Goal: Task Accomplishment & Management: Manage account settings

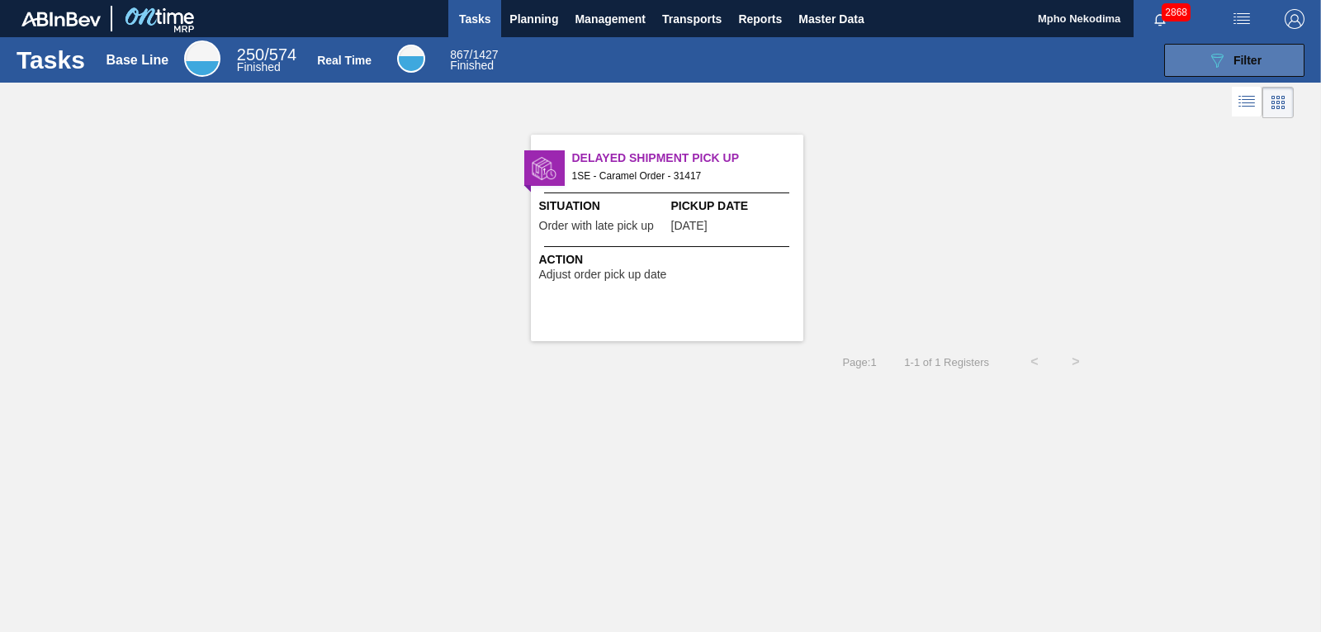
click at [1198, 57] on button "089F7B8B-B2A5-4AFE-B5C0-19BA573D28AC Filter" at bounding box center [1235, 60] width 140 height 33
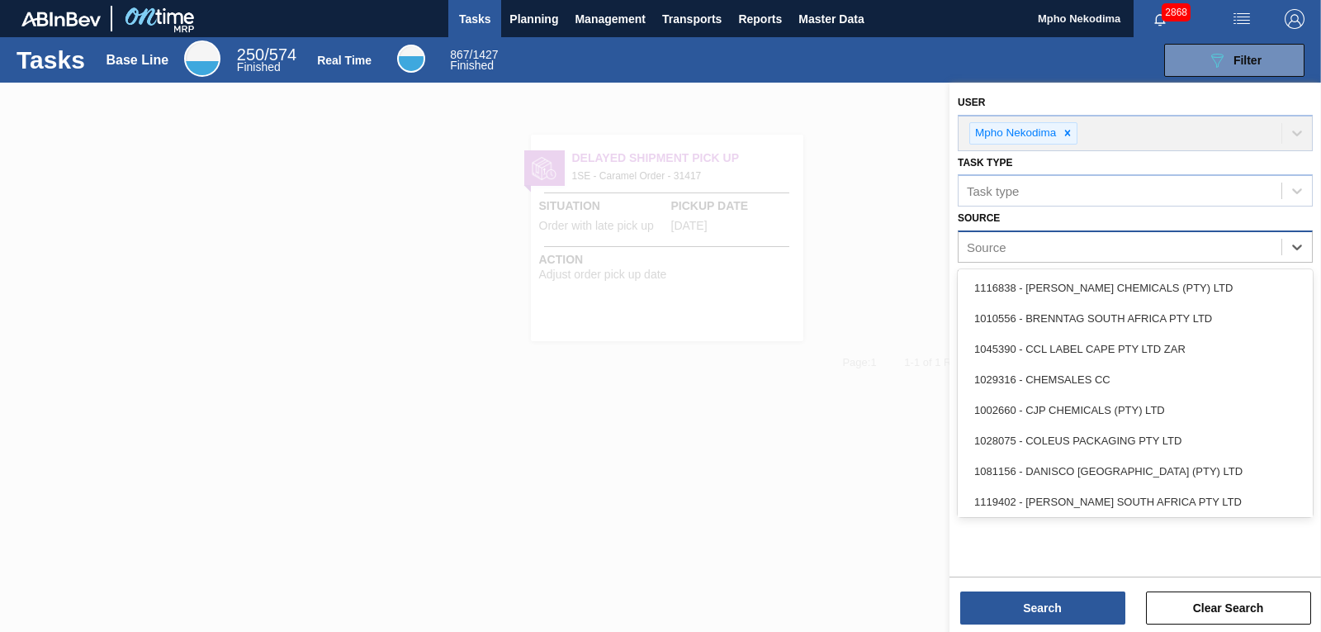
click at [1201, 249] on div "Source" at bounding box center [1120, 247] width 323 height 24
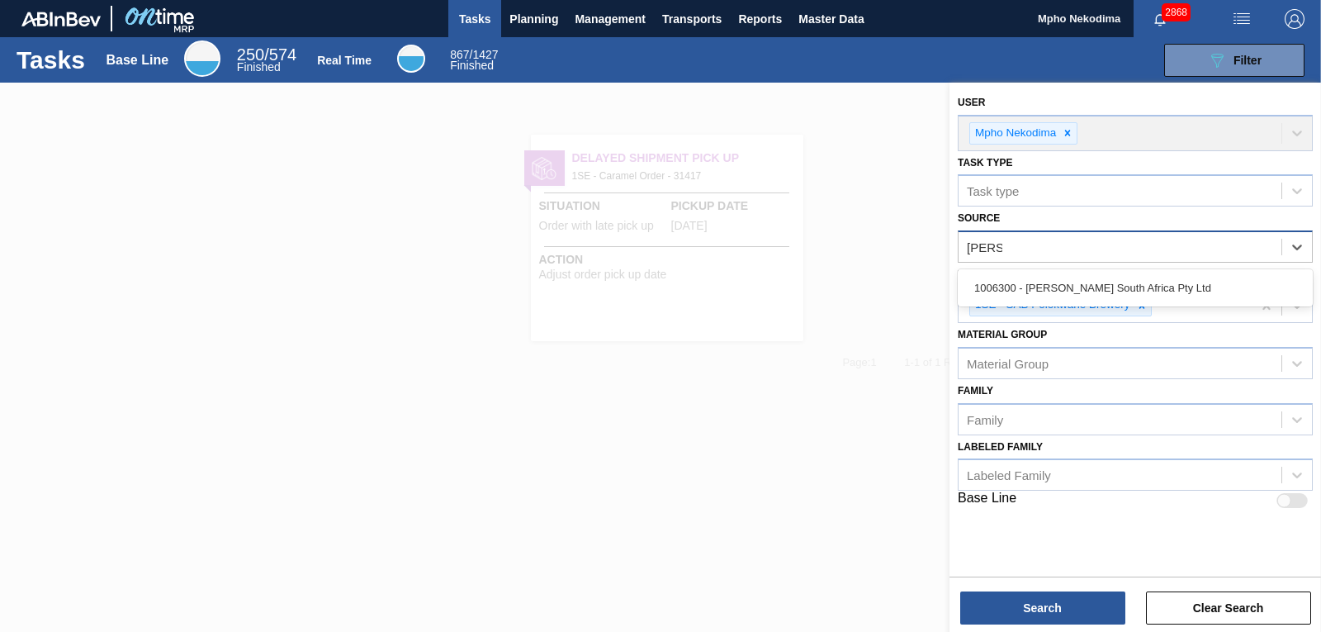
type input "henkel"
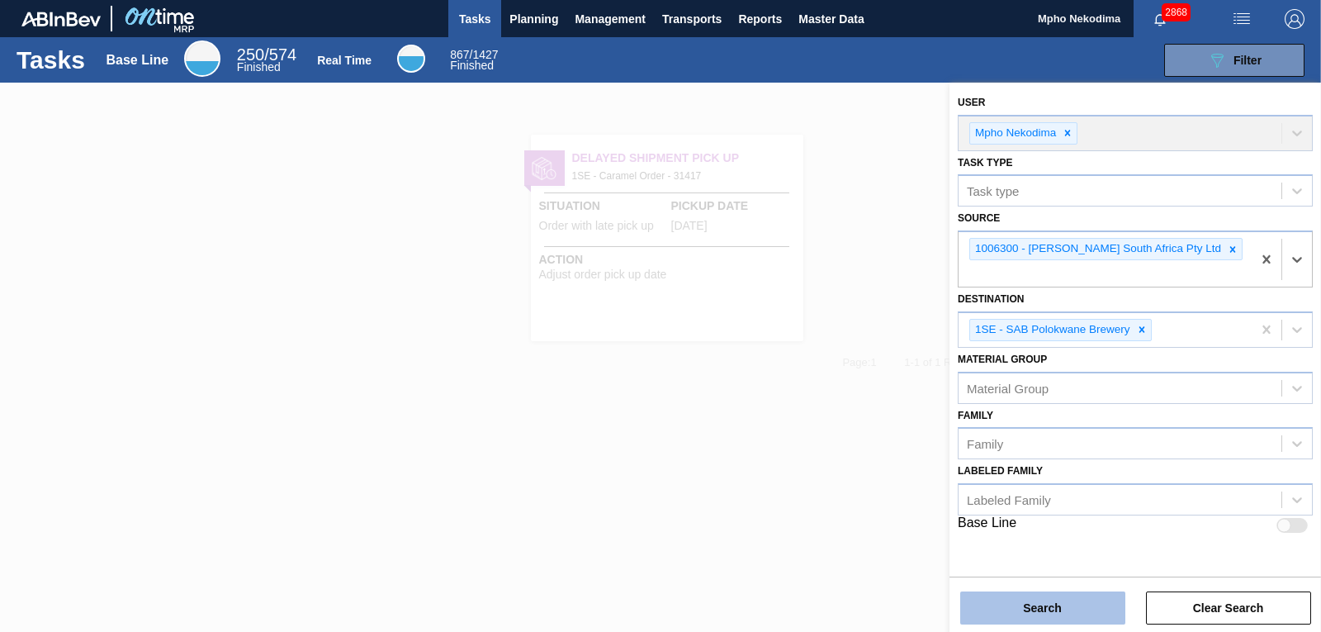
click at [1065, 608] on button "Search" at bounding box center [1043, 607] width 165 height 33
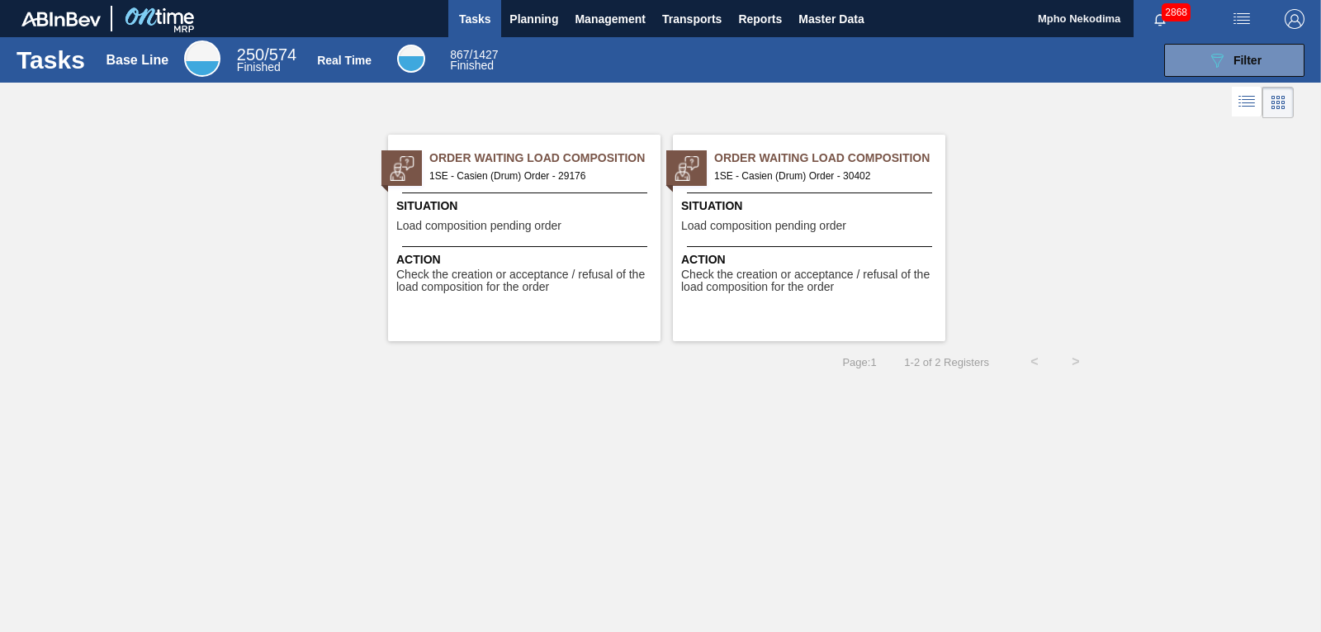
click at [505, 280] on span "Check the creation or acceptance / refusal of the load composition for the order" at bounding box center [526, 281] width 260 height 26
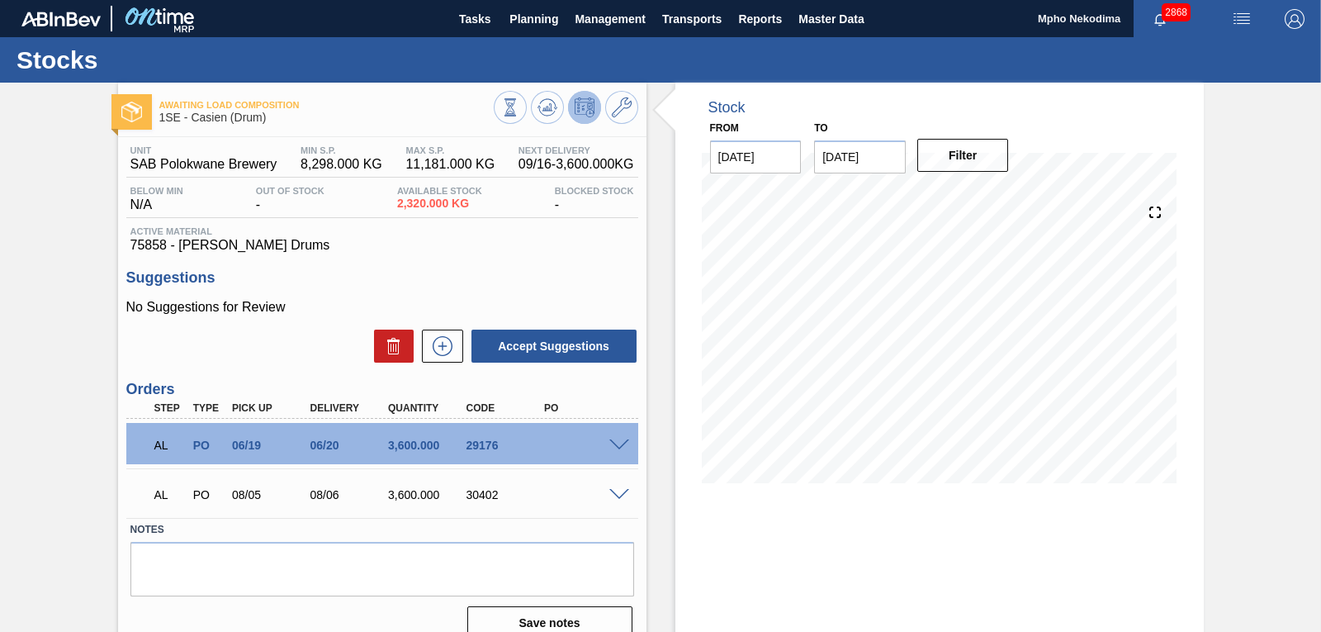
click at [617, 492] on span at bounding box center [620, 495] width 20 height 12
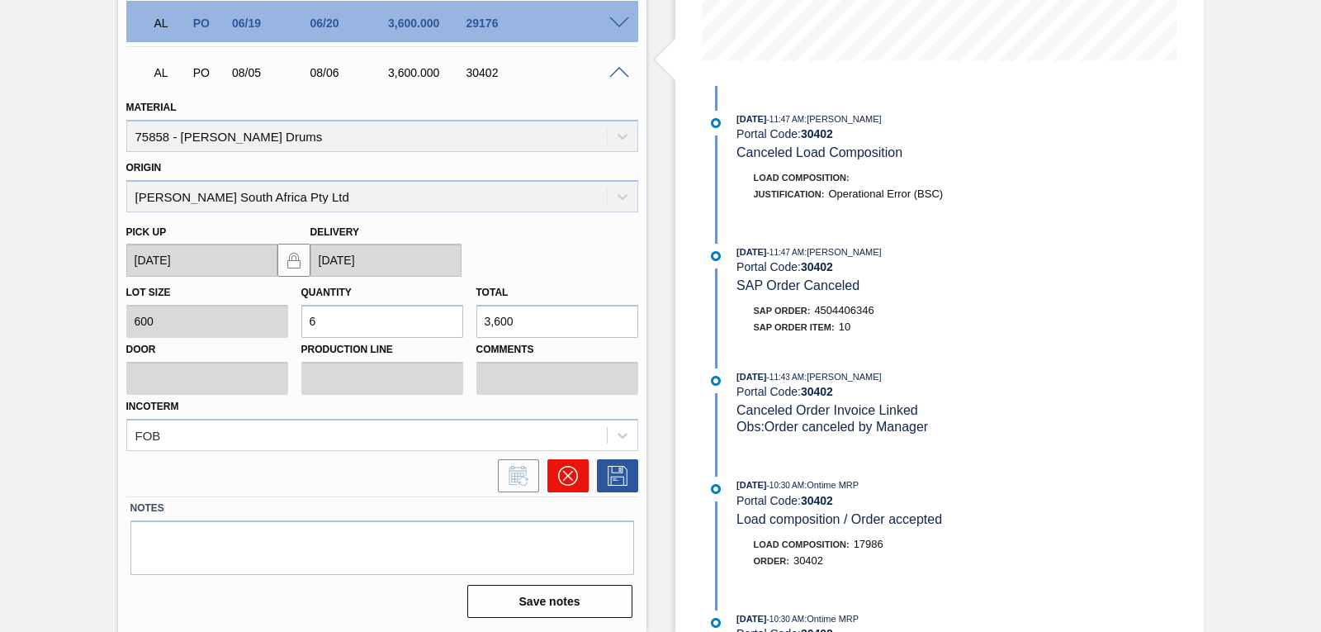
click at [567, 466] on icon at bounding box center [568, 476] width 20 height 20
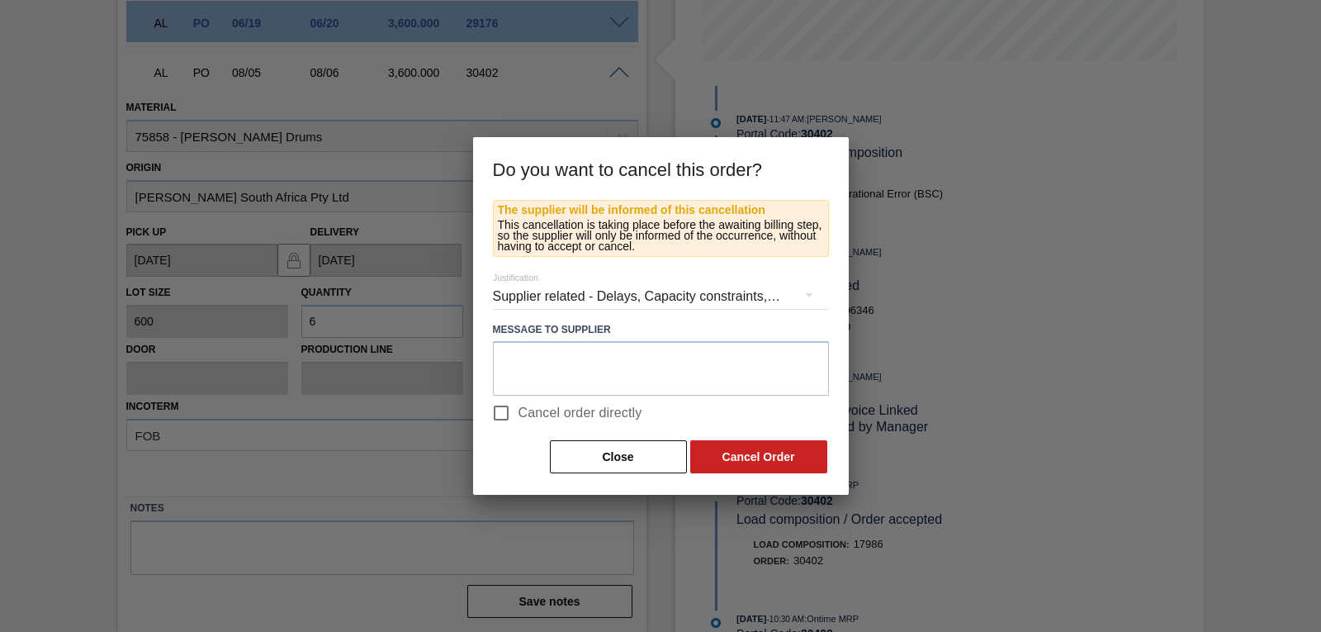
click at [523, 411] on span "Cancel order directly" at bounding box center [581, 413] width 124 height 20
click at [519, 411] on input "Cancel order directly" at bounding box center [501, 413] width 35 height 35
checkbox input "true"
click at [738, 463] on button "Cancel Order" at bounding box center [758, 456] width 137 height 33
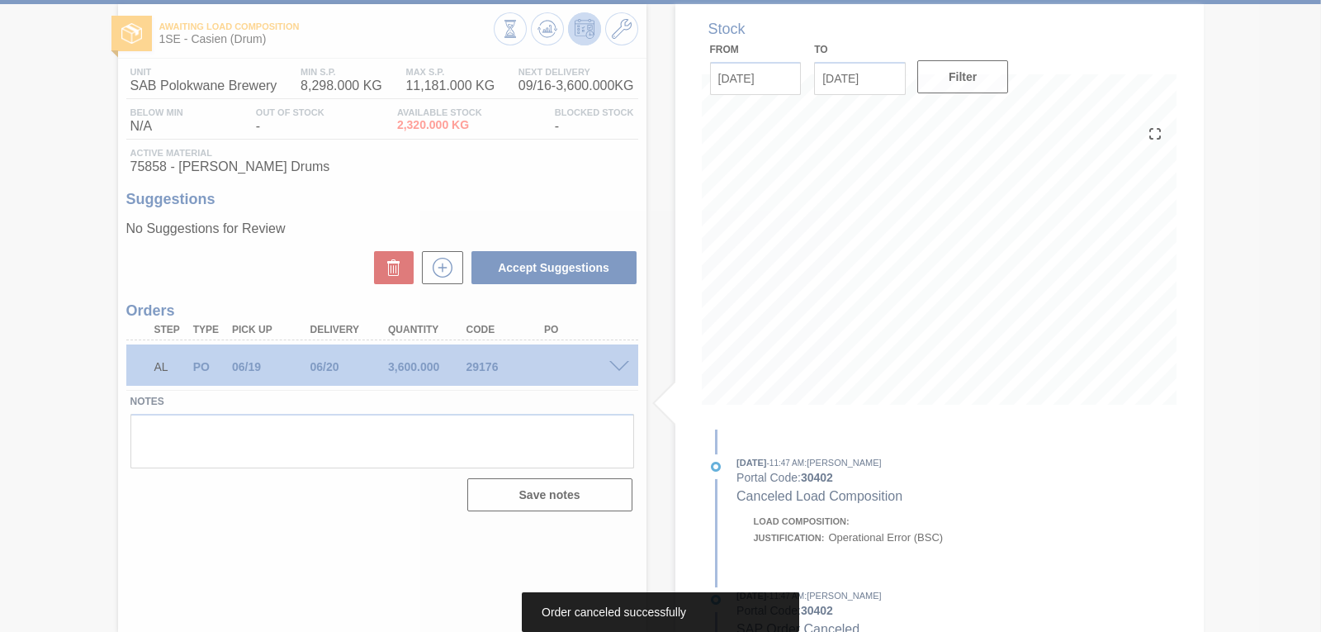
scroll to position [78, 0]
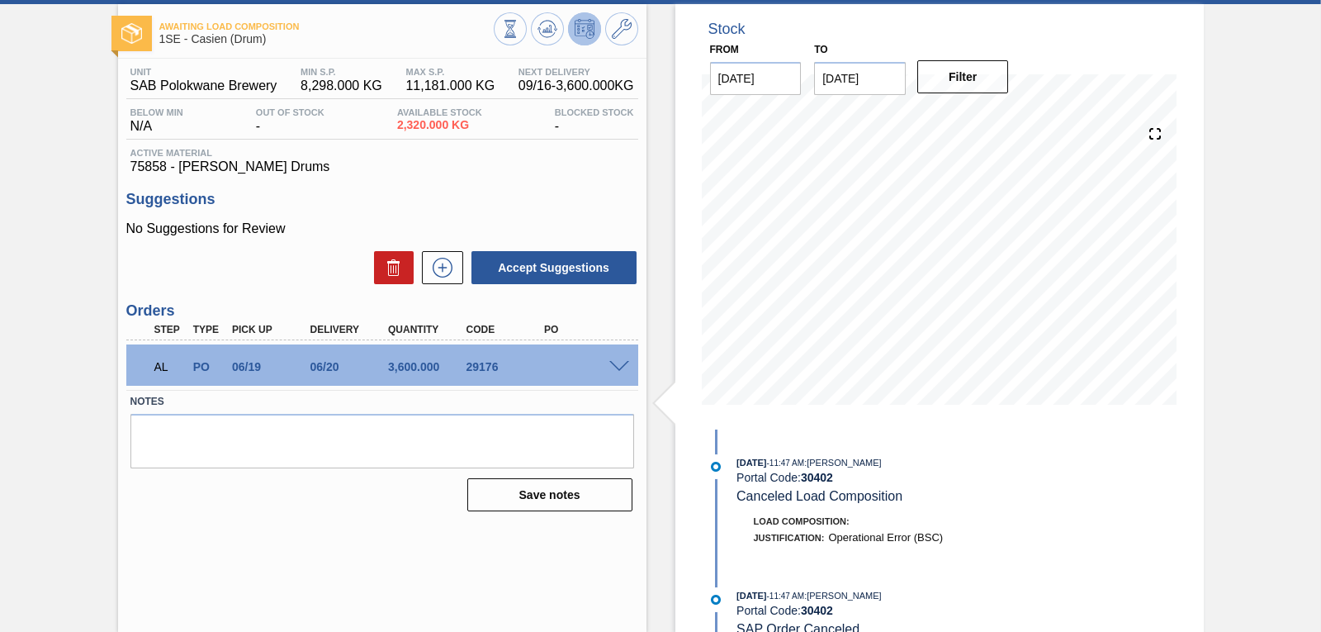
click at [619, 366] on span at bounding box center [620, 367] width 20 height 12
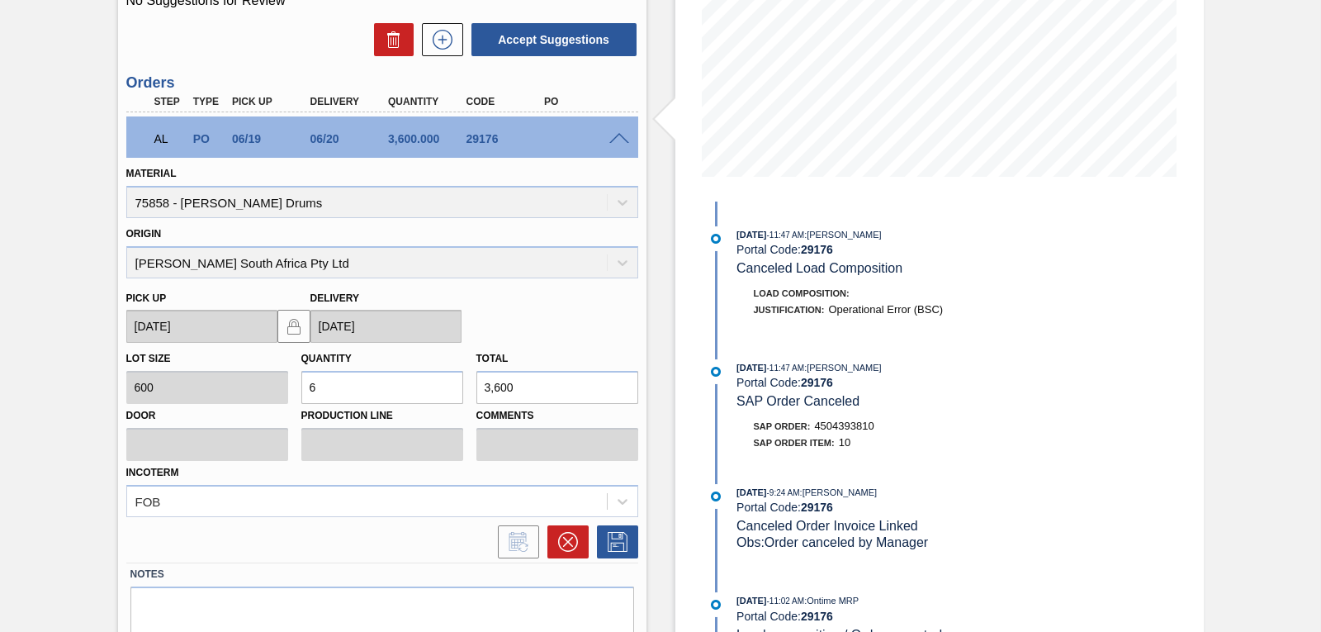
scroll to position [372, 0]
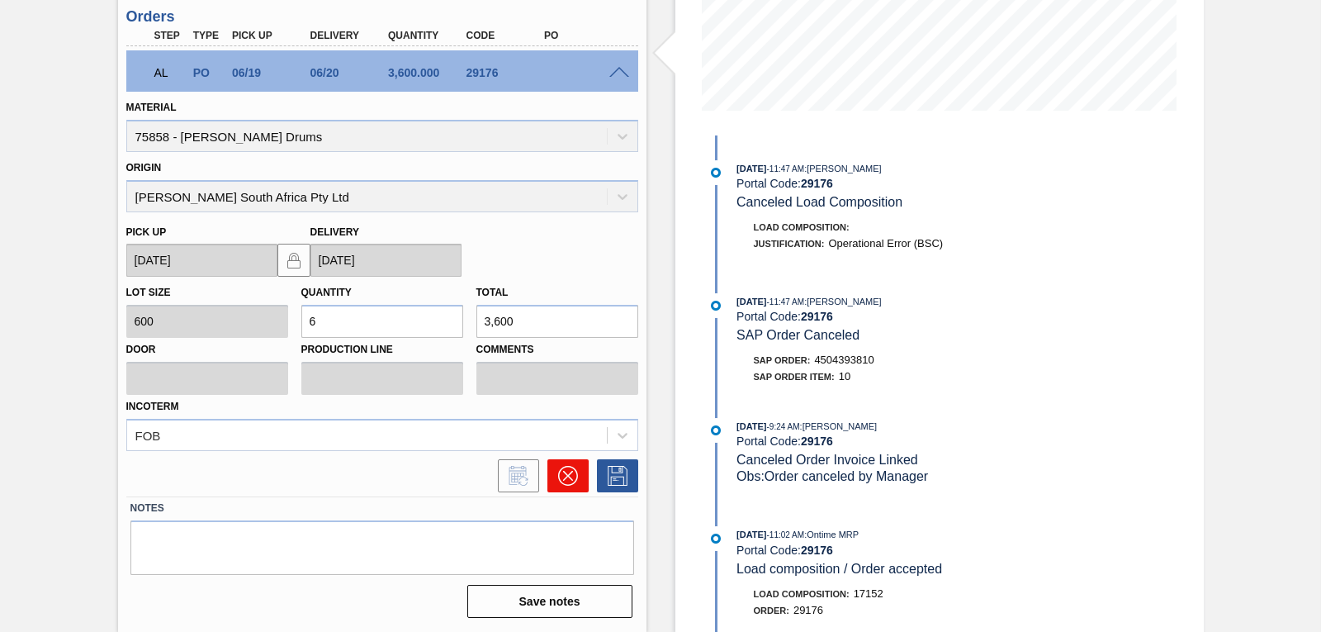
click at [576, 477] on icon at bounding box center [568, 476] width 20 height 20
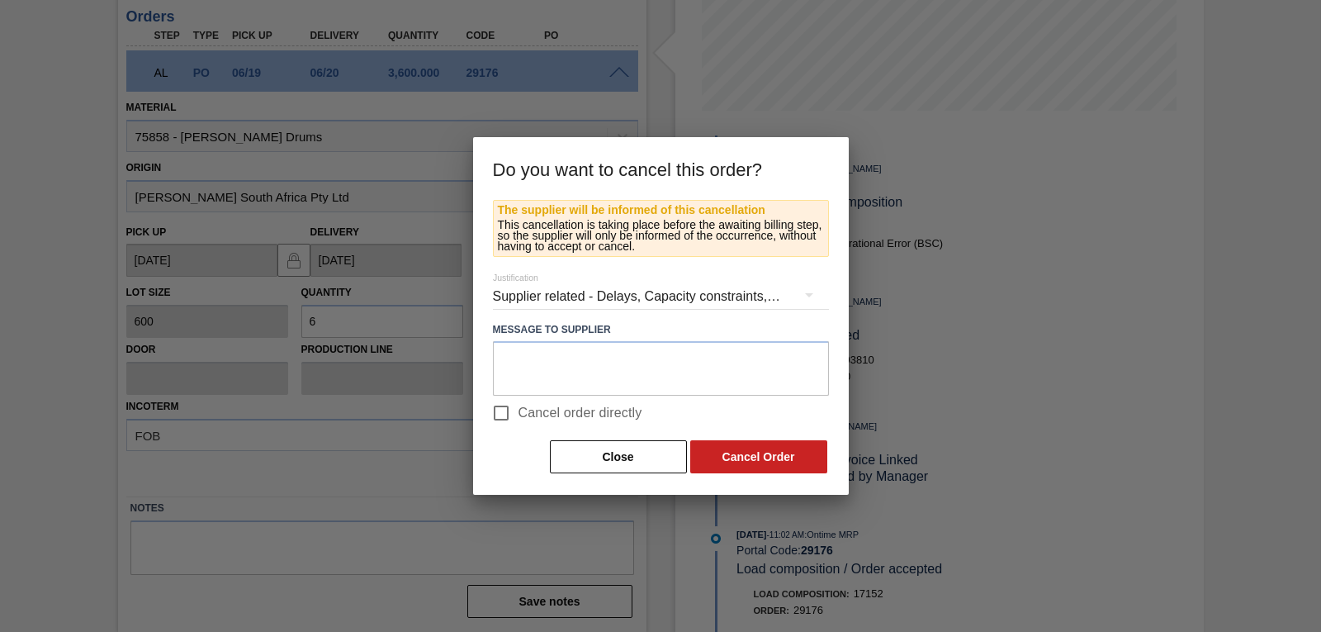
click at [505, 424] on input "Cancel order directly" at bounding box center [501, 413] width 35 height 35
checkbox input "true"
click at [766, 460] on button "Cancel Order" at bounding box center [758, 456] width 137 height 33
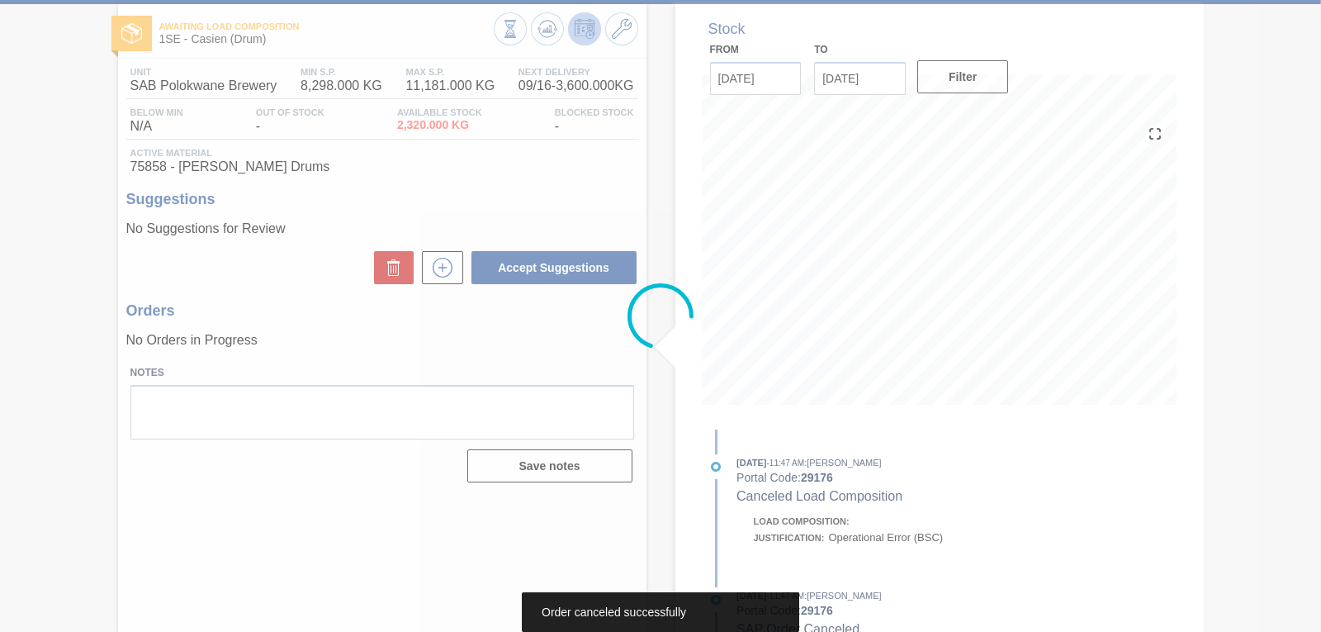
scroll to position [78, 0]
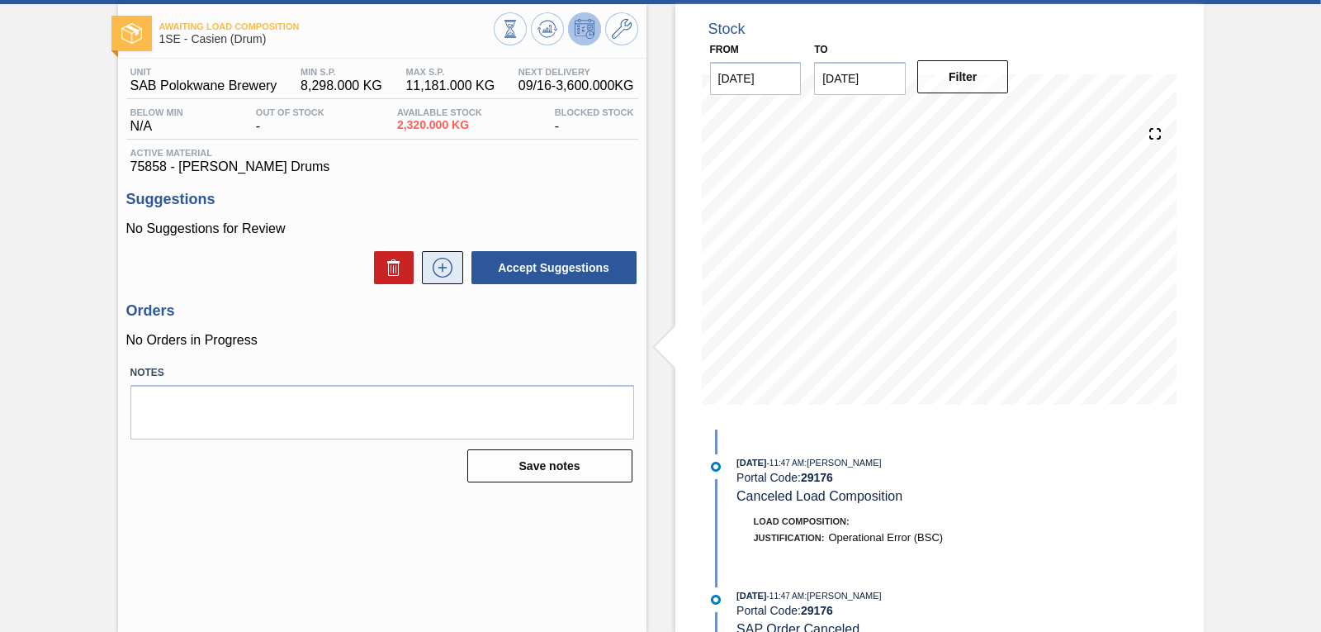
click at [441, 262] on icon at bounding box center [442, 268] width 26 height 20
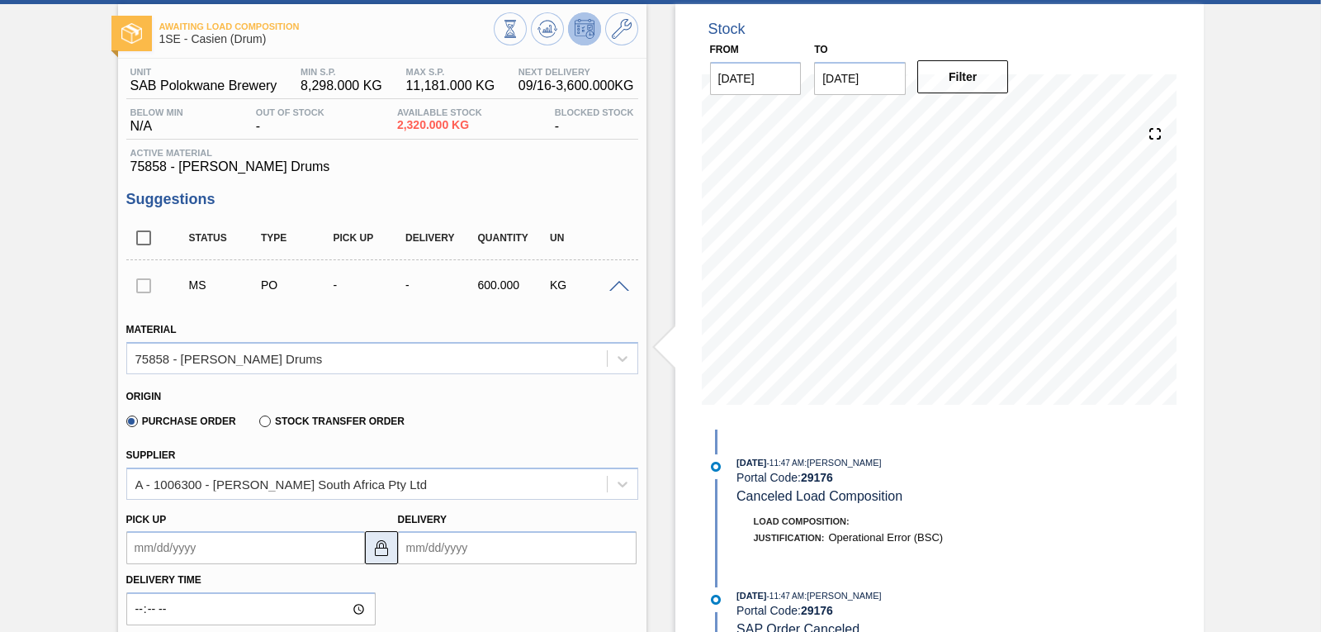
click at [382, 548] on img at bounding box center [382, 548] width 20 height 20
click at [412, 546] on input "Delivery" at bounding box center [517, 547] width 239 height 33
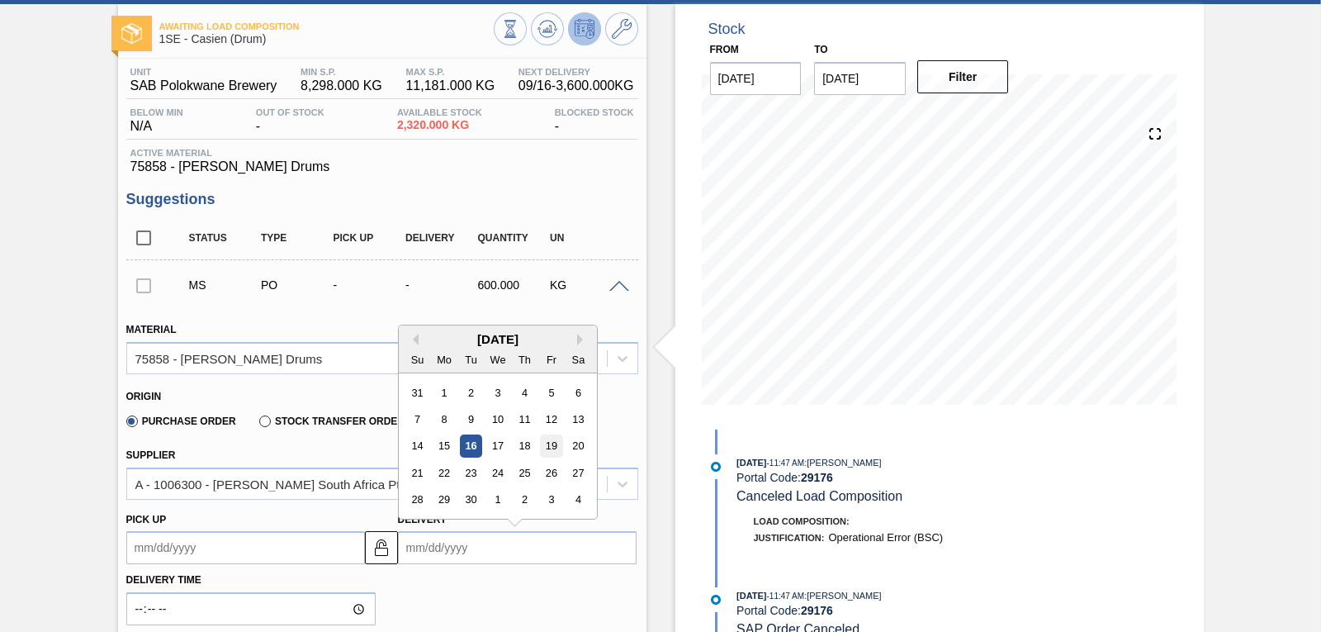
click at [554, 448] on div "19" at bounding box center [551, 446] width 22 height 22
type input "[DATE]"
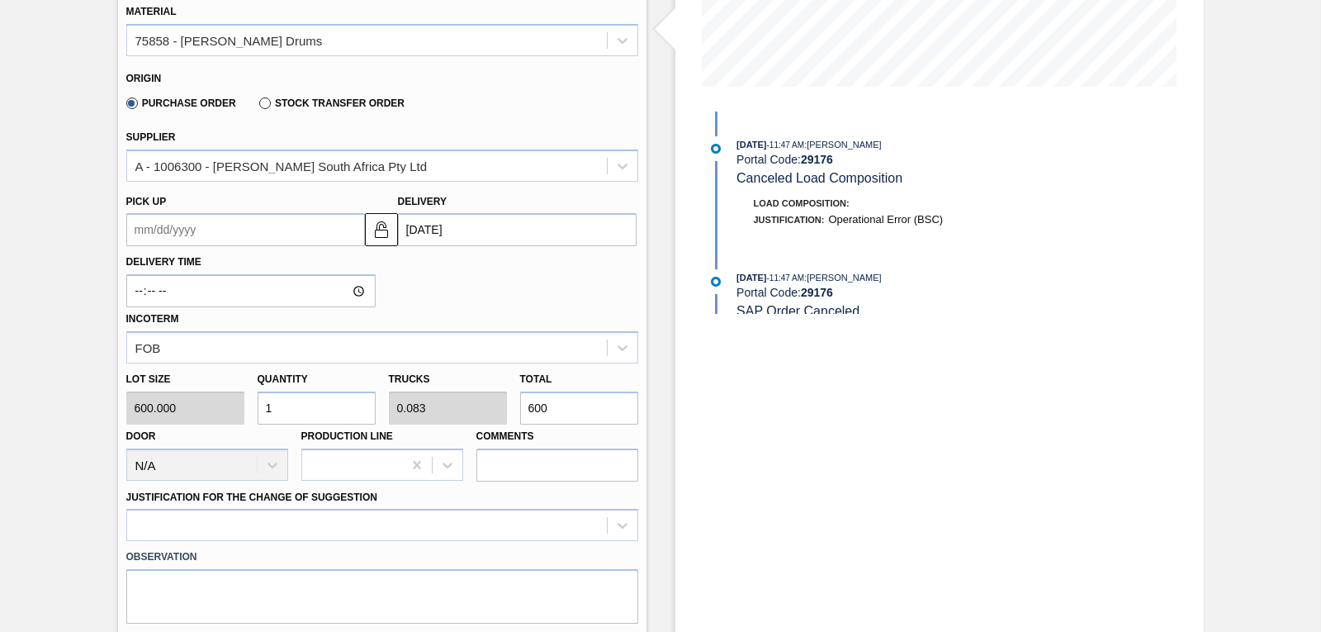
scroll to position [413, 0]
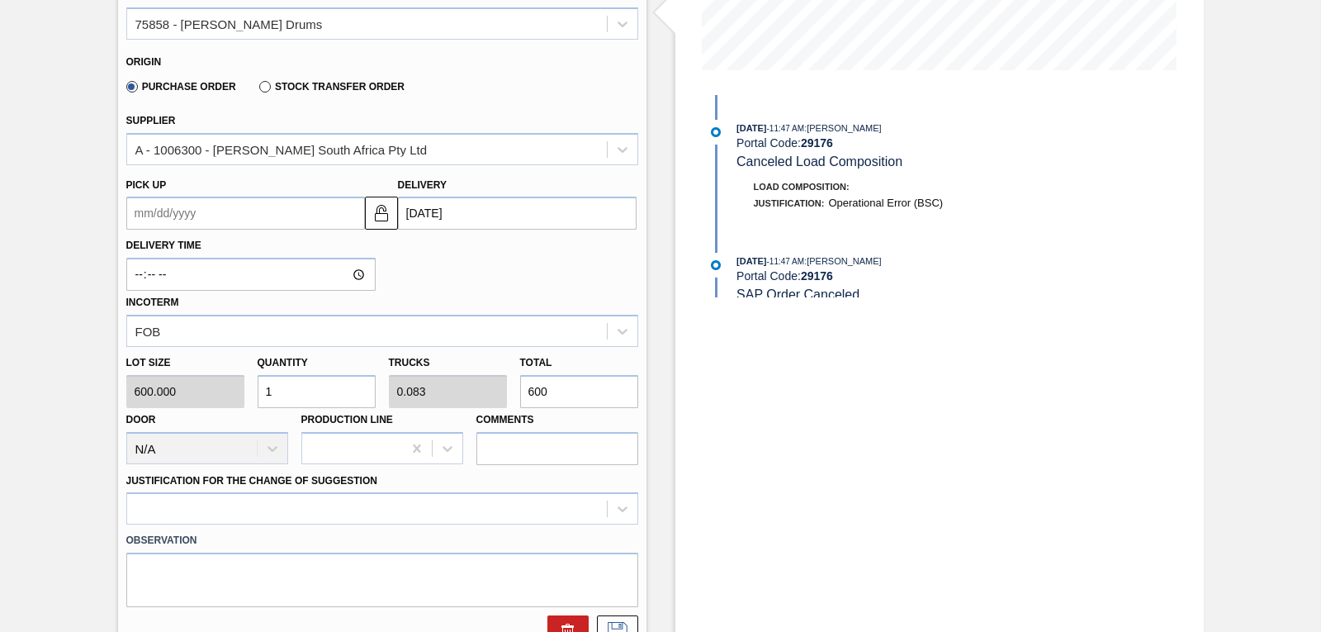
click at [180, 390] on div "Lot size 600.000 Quantity 1 Trucks 0.083 Total 600 Door N/A Production Line Com…" at bounding box center [382, 406] width 525 height 118
type input "3"
type input "0.25"
type input "1,800"
type input "36"
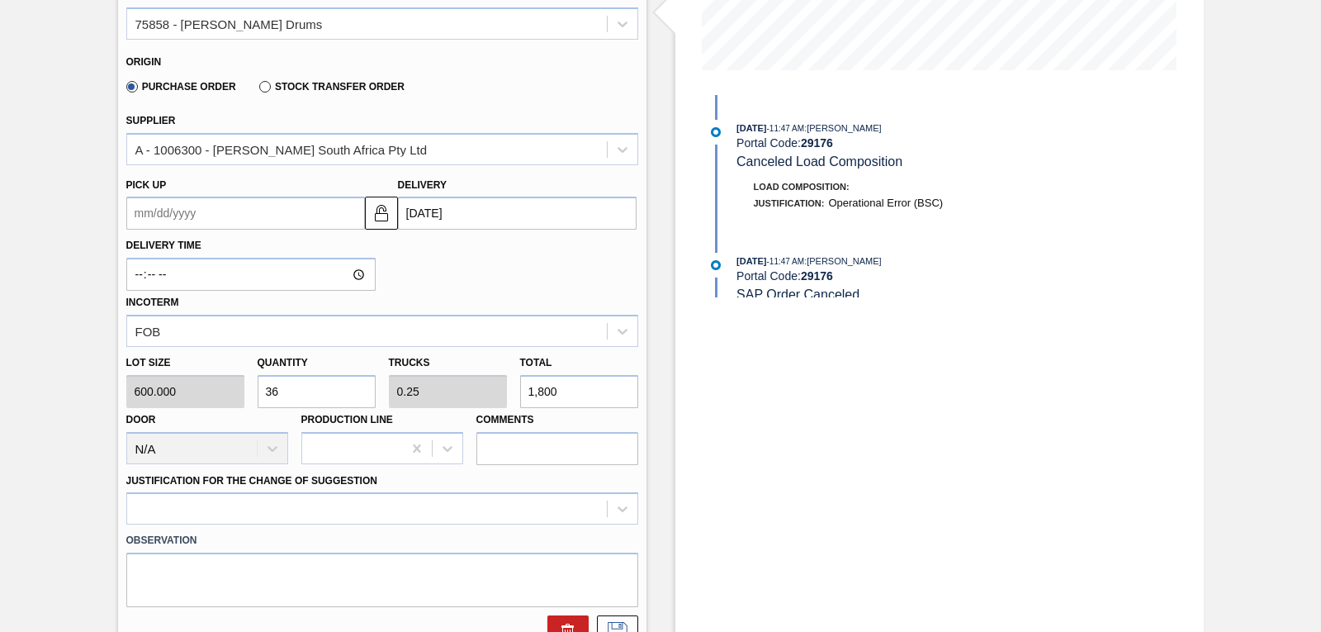
type input "3"
type input "21,600"
type input "360"
type input "30"
type input "216,000"
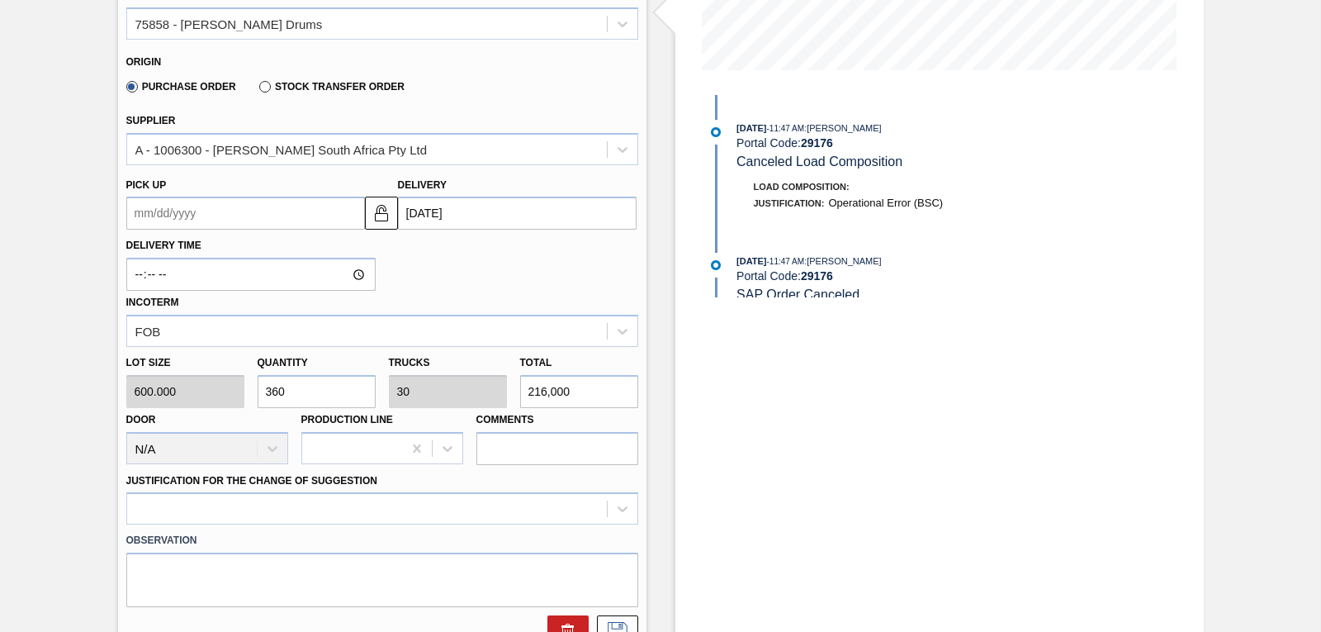
type input "3,600"
type input "300"
type input "2,160,000"
type input "3,600"
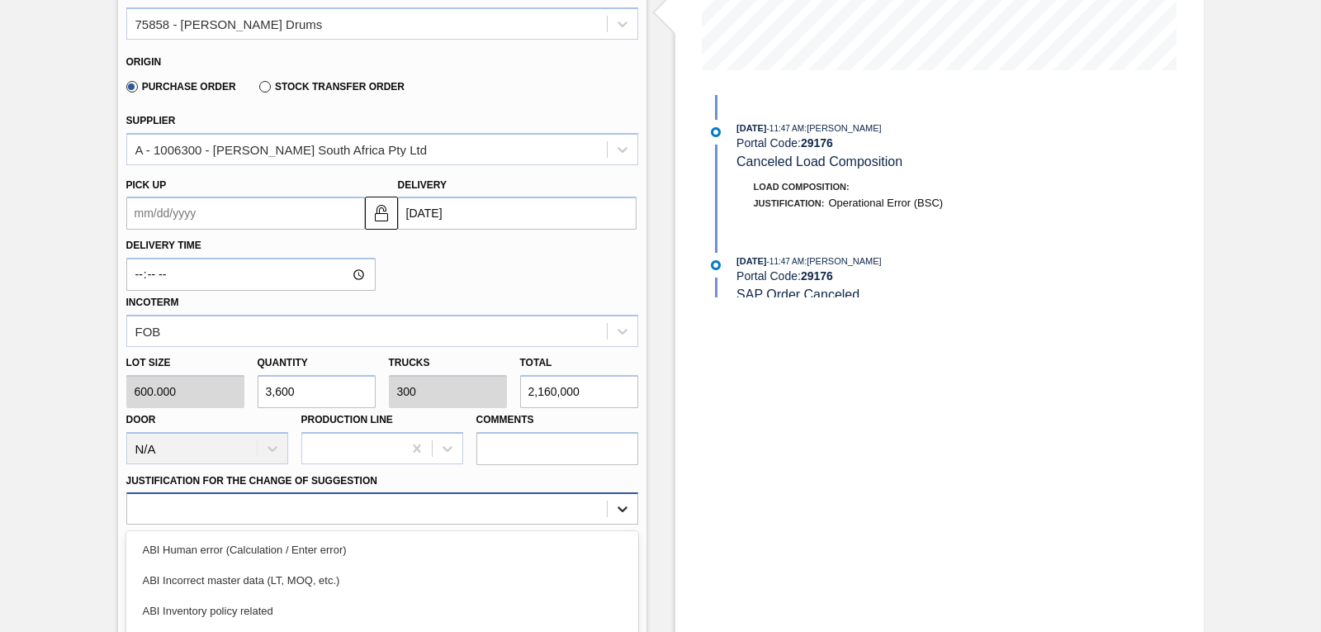
click at [619, 512] on div "option ABI Human error (Calculation / Enter error) focused, 1 of 18. 18 results…" at bounding box center [382, 508] width 512 height 32
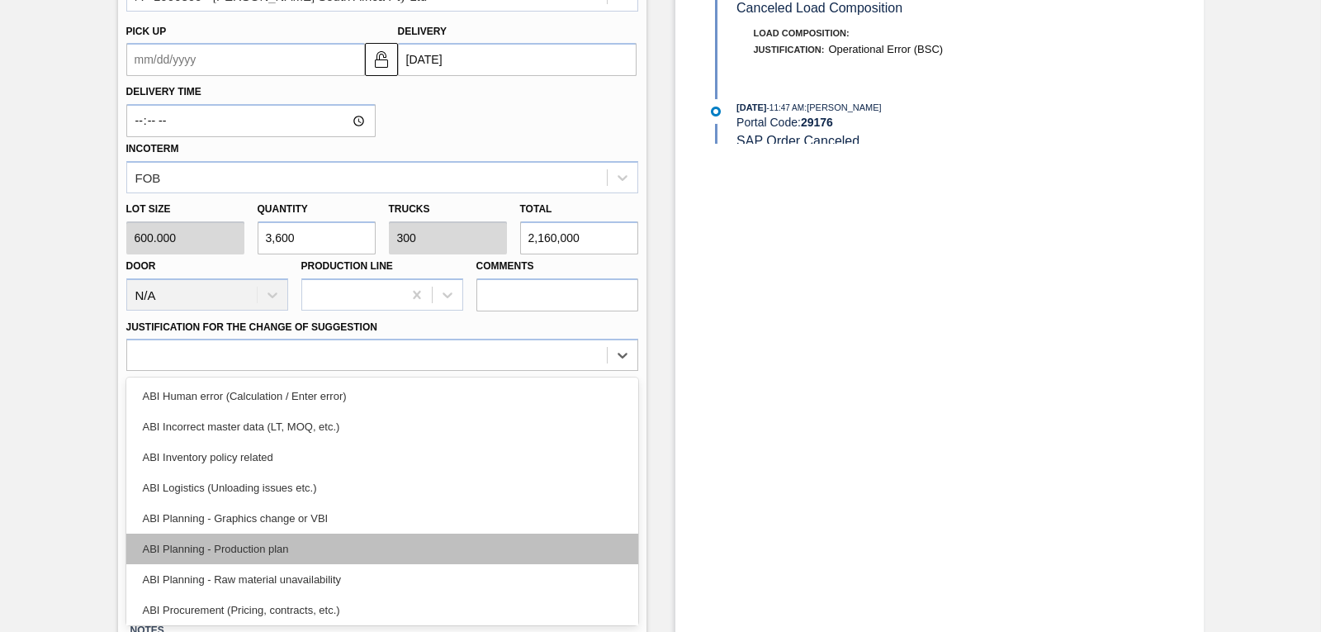
click at [429, 553] on div "ABI Planning - Production plan" at bounding box center [382, 549] width 512 height 31
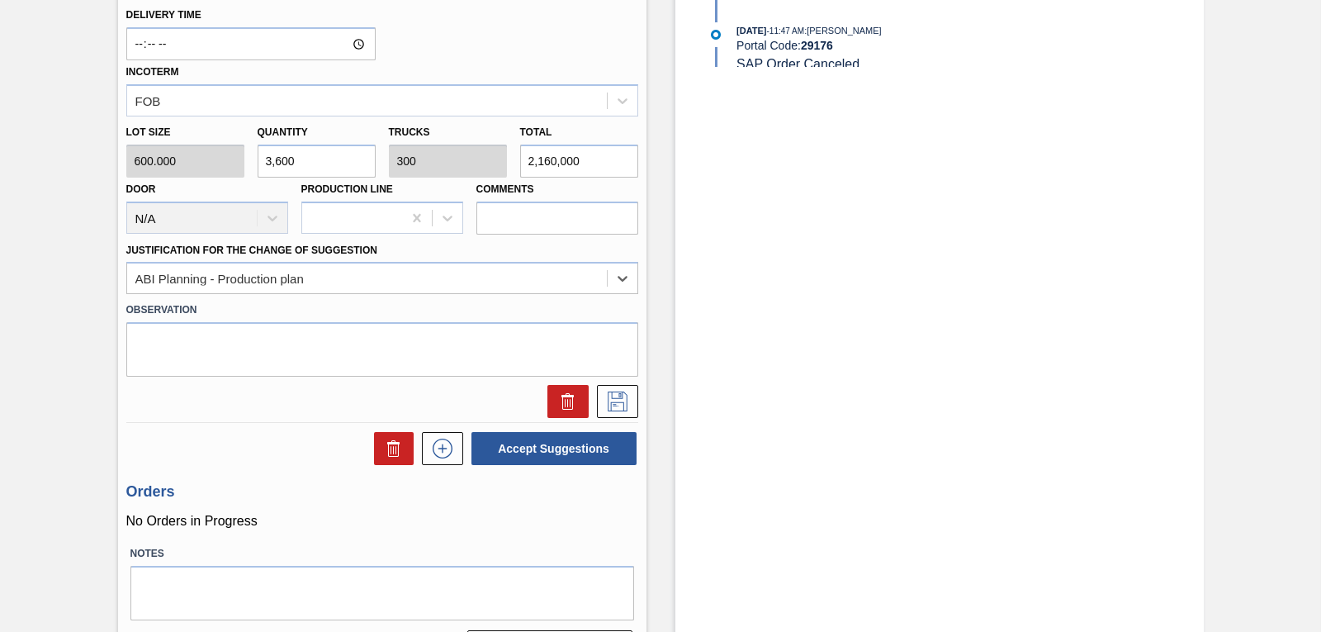
scroll to position [668, 0]
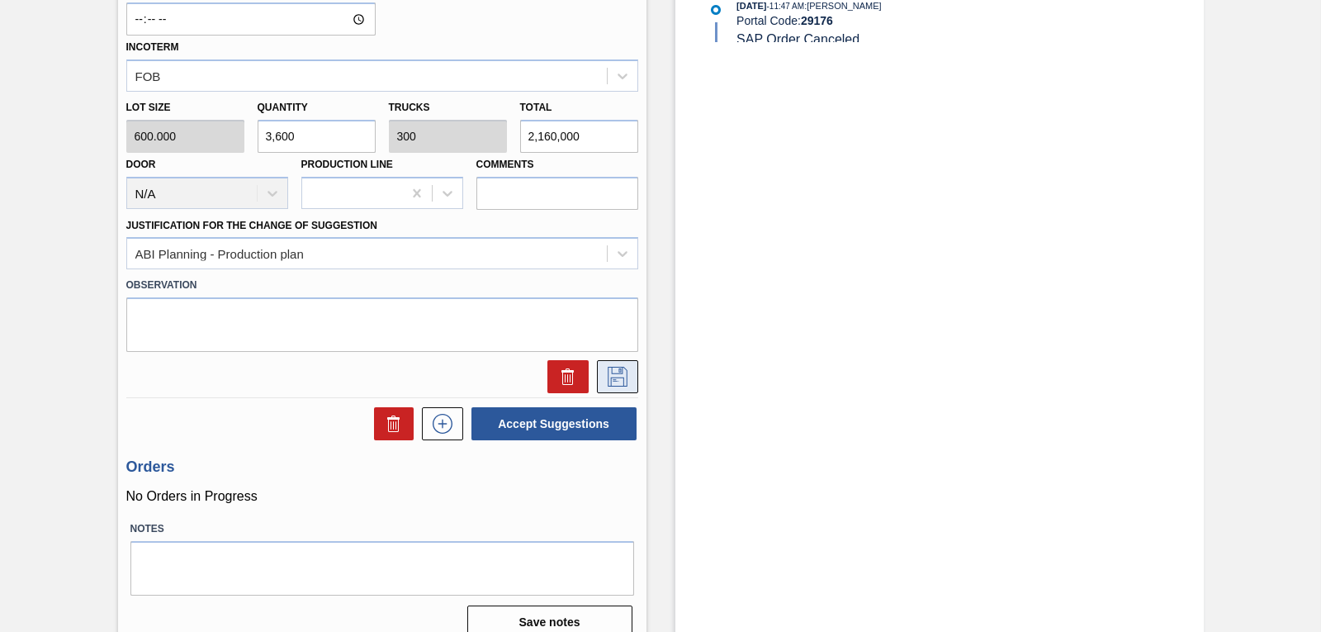
click at [613, 378] on icon at bounding box center [618, 377] width 26 height 20
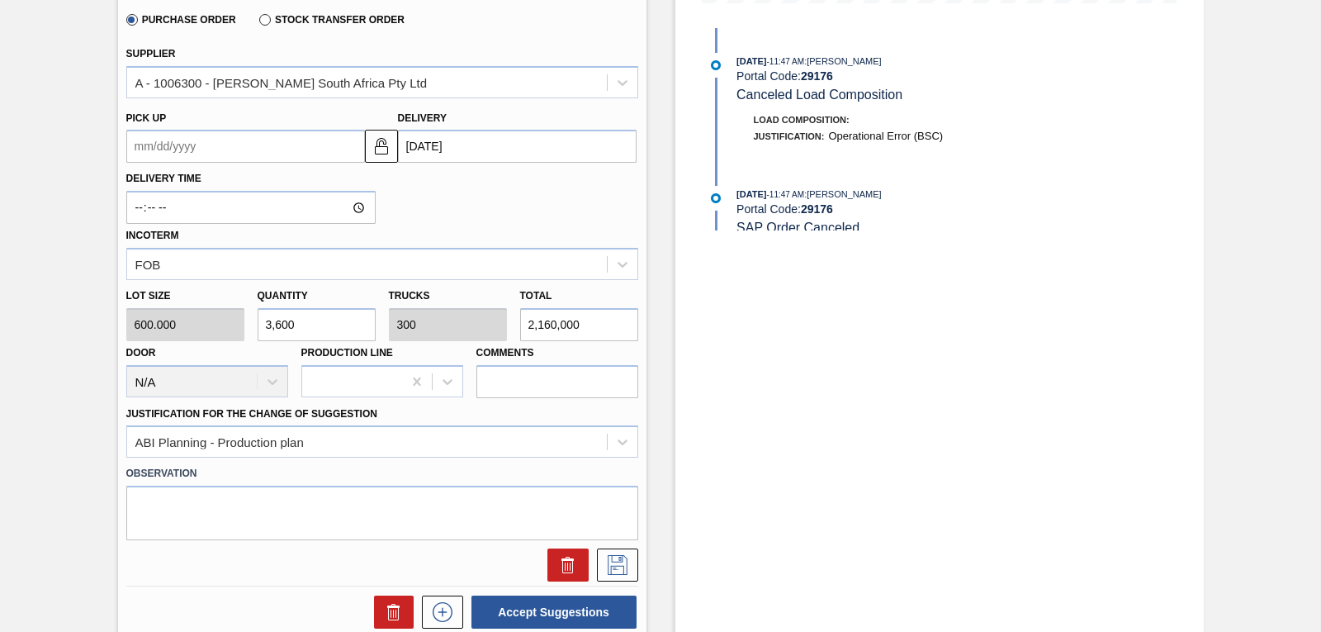
scroll to position [461, 0]
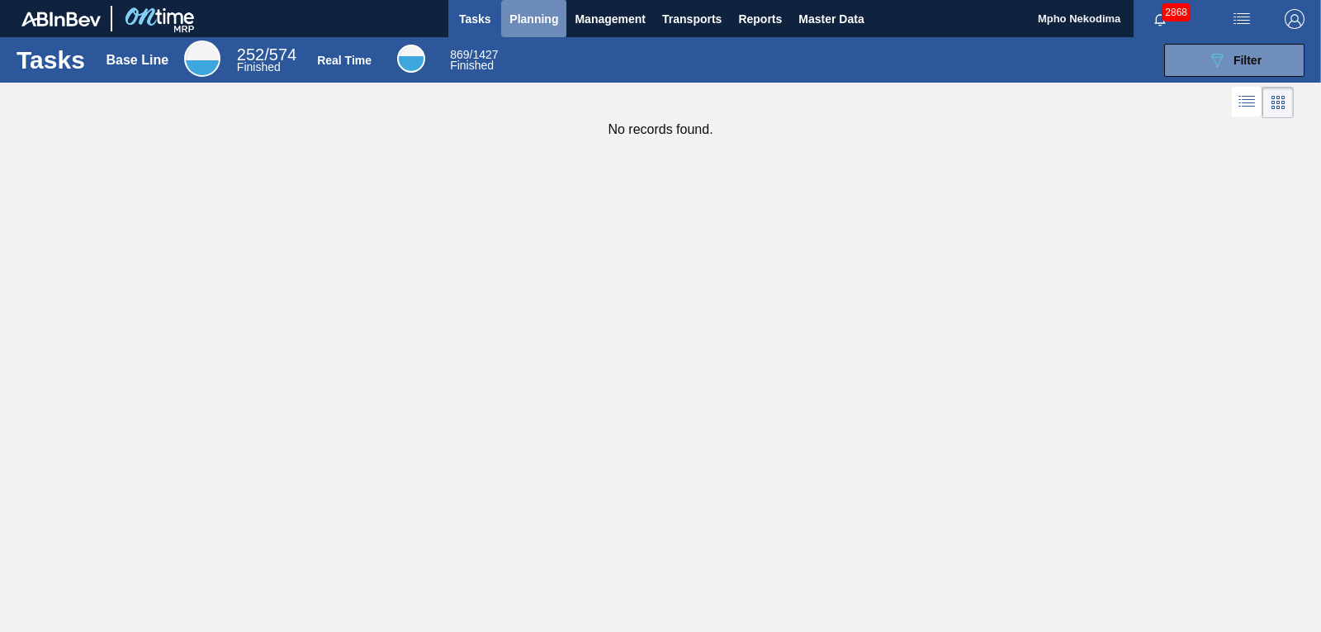
click at [522, 12] on span "Planning" at bounding box center [534, 19] width 49 height 20
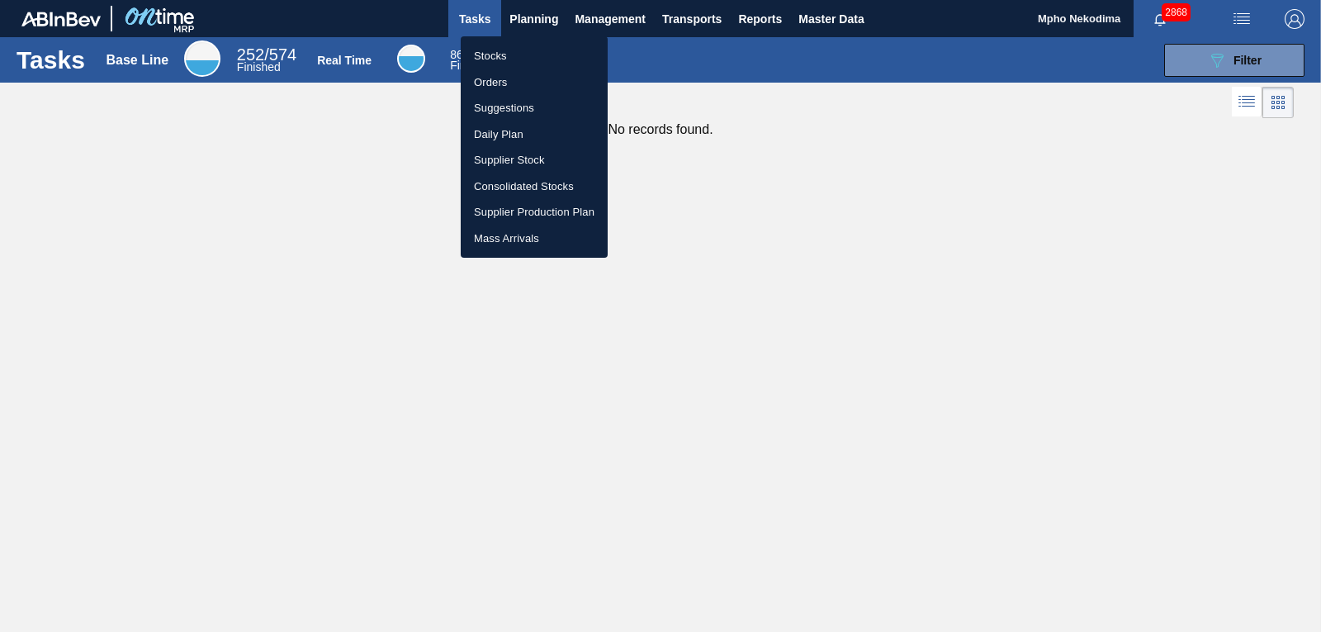
click at [510, 56] on li "Stocks" at bounding box center [534, 56] width 147 height 26
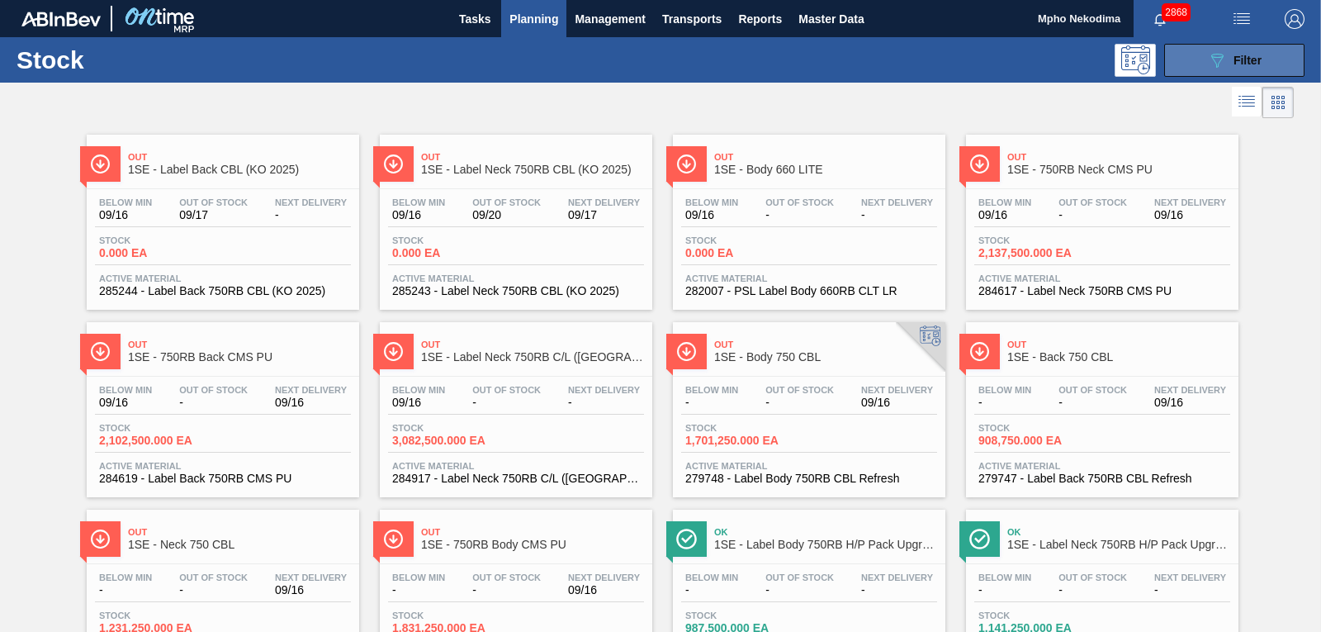
click at [1234, 62] on span "Filter" at bounding box center [1248, 60] width 28 height 13
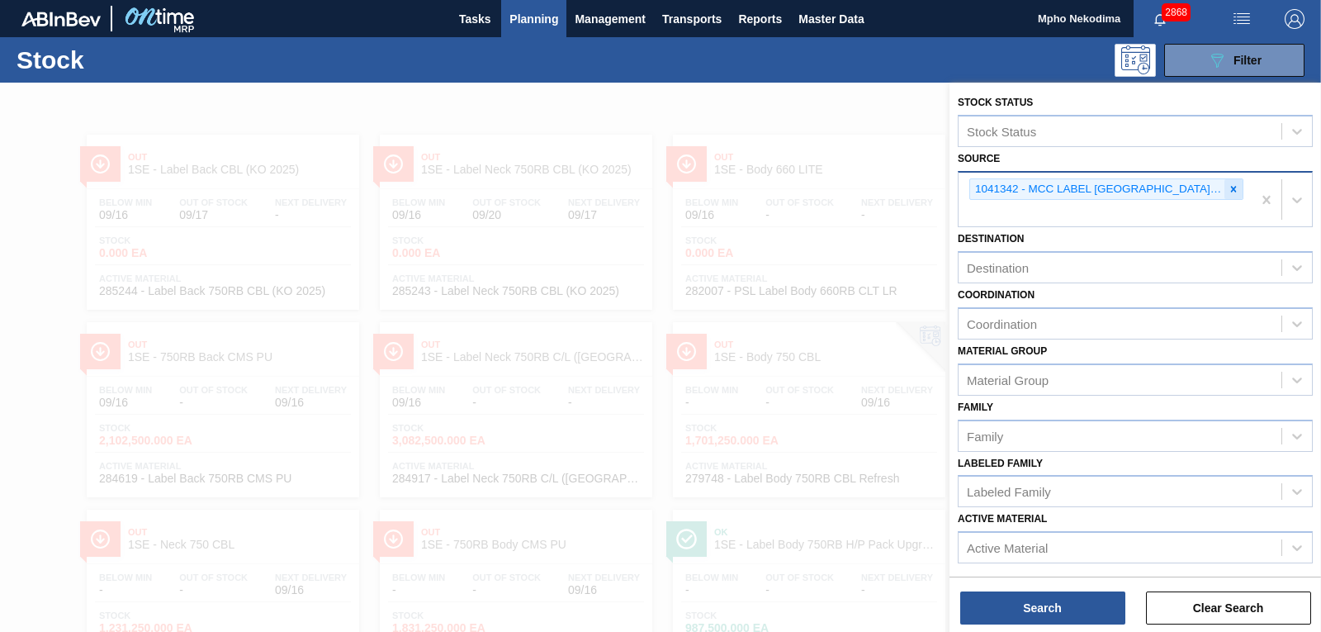
click at [1235, 186] on icon at bounding box center [1234, 189] width 12 height 12
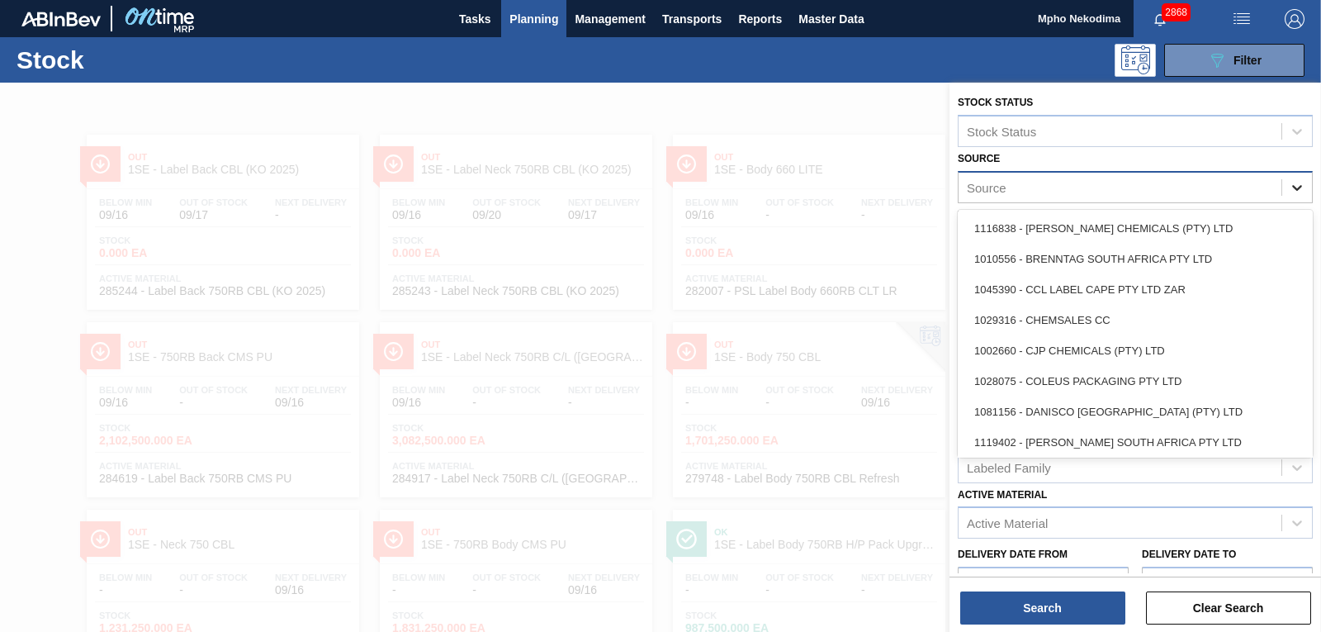
click at [1301, 187] on icon at bounding box center [1297, 187] width 17 height 17
click at [1062, 180] on div "Source" at bounding box center [1120, 187] width 323 height 24
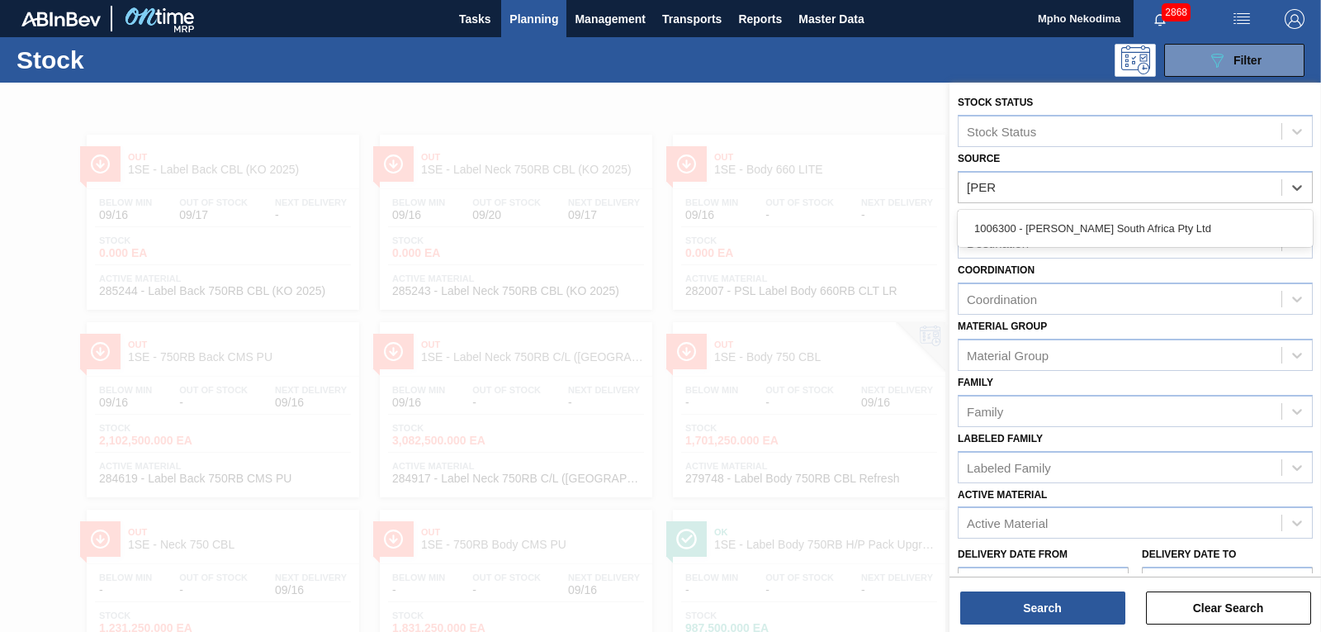
type input "henke"
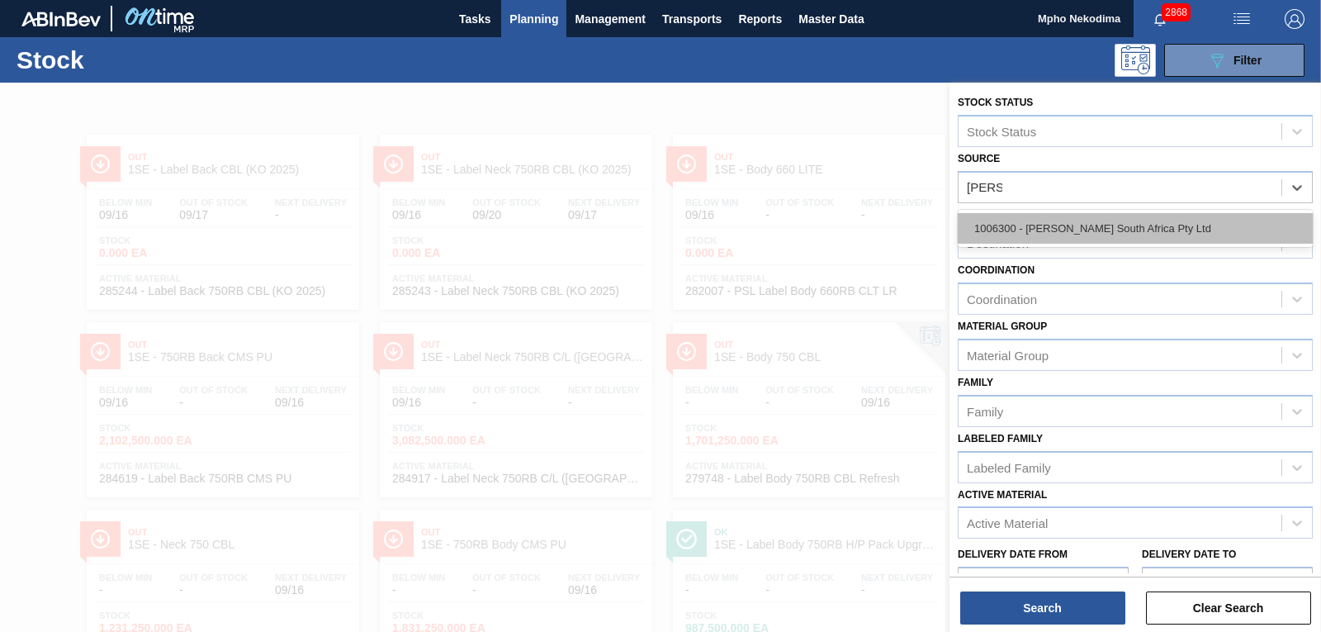
click at [1068, 229] on div "1006300 - [PERSON_NAME] South Africa Pty Ltd" at bounding box center [1135, 228] width 355 height 31
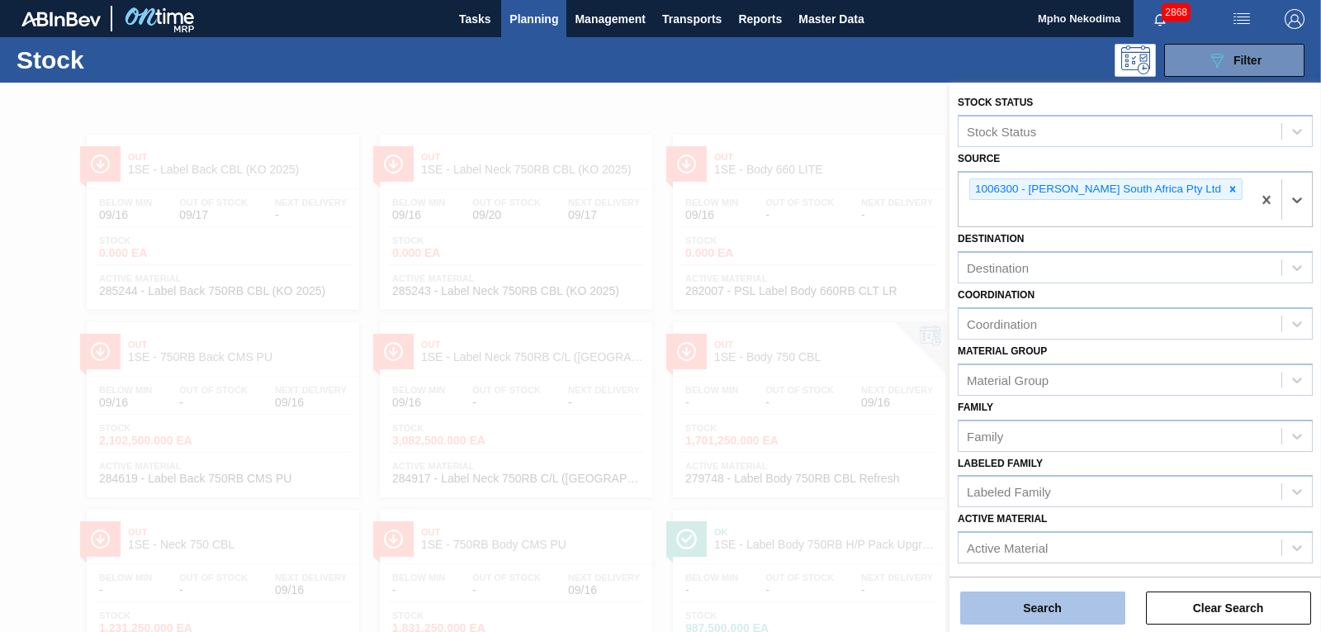
click at [1036, 607] on button "Search" at bounding box center [1043, 607] width 165 height 33
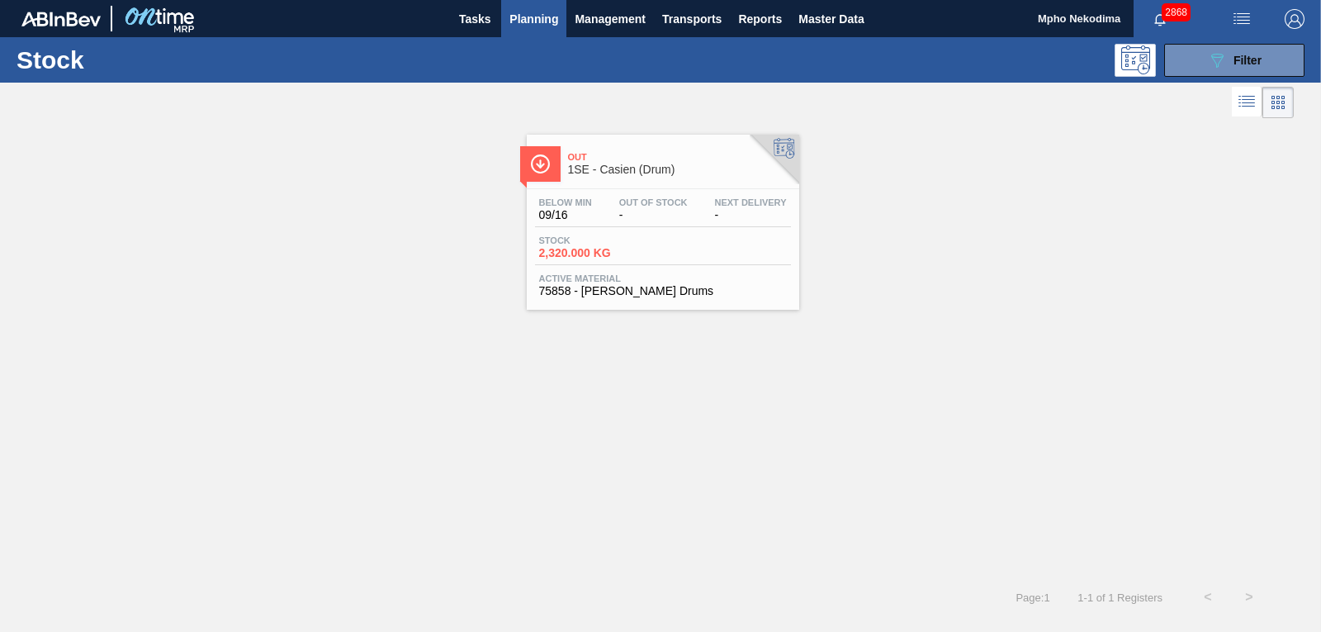
click at [599, 285] on span "75858 - [PERSON_NAME] Drums" at bounding box center [663, 291] width 248 height 12
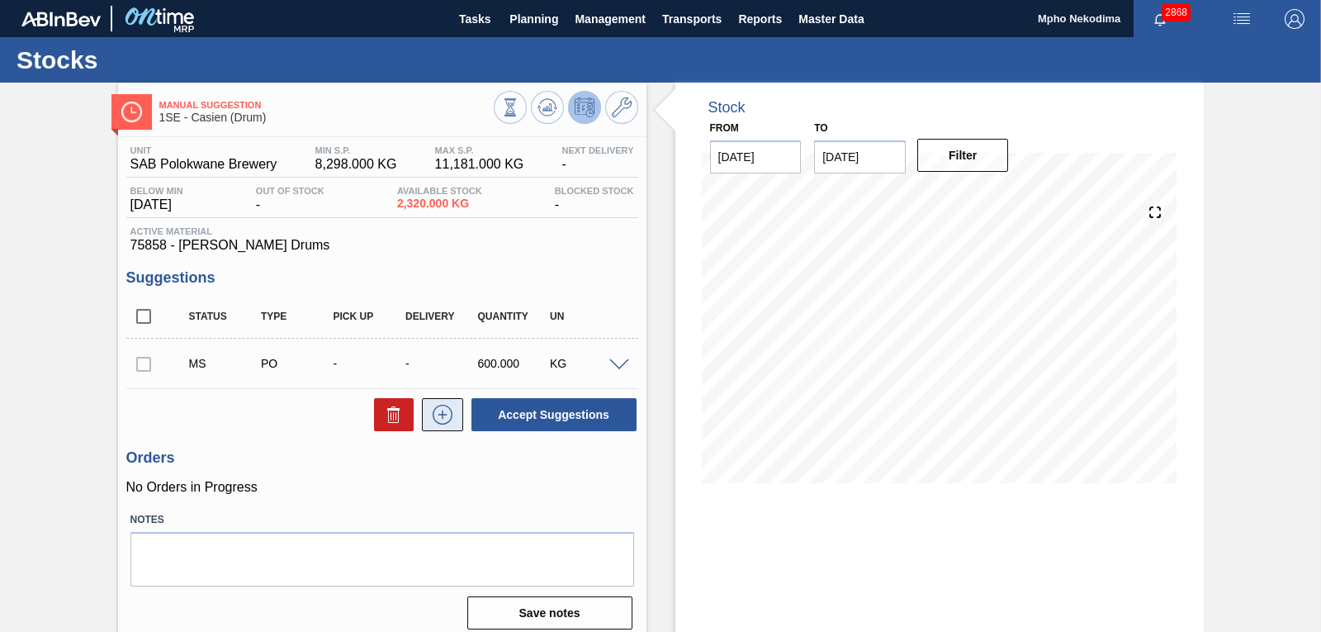
click at [435, 415] on icon at bounding box center [442, 415] width 26 height 20
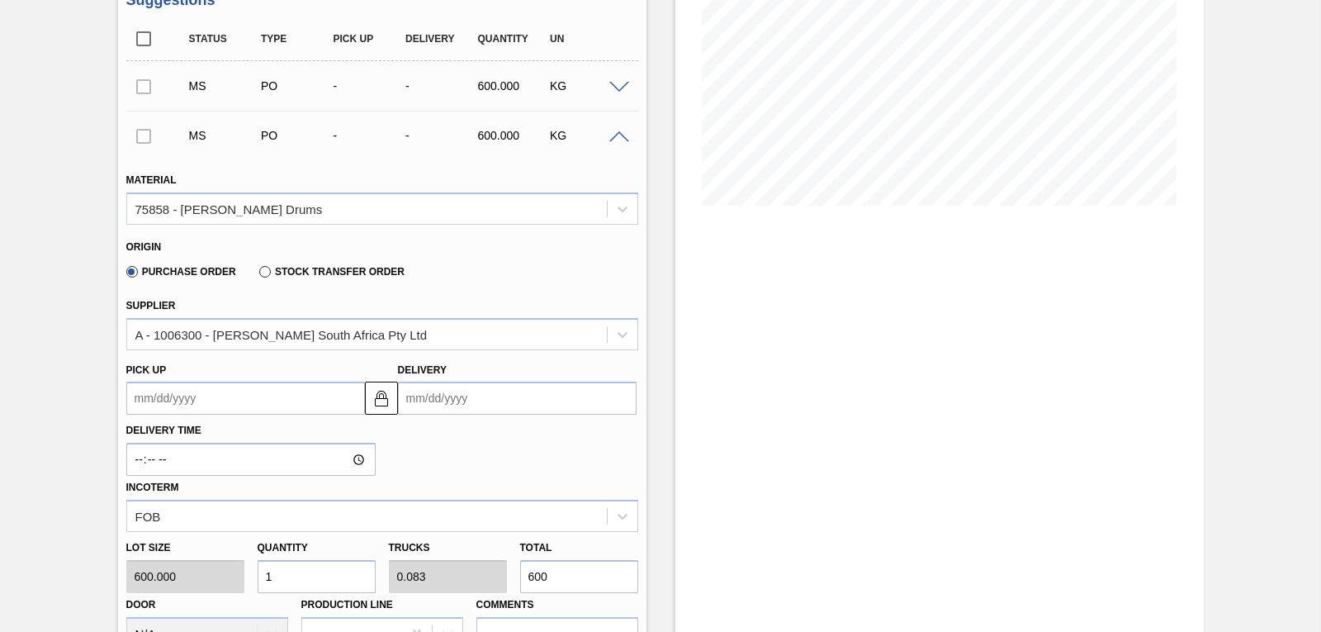
scroll to position [317, 0]
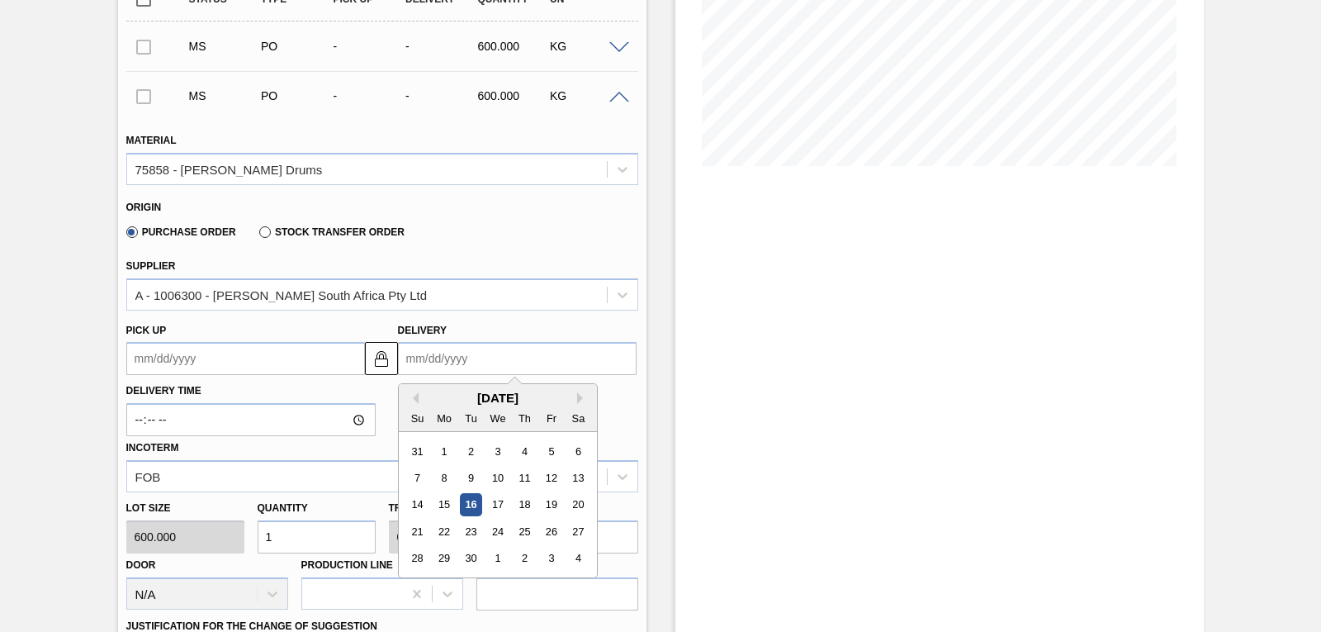
click at [428, 360] on input "Delivery" at bounding box center [517, 358] width 239 height 33
click at [544, 501] on div "19" at bounding box center [551, 505] width 22 height 22
type up3247878857 "[DATE]"
type input "[DATE]"
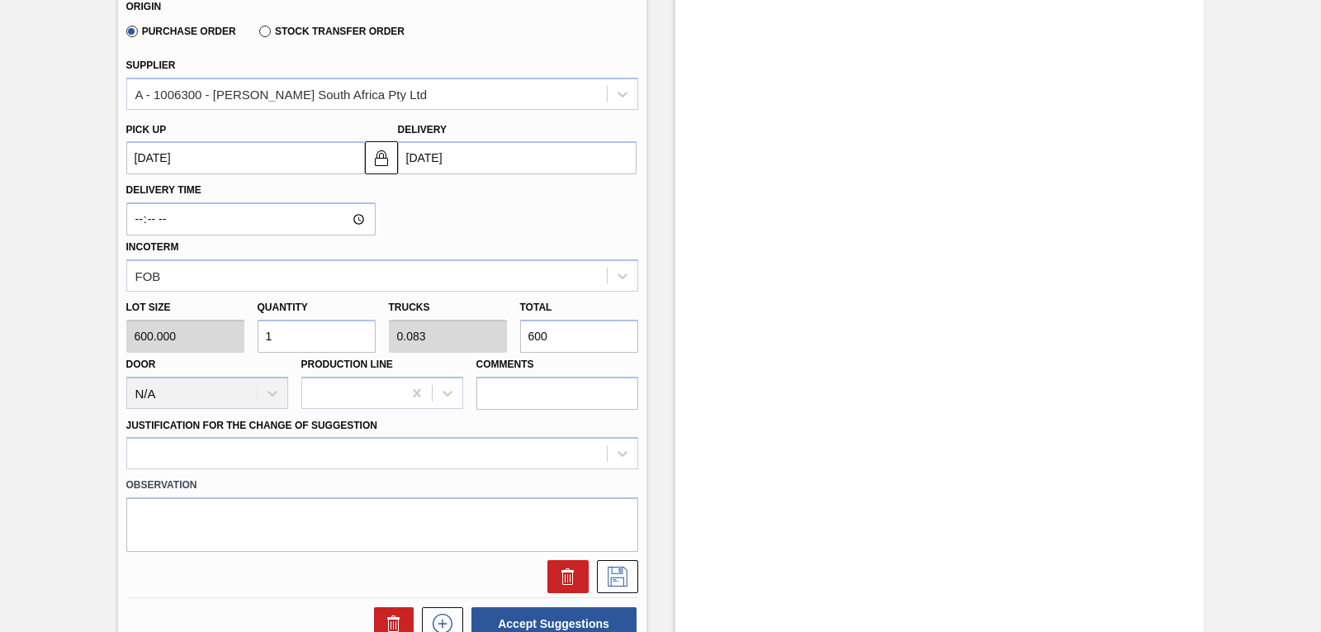
scroll to position [520, 0]
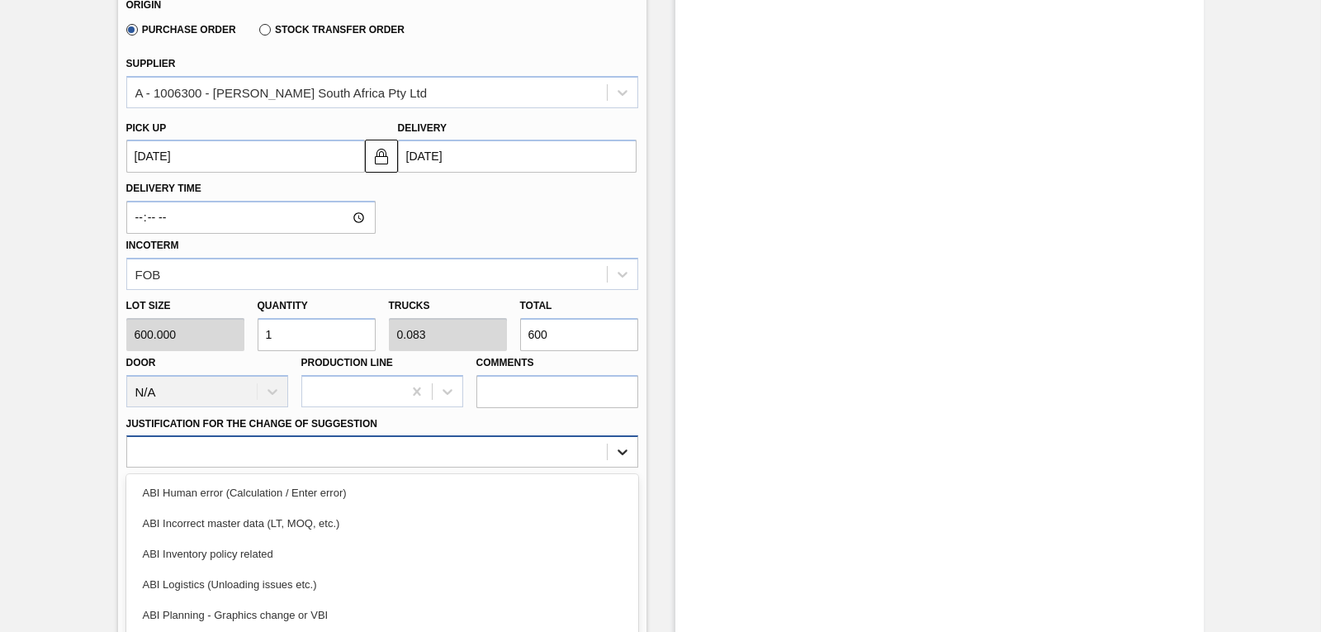
click at [625, 451] on div "option ABI Inventory policy related focused, 3 of 18. 18 results available. Use…" at bounding box center [382, 451] width 512 height 32
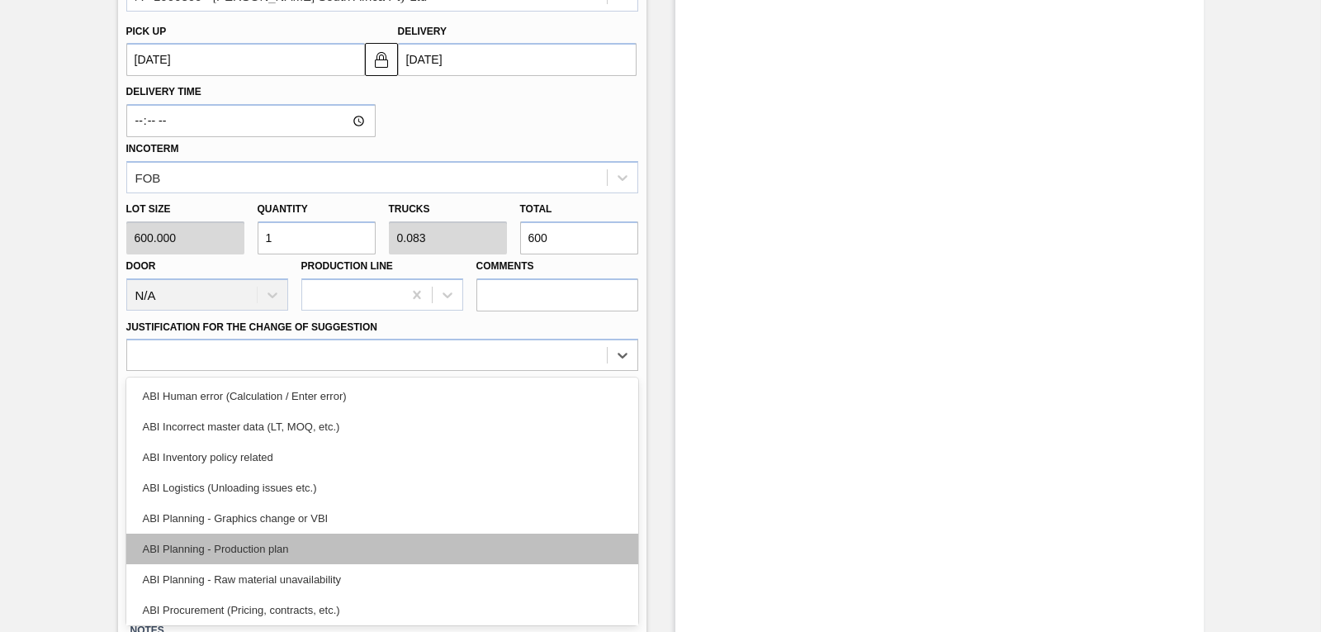
click at [420, 546] on div "ABI Planning - Production plan" at bounding box center [382, 549] width 512 height 31
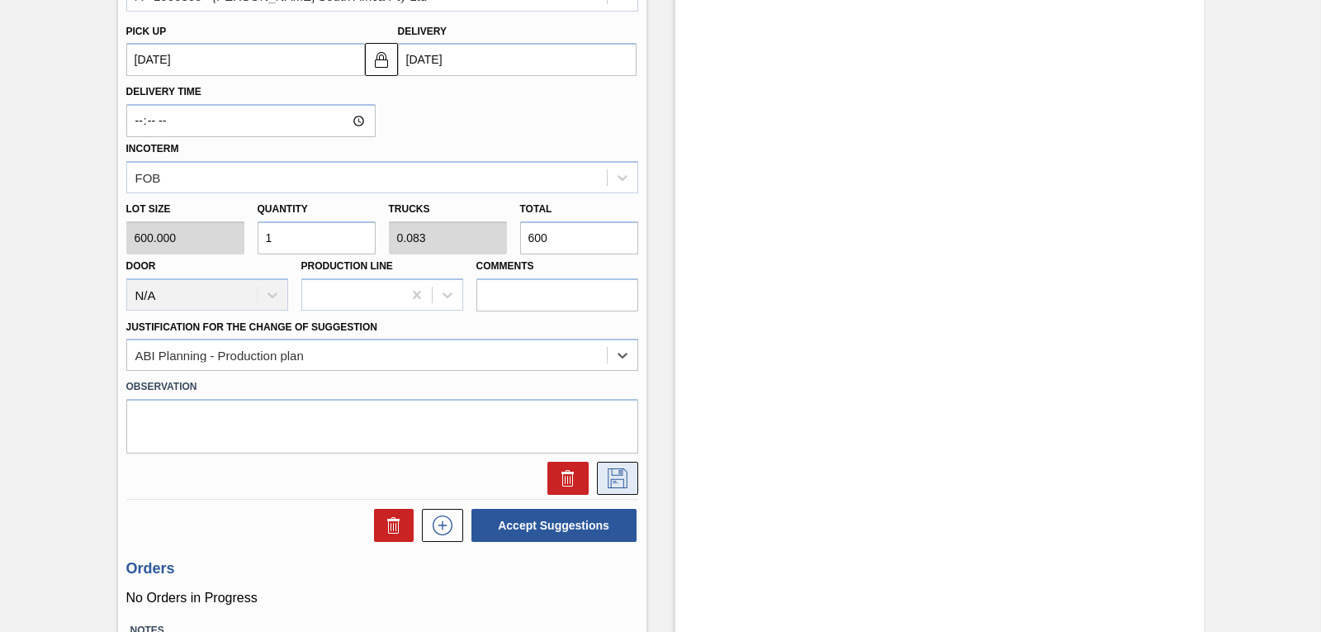
click at [616, 475] on icon at bounding box center [618, 478] width 26 height 20
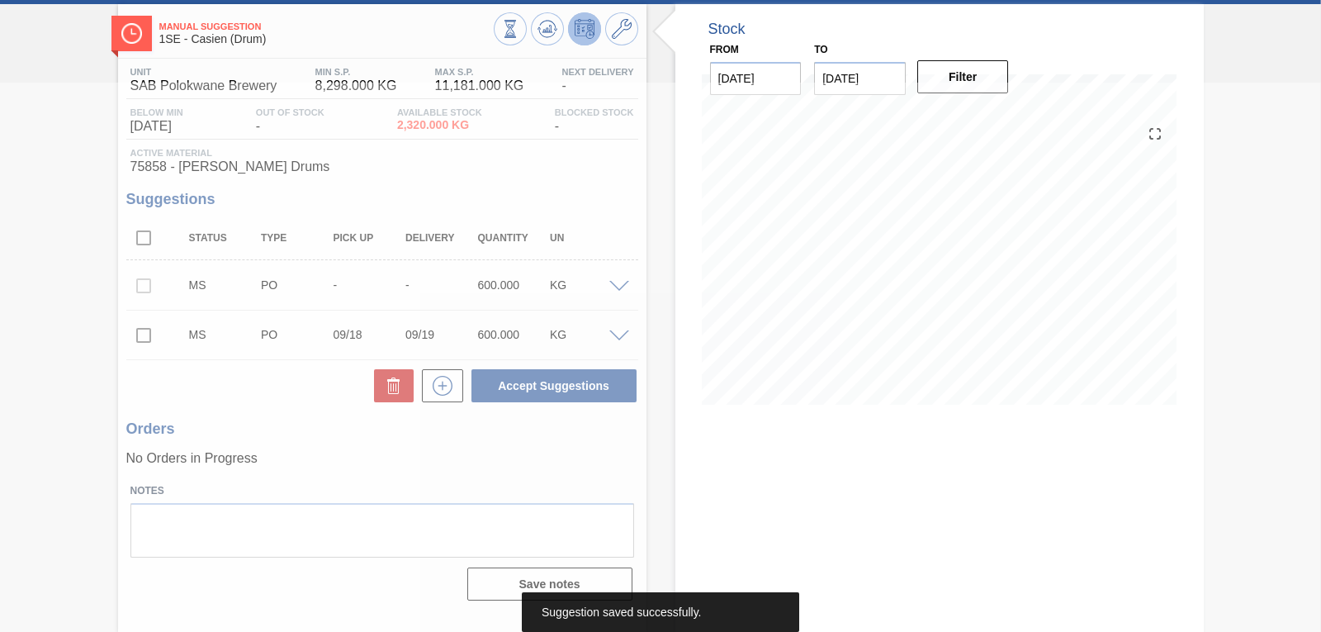
scroll to position [78, 0]
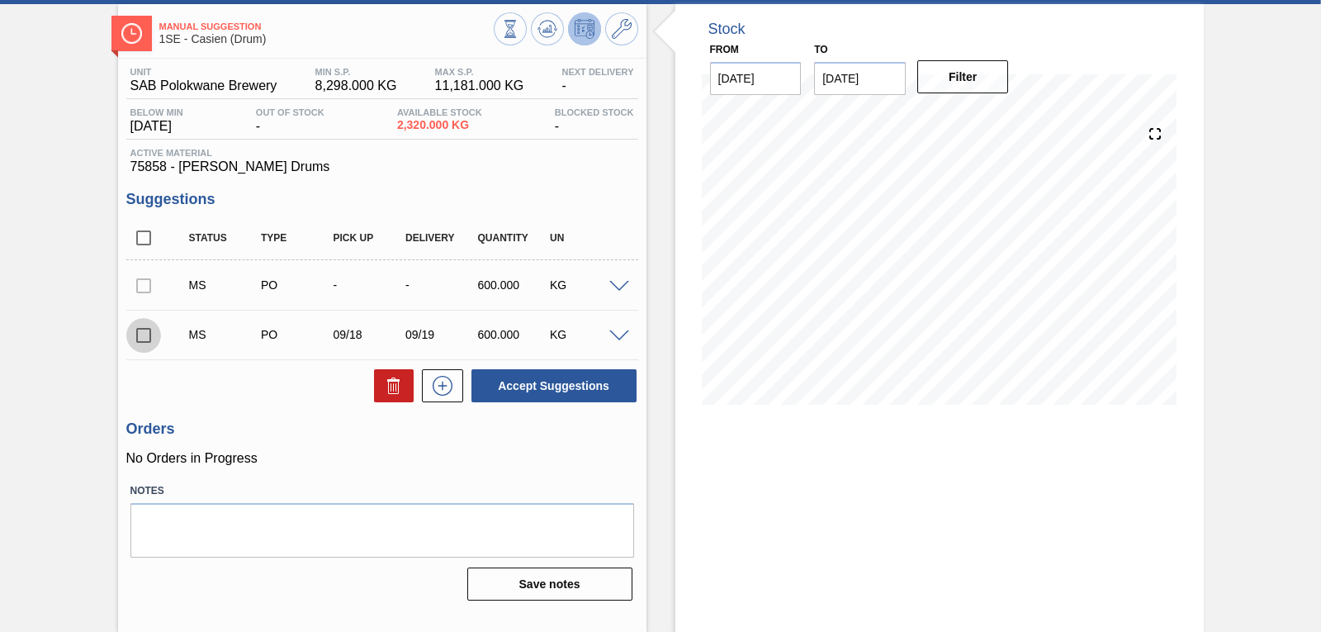
click at [145, 332] on input "checkbox" at bounding box center [143, 335] width 35 height 35
click at [378, 380] on button at bounding box center [394, 385] width 40 height 33
checkbox input "false"
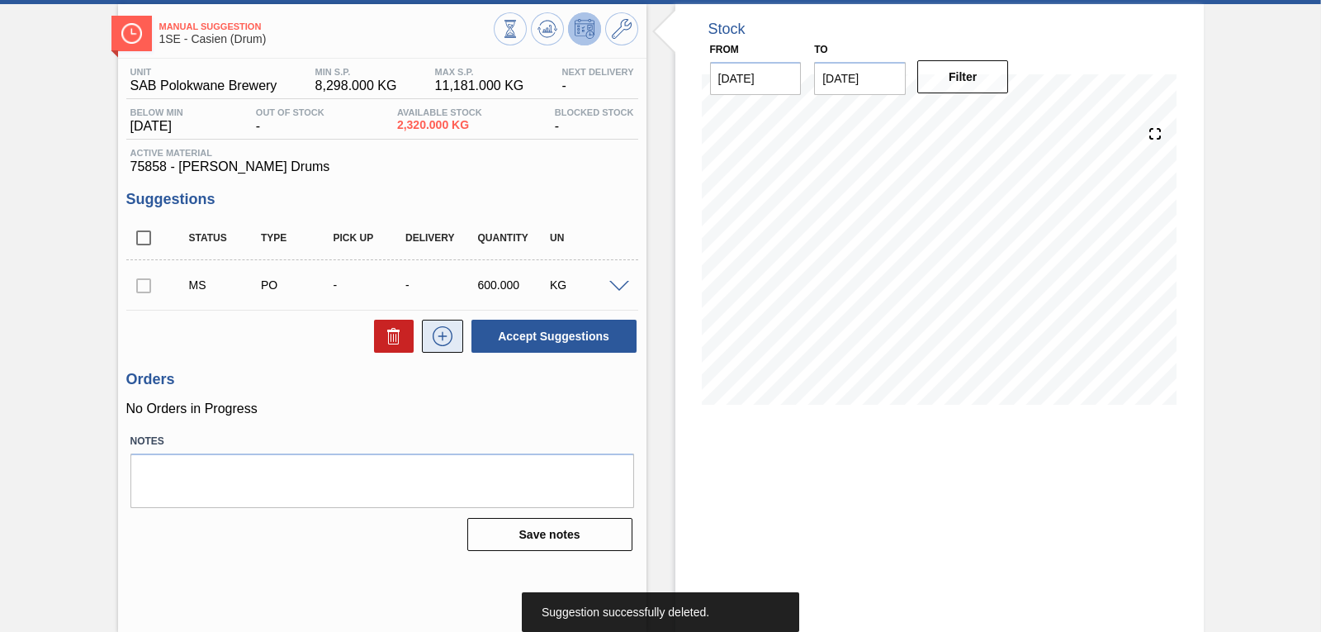
click at [430, 337] on icon at bounding box center [442, 336] width 26 height 20
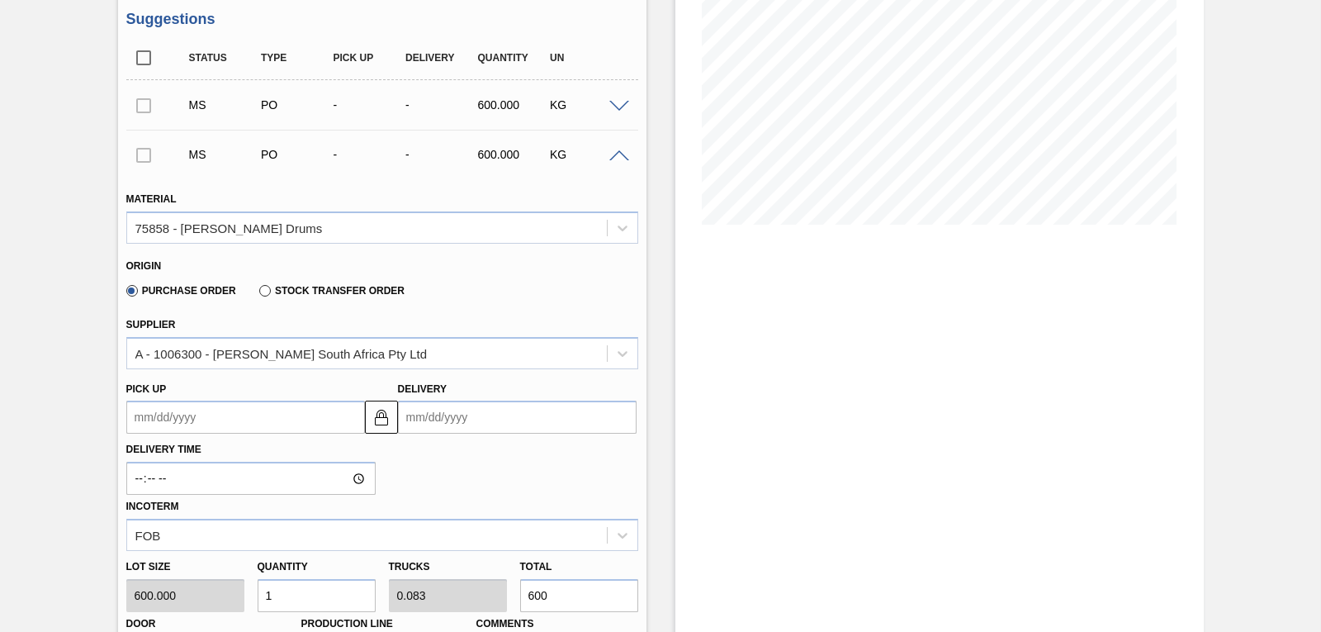
scroll to position [266, 0]
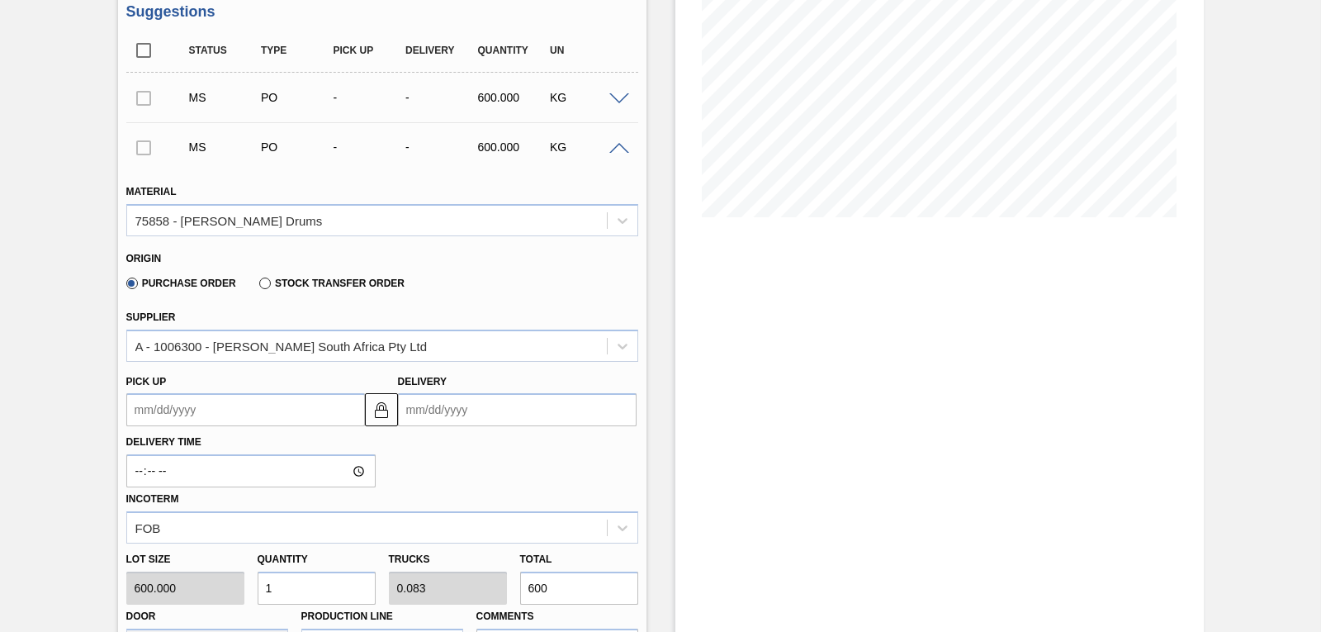
click at [437, 413] on input "Delivery" at bounding box center [517, 409] width 239 height 33
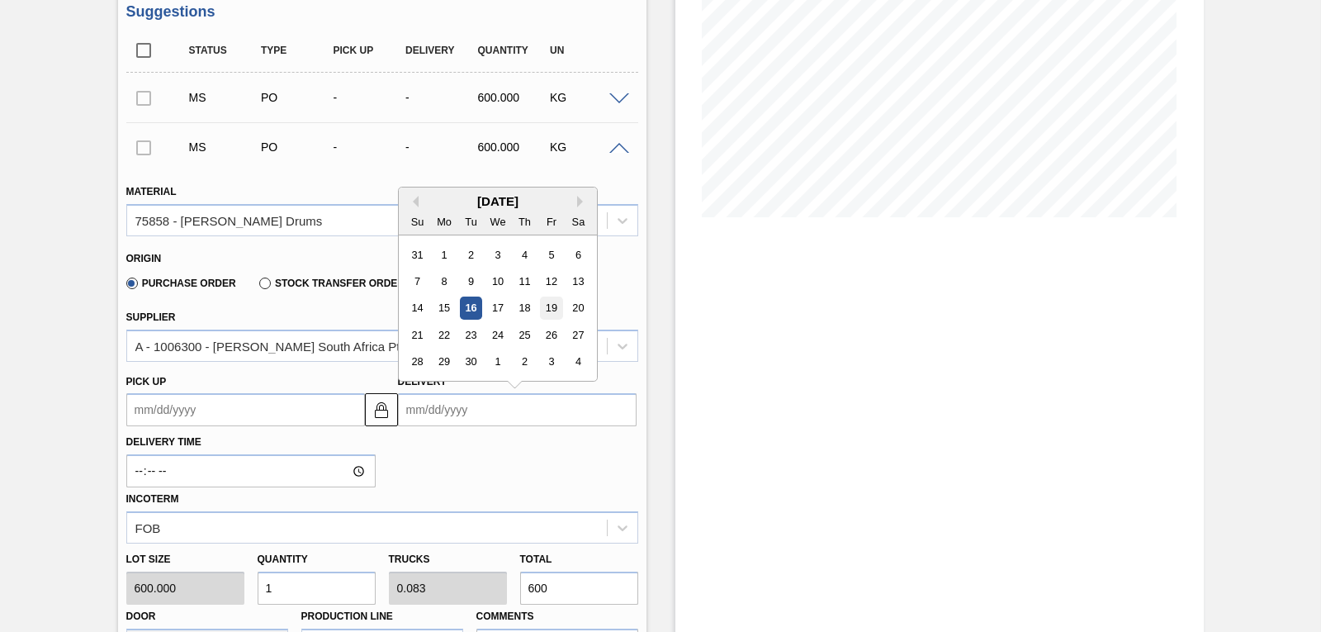
click at [555, 313] on div "19" at bounding box center [551, 308] width 22 height 22
type up3247878858 "[DATE]"
type input "[DATE]"
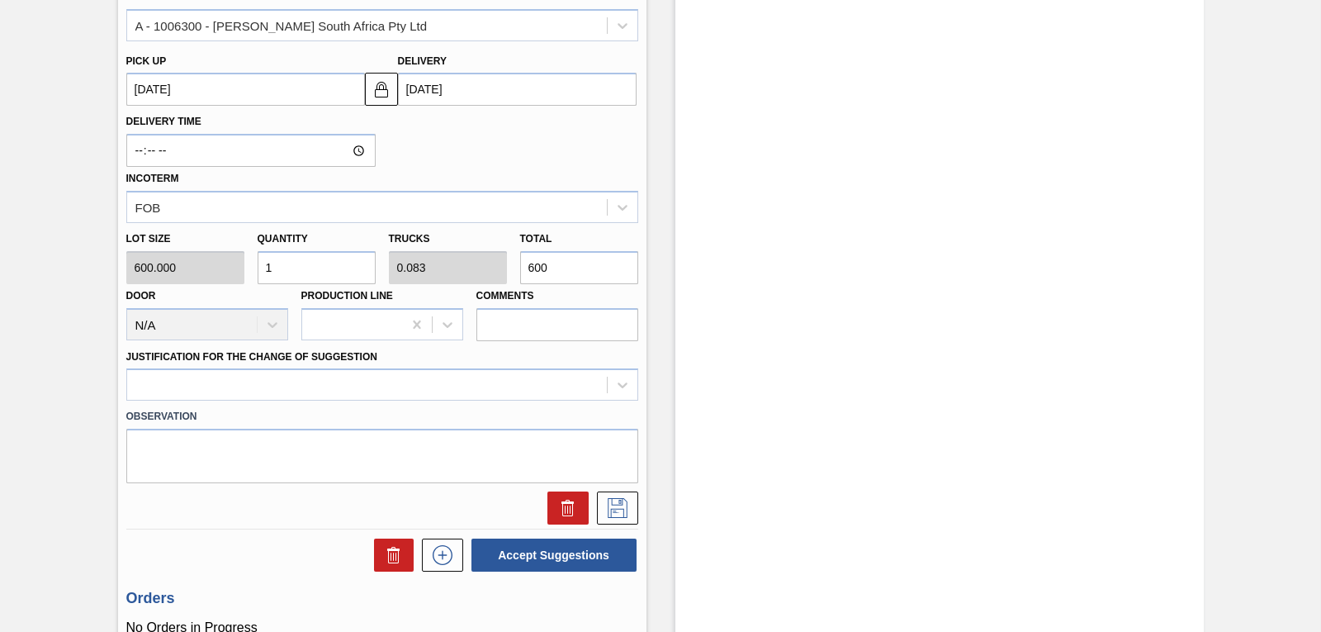
scroll to position [590, 0]
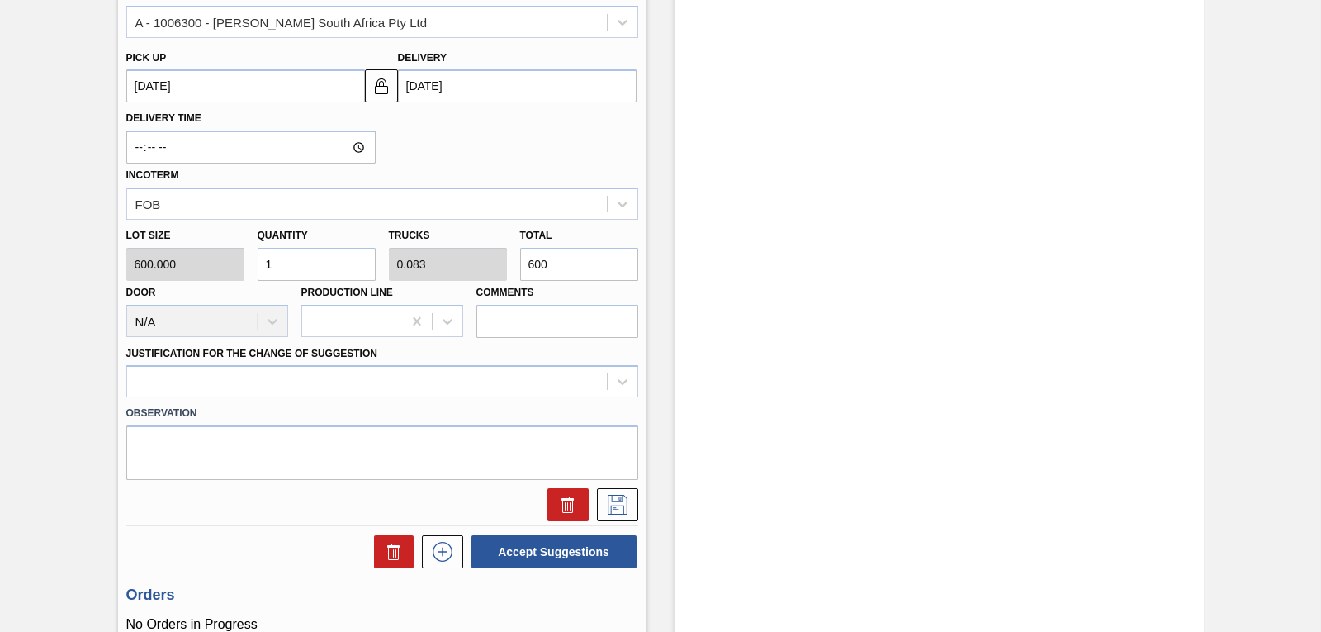
drag, startPoint x: 309, startPoint y: 266, endPoint x: 247, endPoint y: 266, distance: 61.9
click at [247, 266] on div "Lot size 600.000 Quantity 1 Trucks 0.083 Total 600 Door N/A Production Line Com…" at bounding box center [382, 279] width 525 height 118
type input "3"
type input "0.25"
type input "1,800"
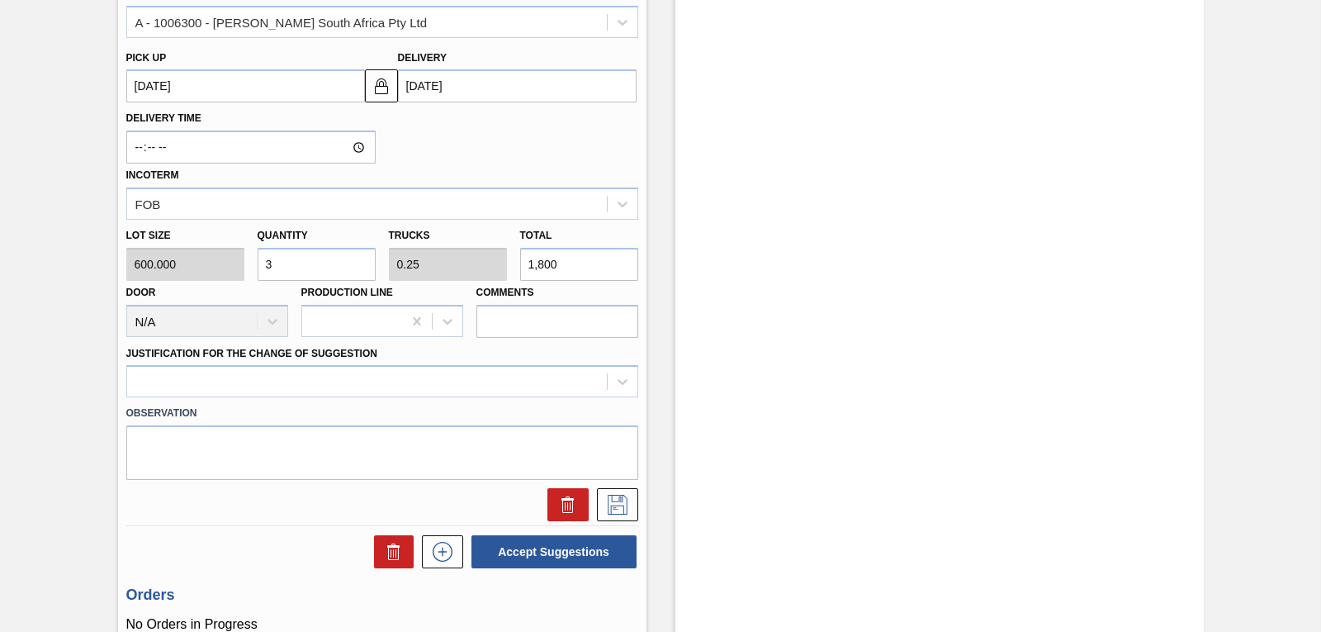
type input "36"
type input "3"
type input "21,600"
type input "360"
type input "30"
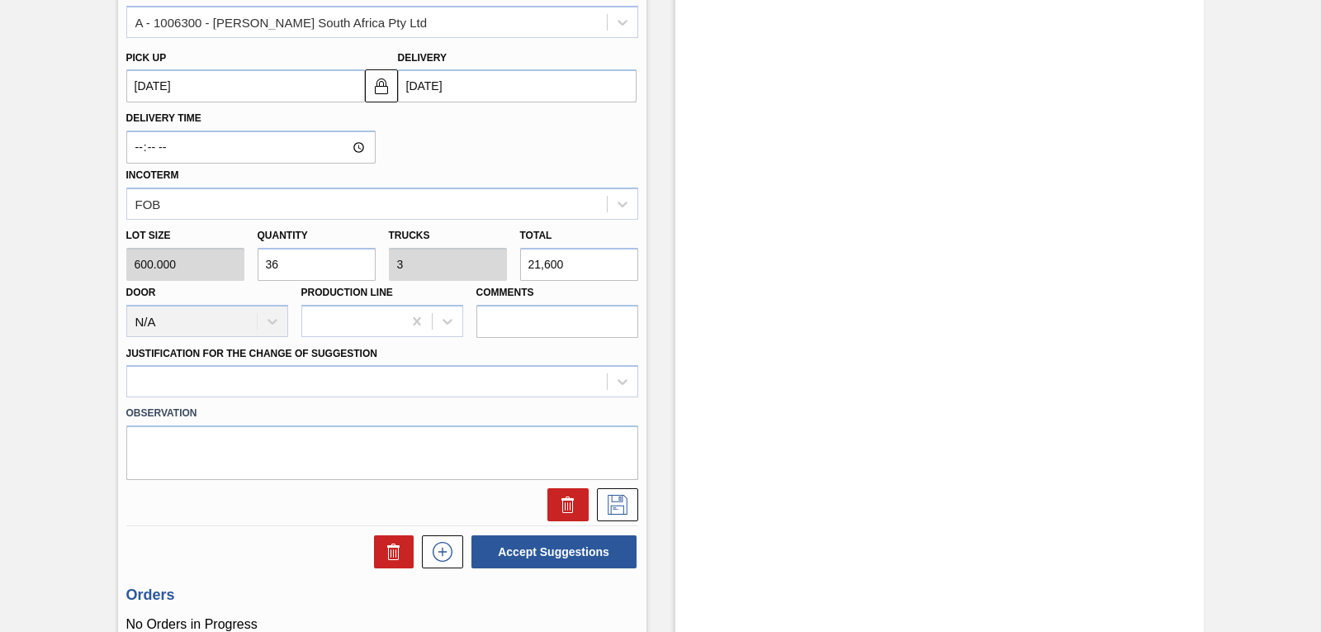
type input "216,000"
type input "3,600"
type input "300"
type input "2,160,000"
type input "3,600"
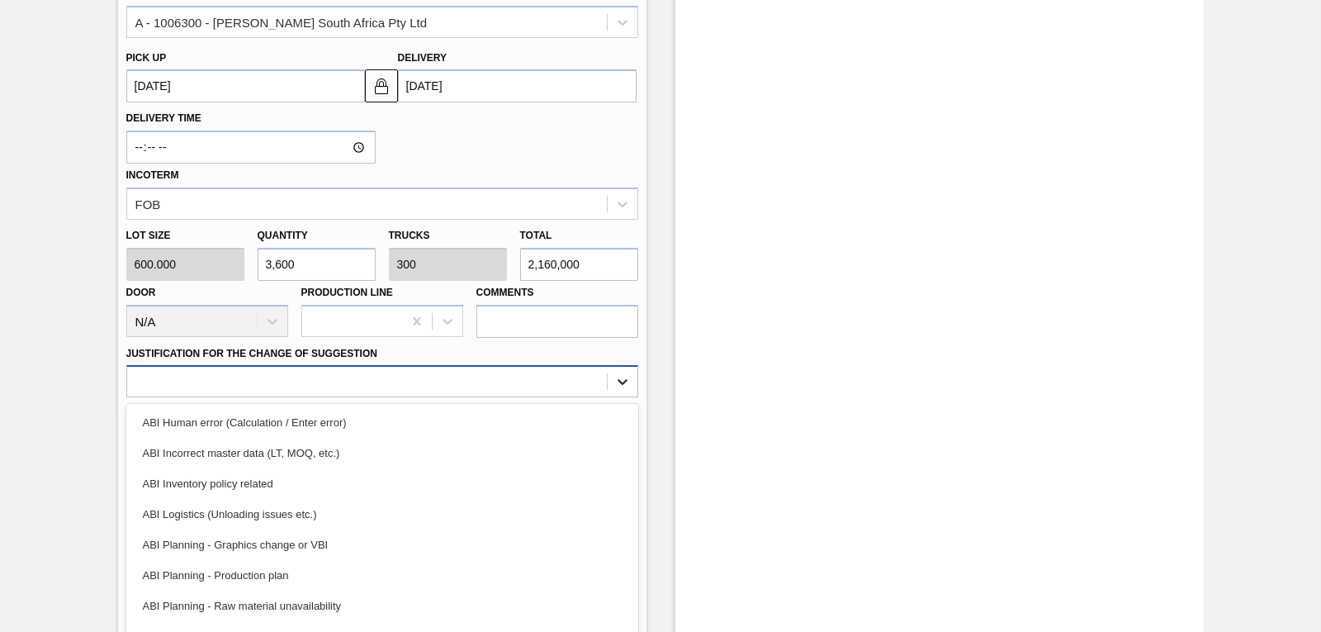
scroll to position [616, 0]
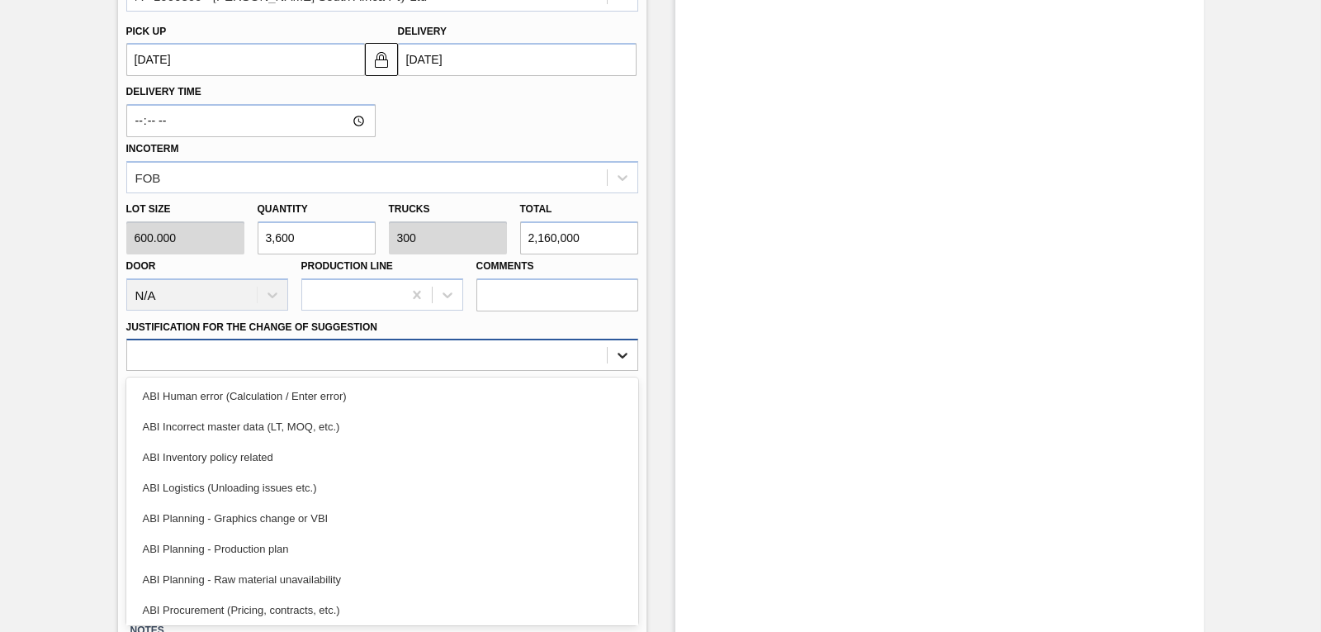
click at [624, 371] on div "option ABI Human error (Calculation / Enter error) focused, 1 of 18. 18 results…" at bounding box center [382, 355] width 512 height 32
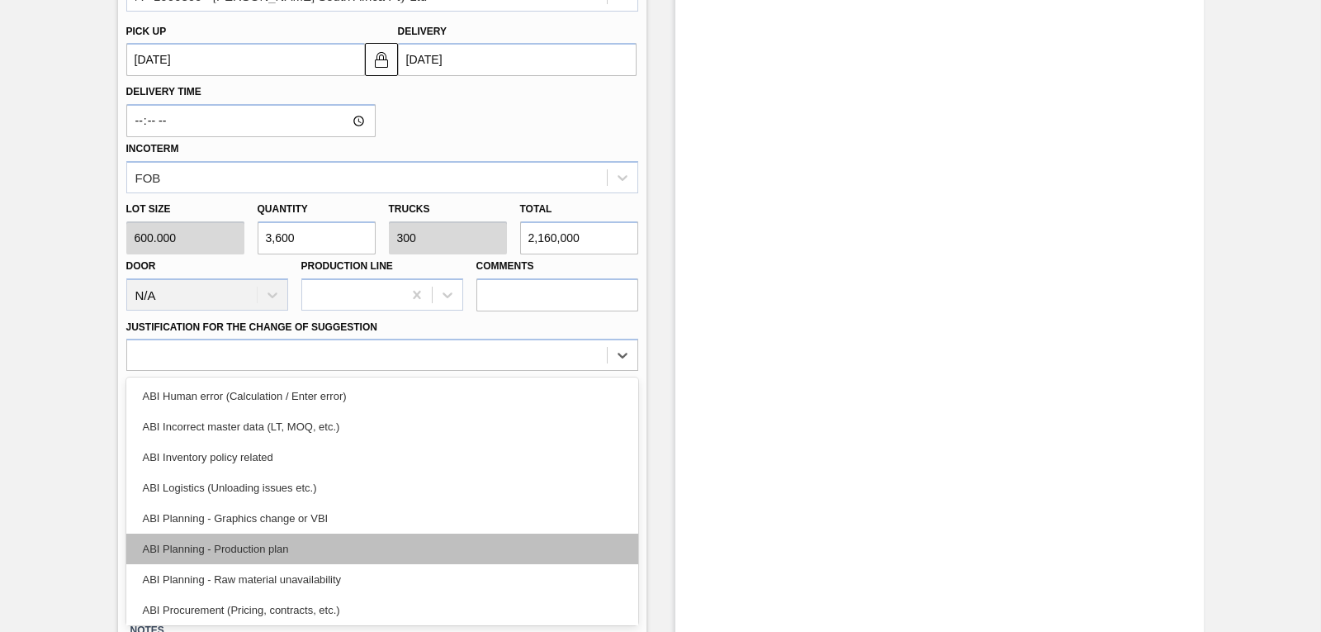
click at [370, 536] on div "ABI Planning - Production plan" at bounding box center [382, 549] width 512 height 31
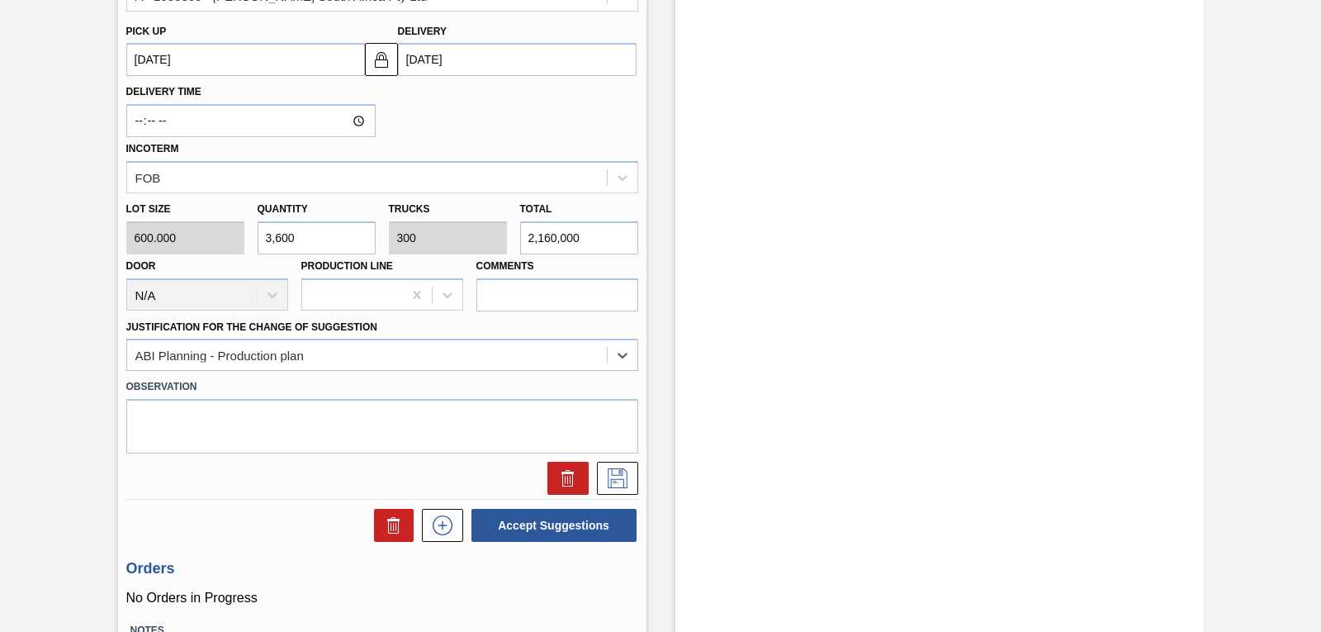
scroll to position [738, 0]
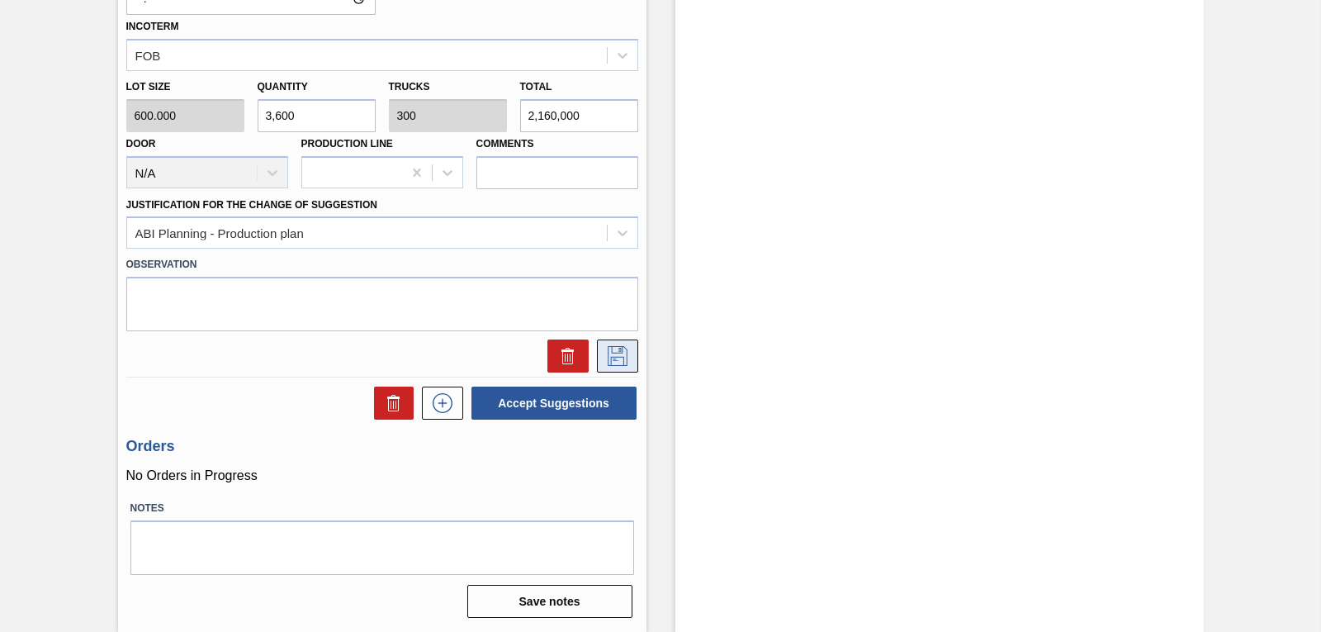
click at [605, 358] on icon at bounding box center [618, 356] width 26 height 20
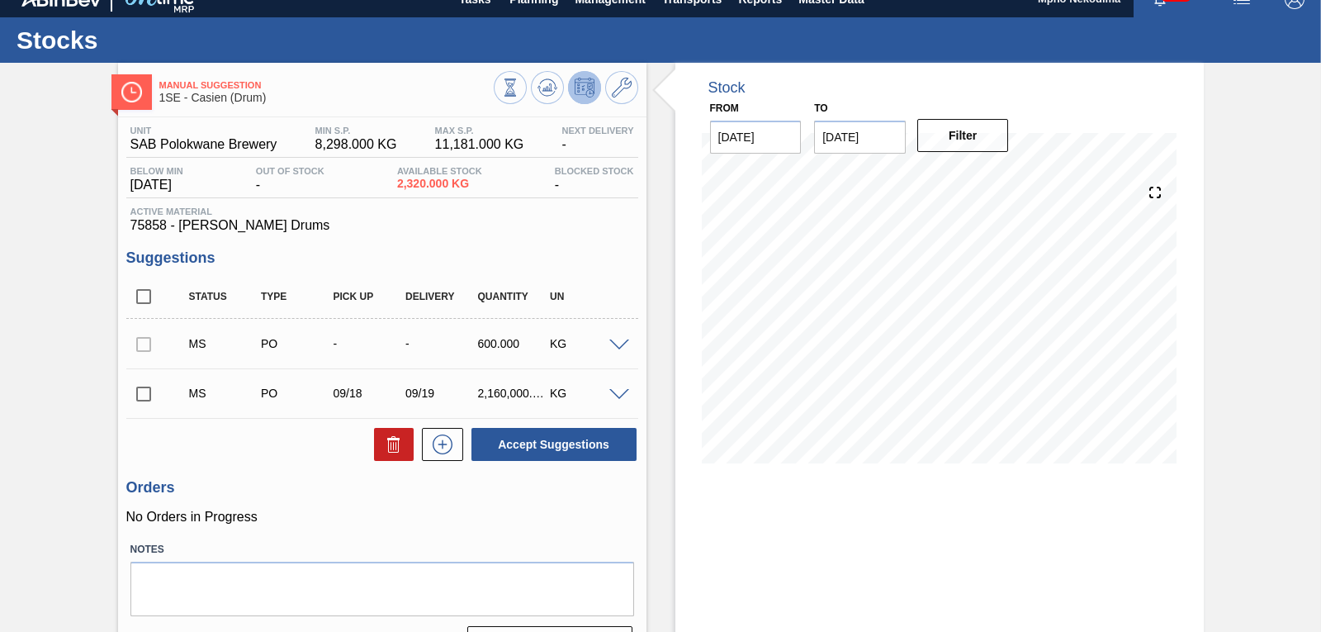
scroll to position [0, 0]
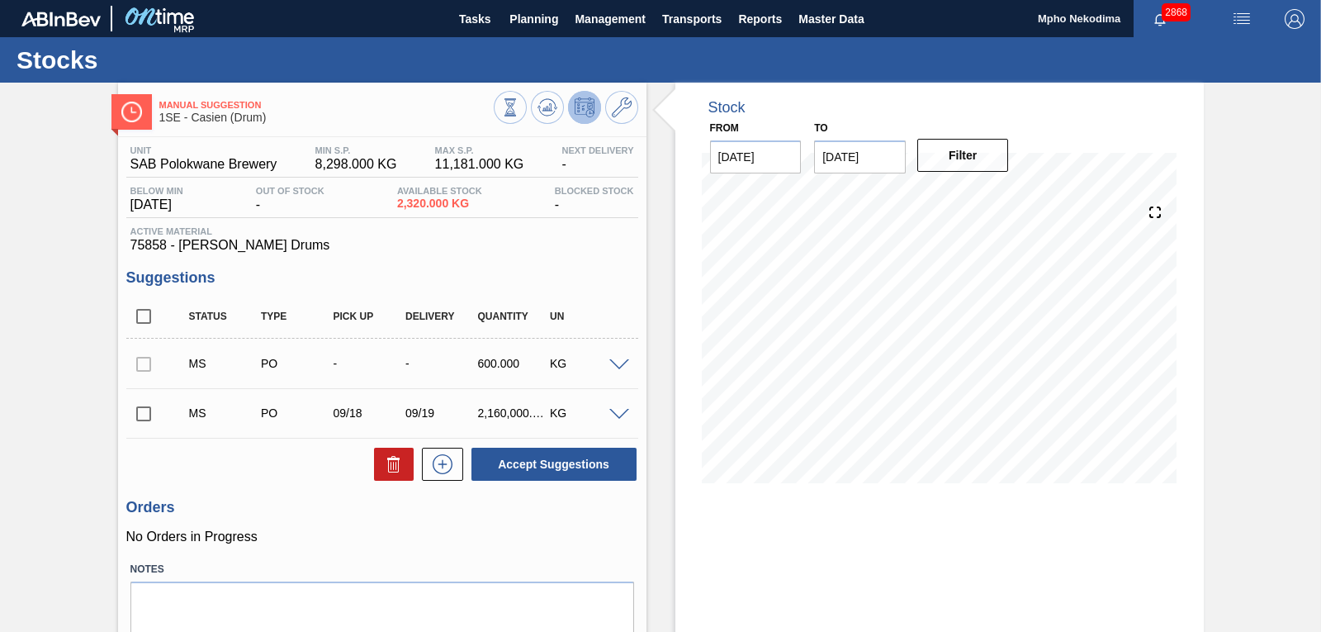
click at [149, 419] on input "checkbox" at bounding box center [143, 413] width 35 height 35
checkbox input "true"
click at [377, 463] on button at bounding box center [394, 464] width 40 height 33
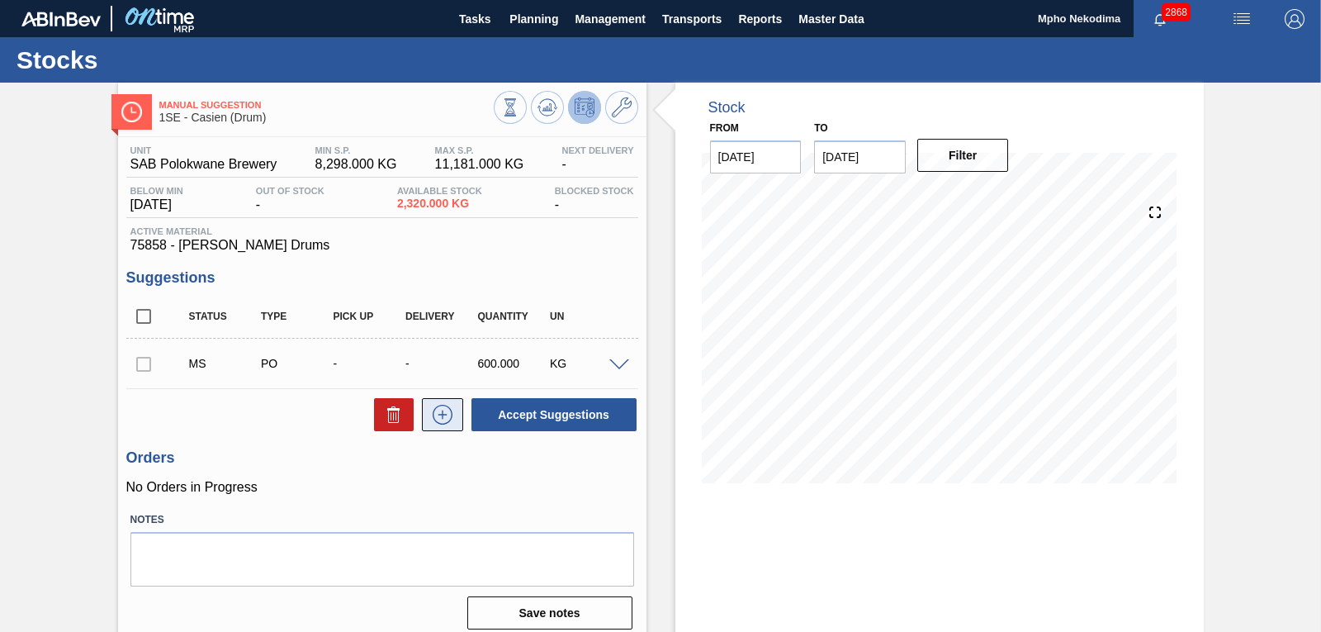
click at [439, 416] on icon at bounding box center [442, 415] width 26 height 20
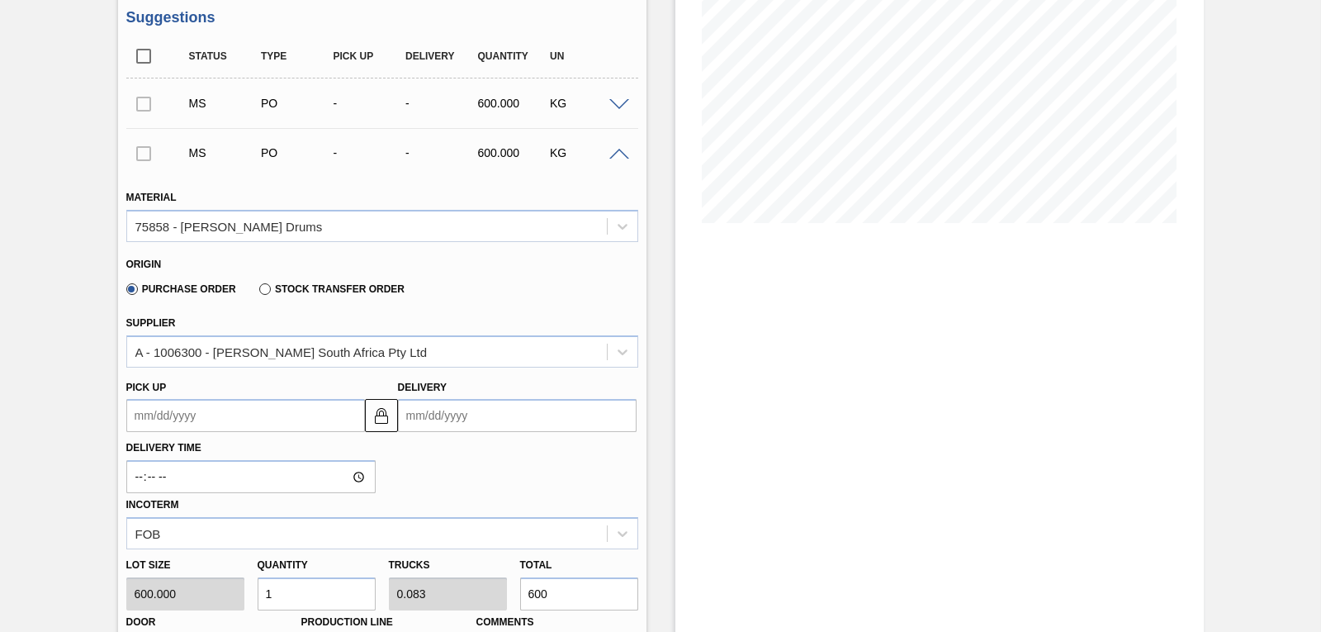
scroll to position [262, 0]
click at [439, 420] on input "Delivery" at bounding box center [517, 413] width 239 height 33
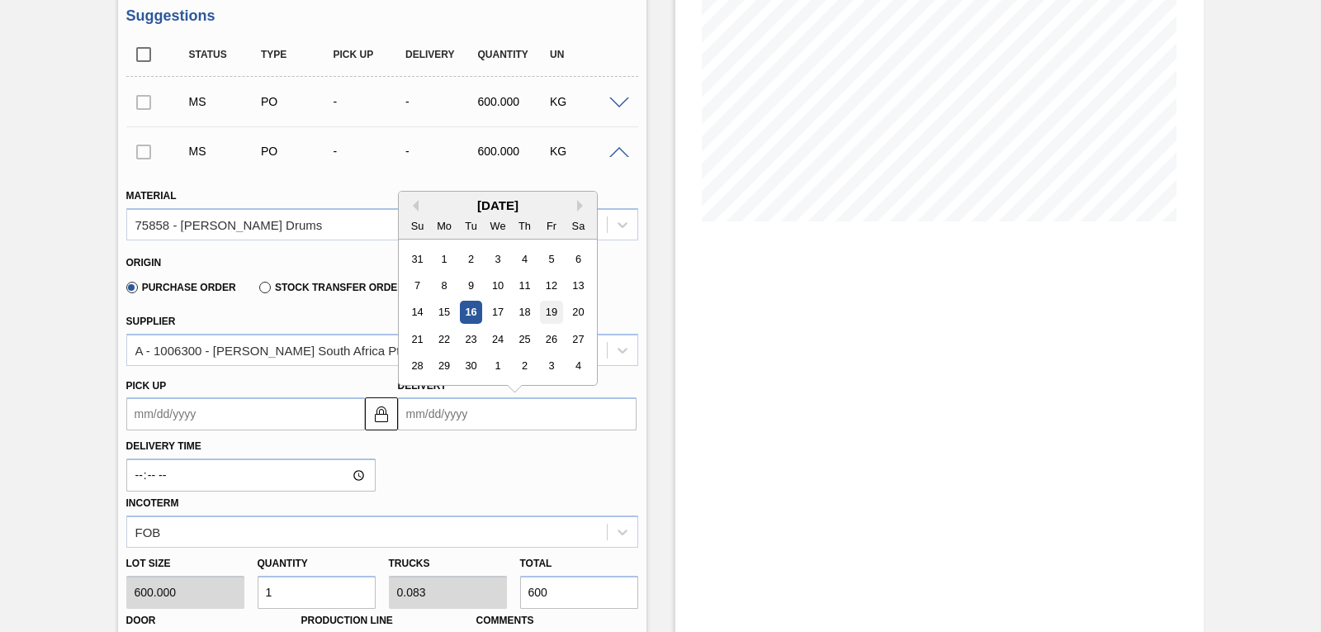
click at [557, 313] on div "19" at bounding box center [551, 312] width 22 height 22
type up3247878859 "[DATE]"
type input "[DATE]"
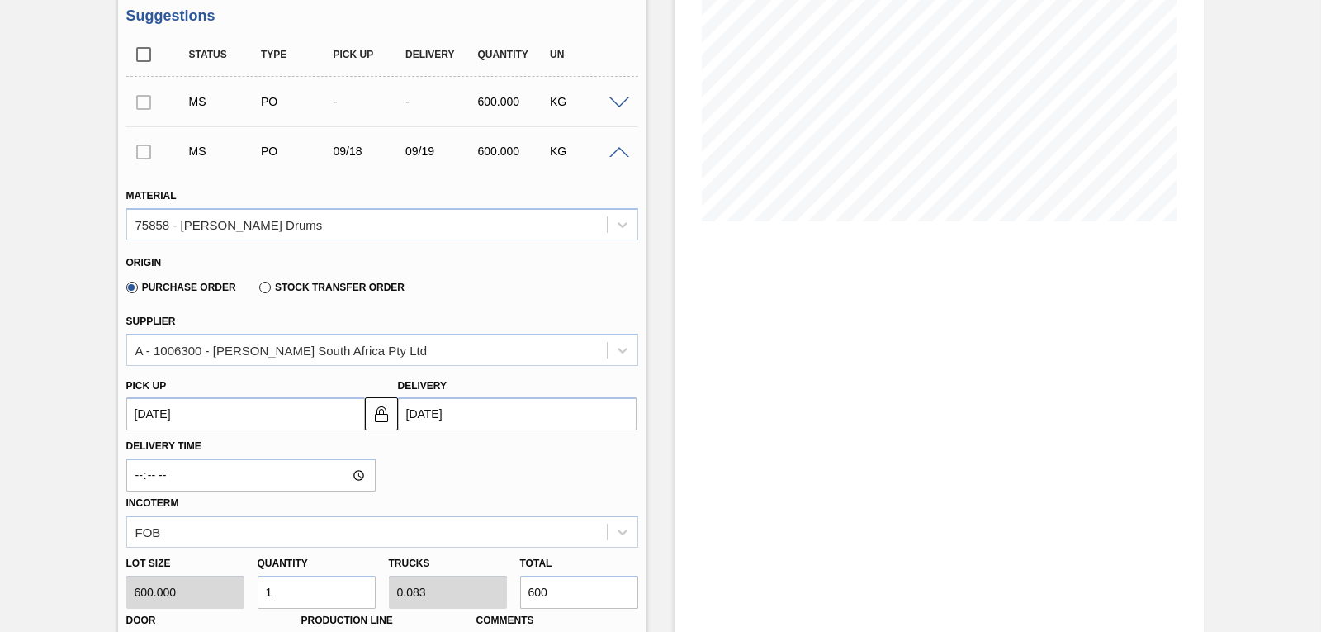
click at [178, 584] on div "Lot size 600.000 Quantity 1 Trucks 0.083 Total 600 Door N/A Production Line Com…" at bounding box center [382, 607] width 525 height 118
type input "3"
type input "0.25"
type input "1,800"
type input "36"
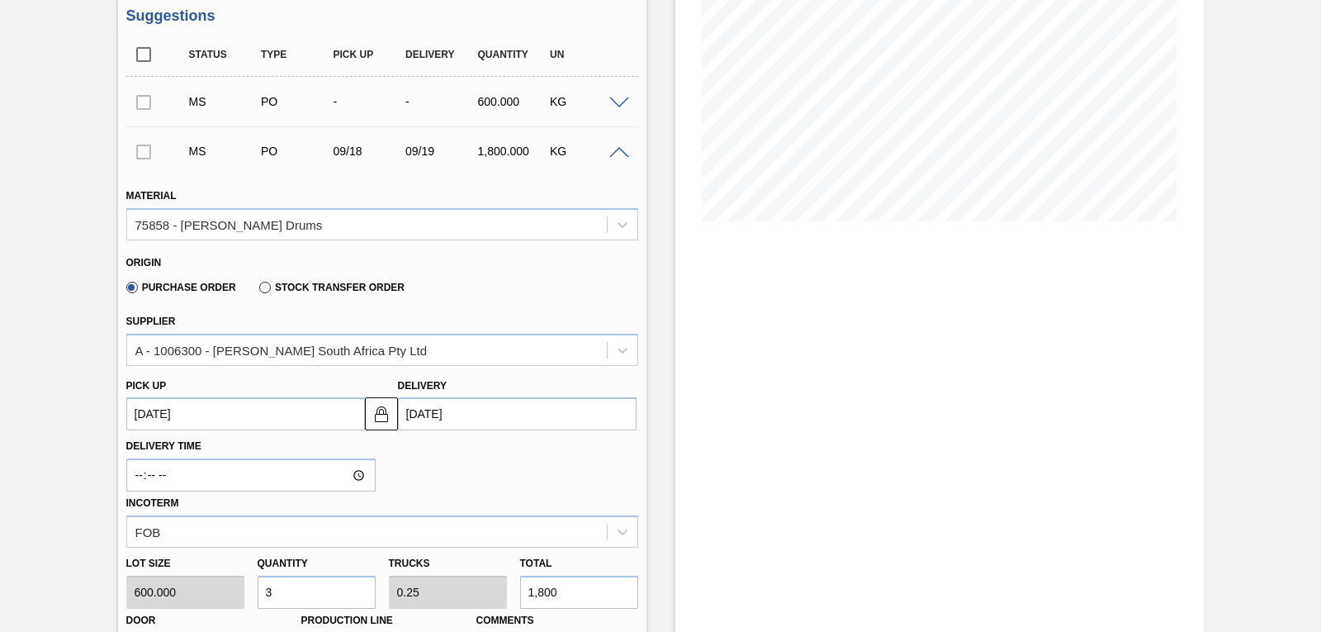
type input "3"
type input "21,600"
type input "360"
type input "30"
type input "216,000"
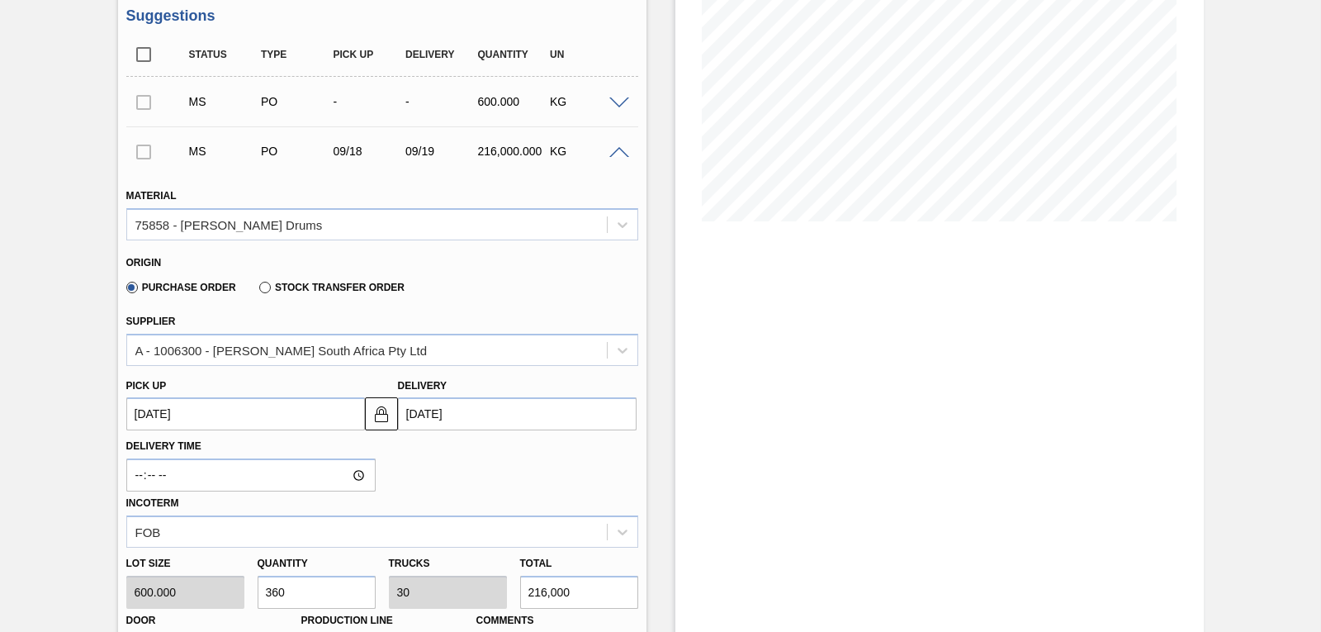
type input "3,600"
type input "300"
type input "2,160,000"
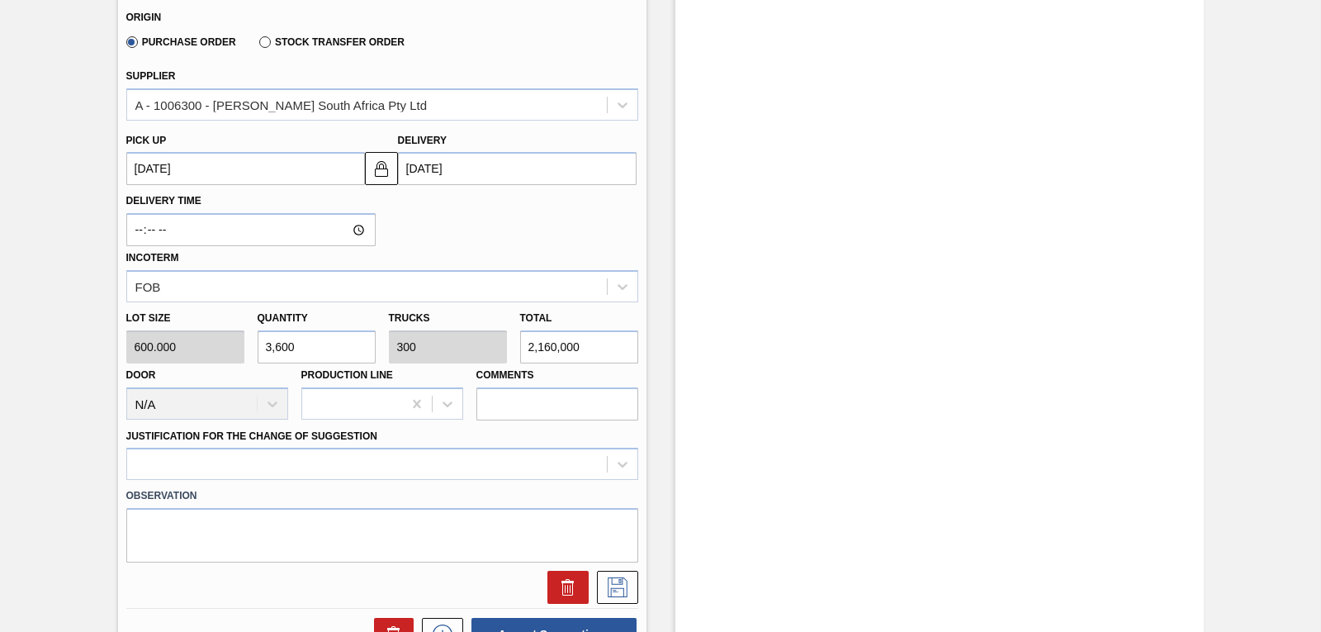
scroll to position [511, 0]
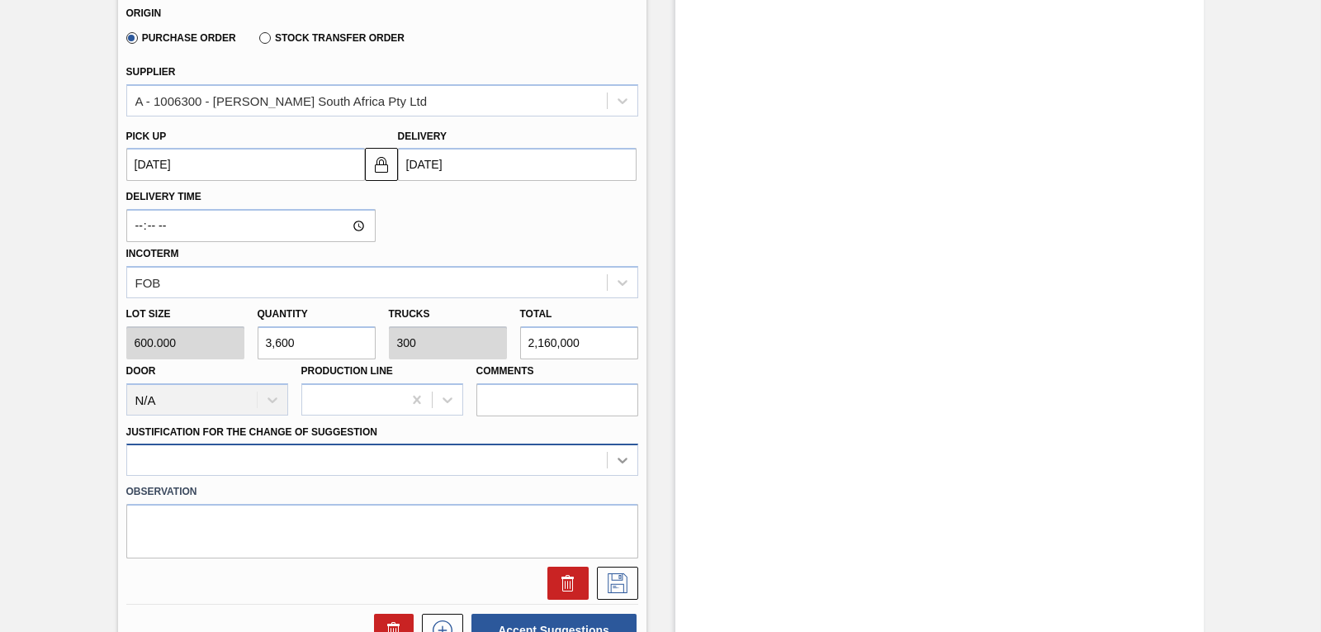
type input "3,600"
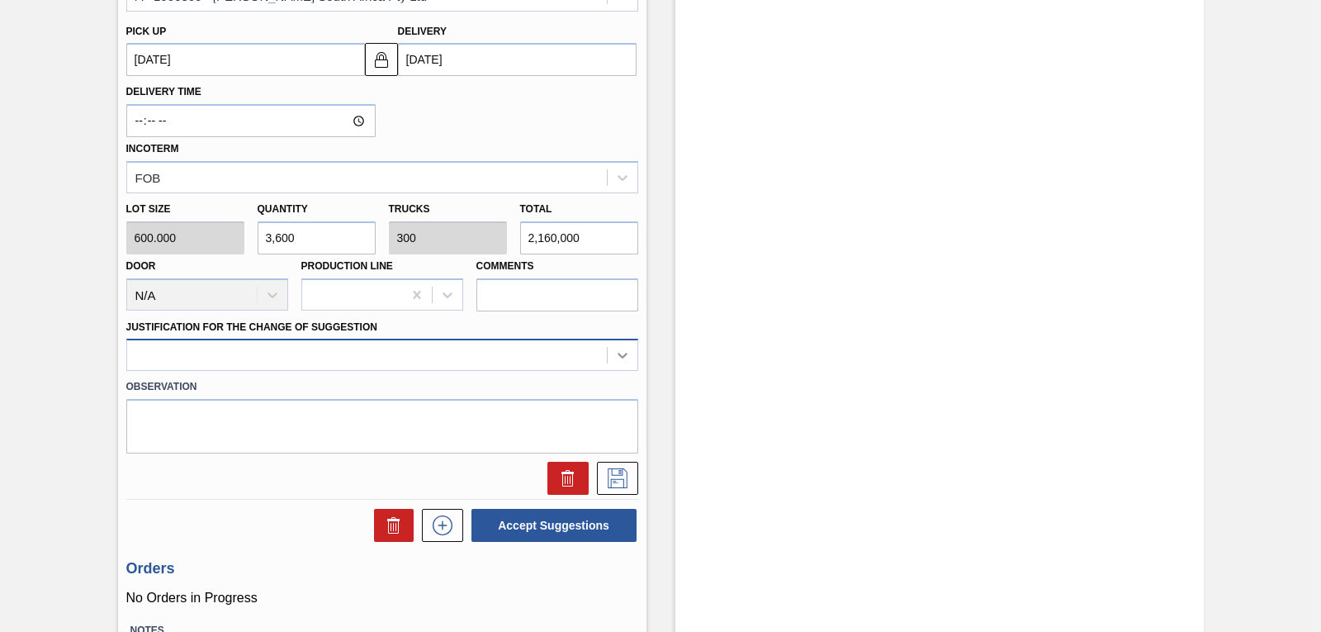
click at [616, 371] on div at bounding box center [382, 355] width 512 height 32
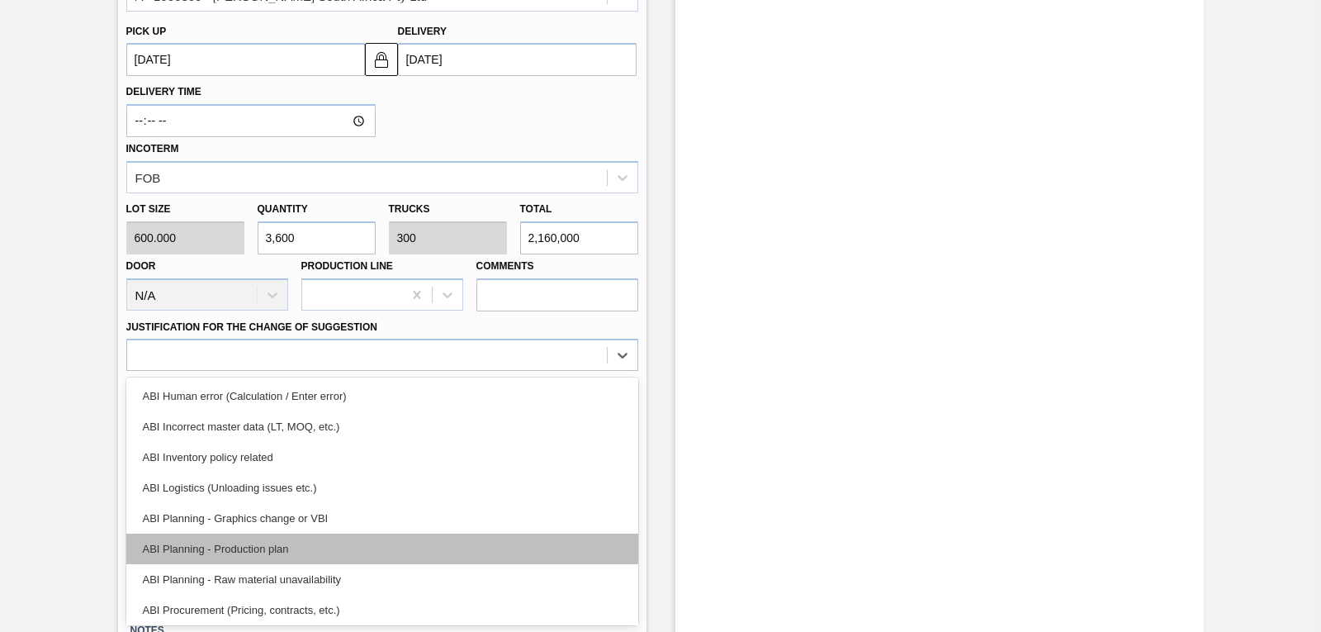
click at [348, 543] on div "ABI Planning - Production plan" at bounding box center [382, 549] width 512 height 31
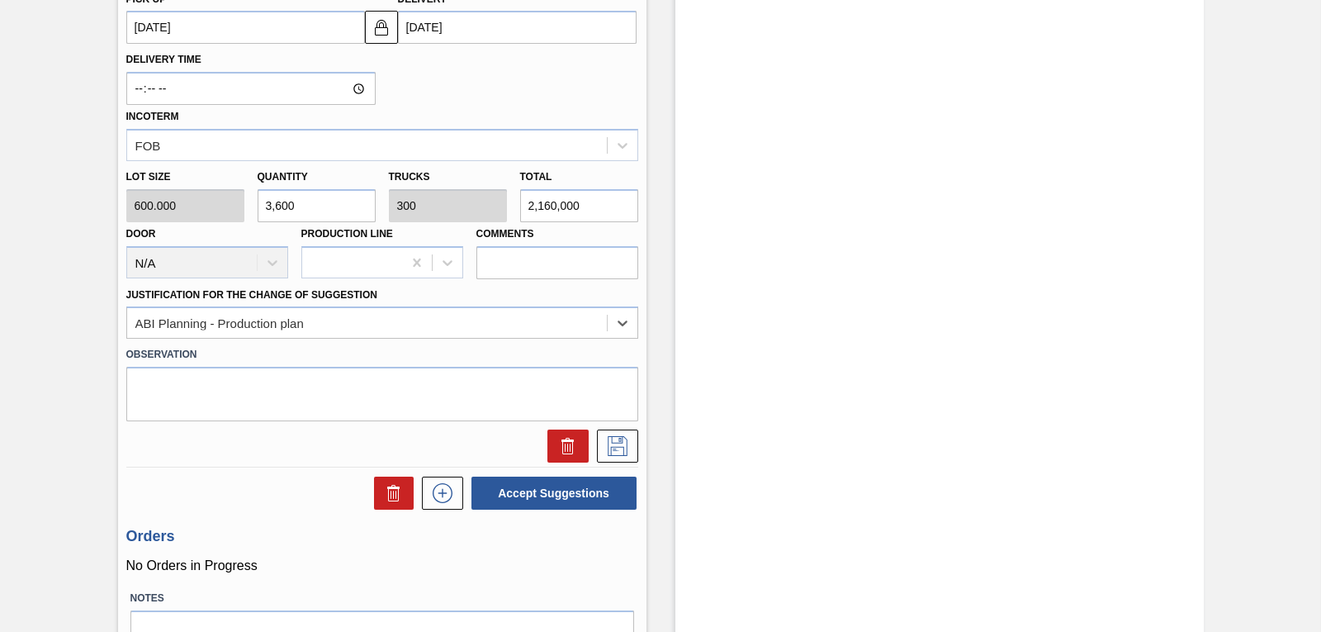
scroll to position [652, 0]
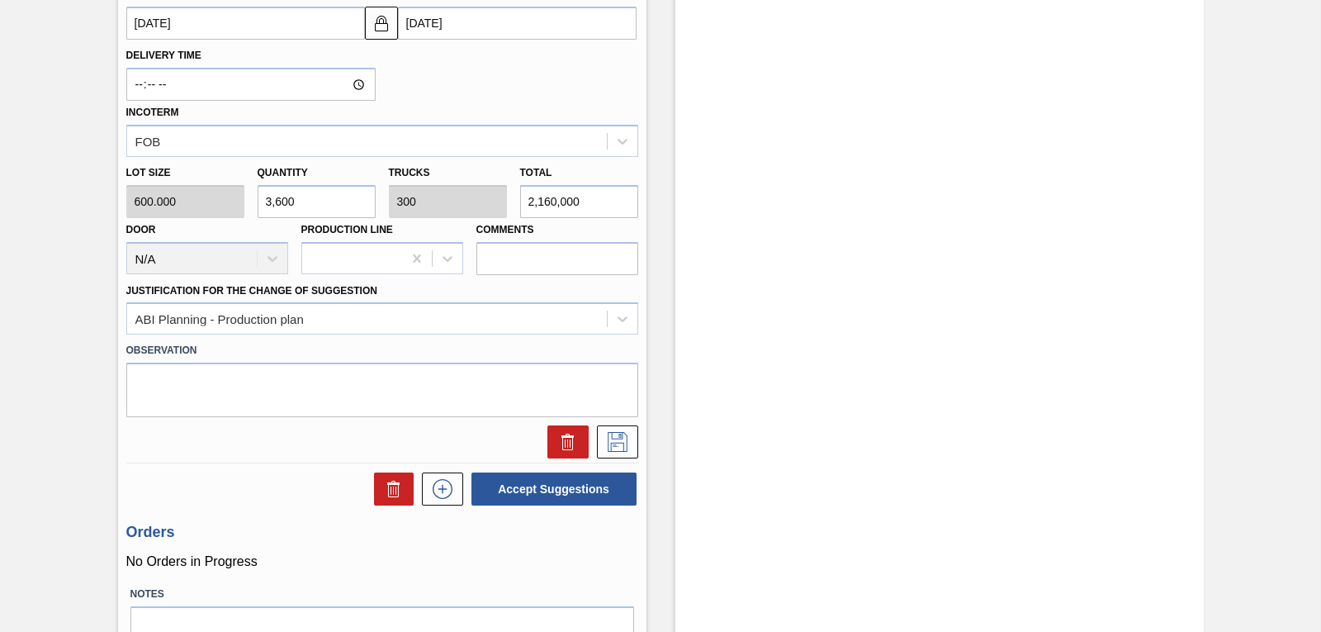
drag, startPoint x: 1318, startPoint y: 353, endPoint x: 1308, endPoint y: 312, distance: 41.7
click at [1308, 312] on div "Manual Suggestion 1SE - Casien (Drum) Unit SAB Polokwane Brewery MIN S.P. 8,298…" at bounding box center [660, 74] width 1321 height 1288
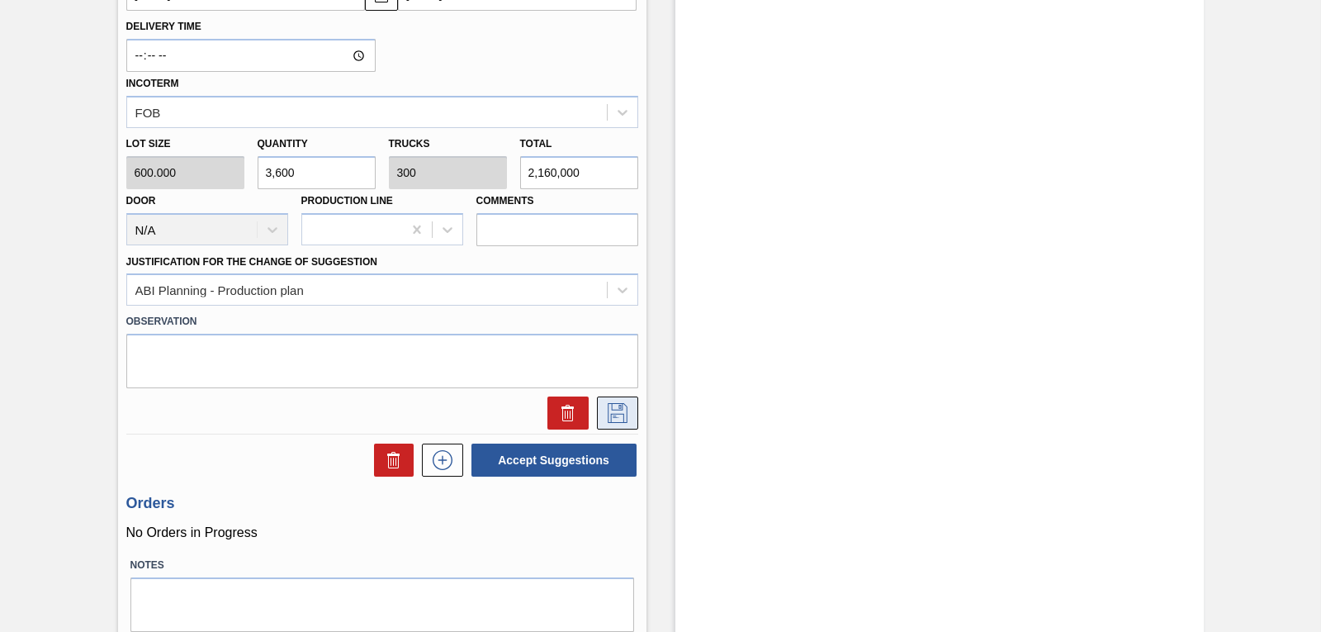
click at [625, 413] on icon at bounding box center [618, 413] width 20 height 20
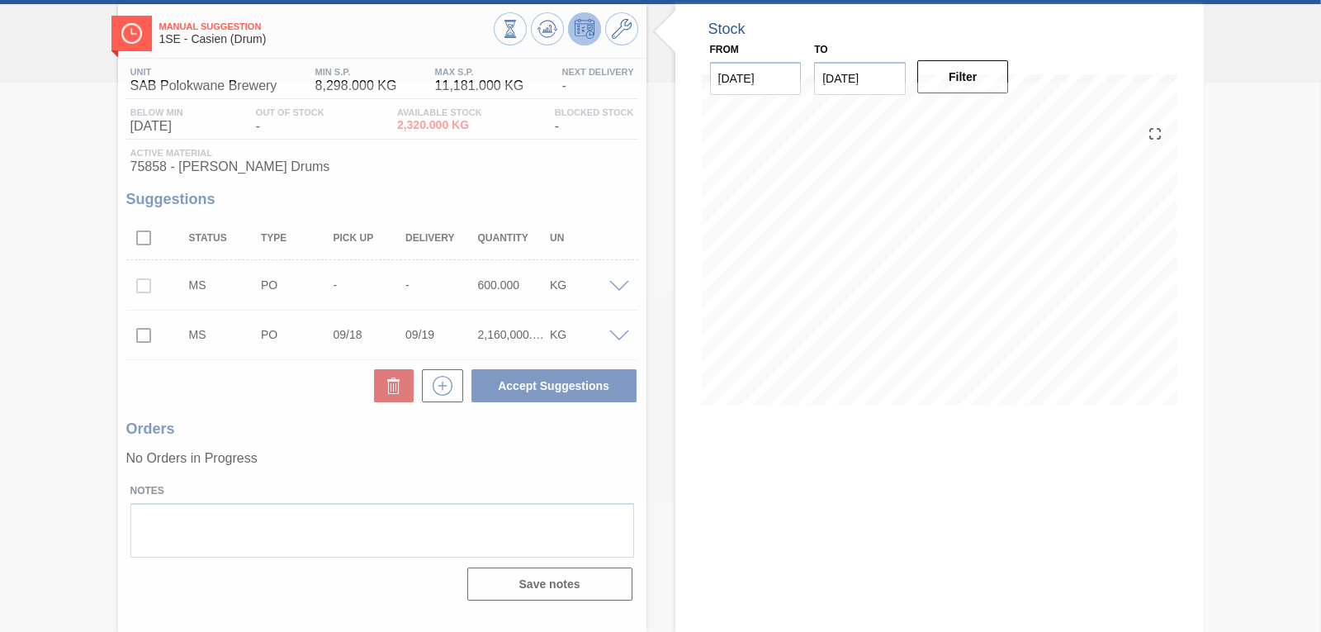
scroll to position [78, 0]
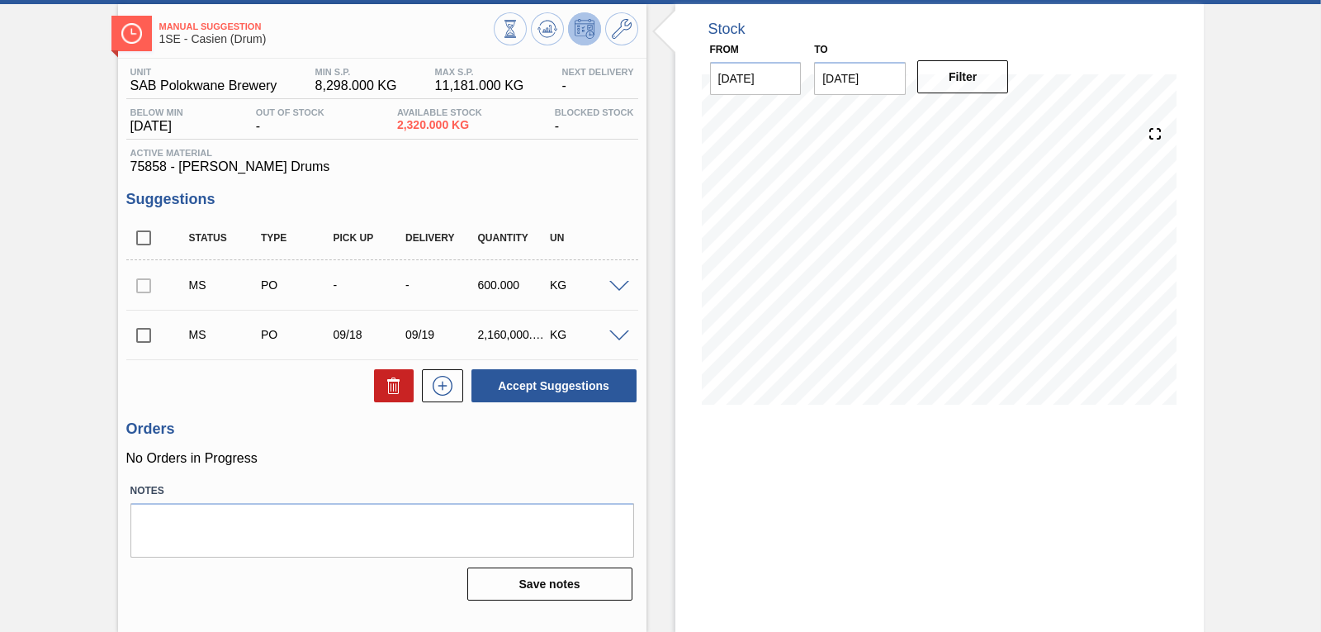
click at [145, 335] on input "checkbox" at bounding box center [143, 335] width 35 height 35
checkbox input "true"
click at [534, 391] on button "Accept Suggestions" at bounding box center [554, 385] width 165 height 33
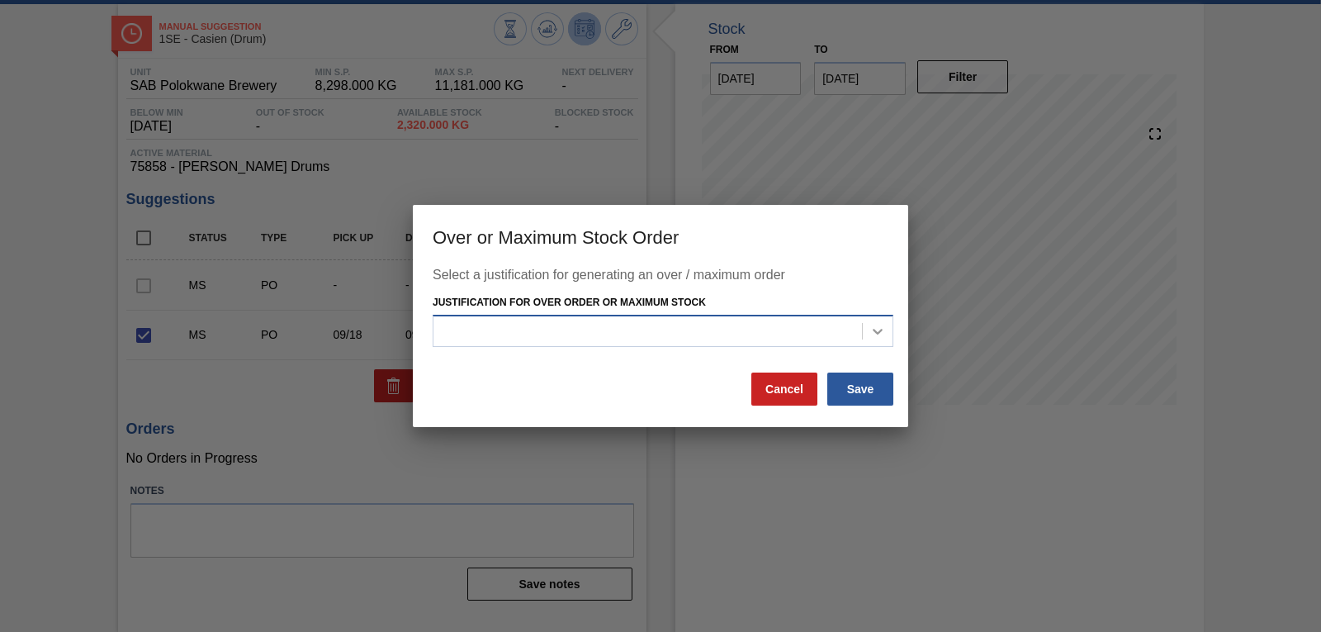
click at [878, 335] on icon at bounding box center [878, 331] width 17 height 17
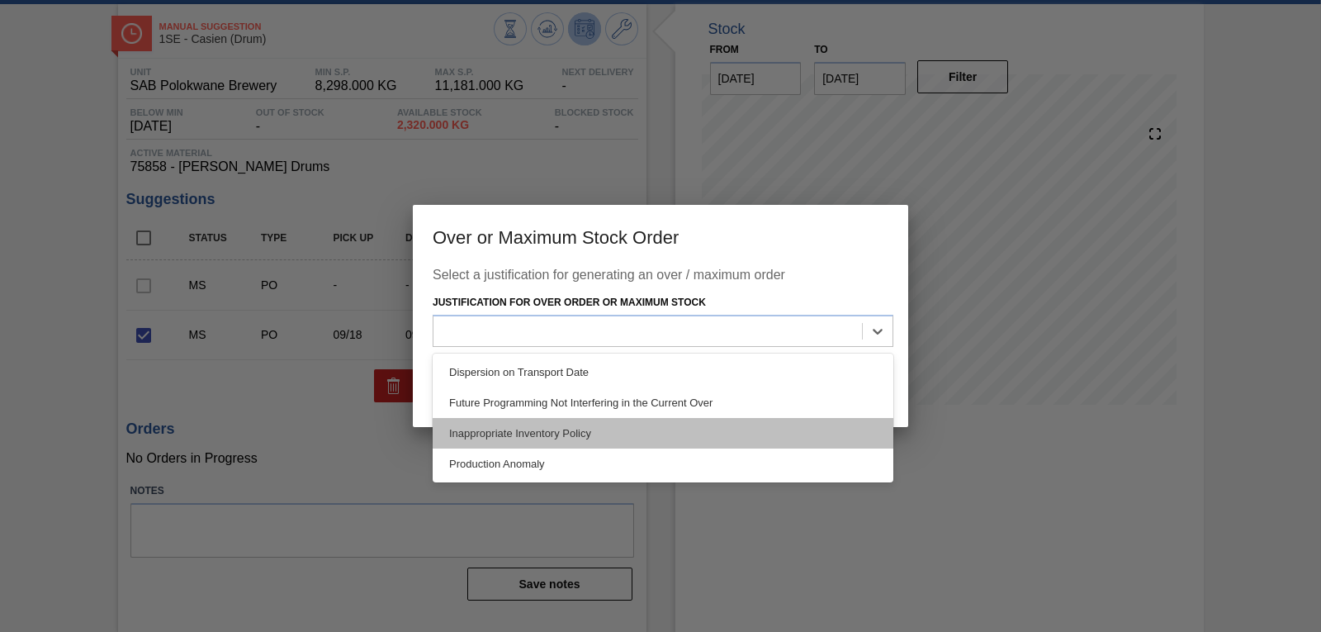
click at [686, 428] on div "Inappropriate Inventory Policy" at bounding box center [663, 433] width 461 height 31
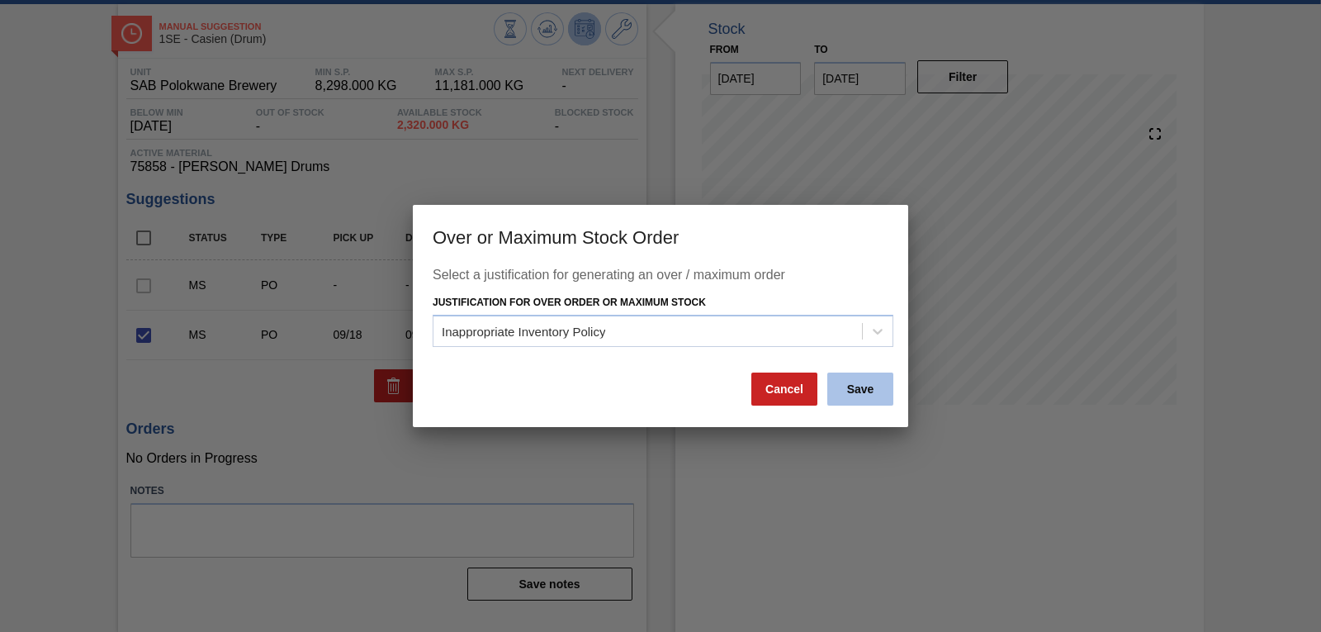
click at [856, 389] on button "Save" at bounding box center [861, 388] width 66 height 33
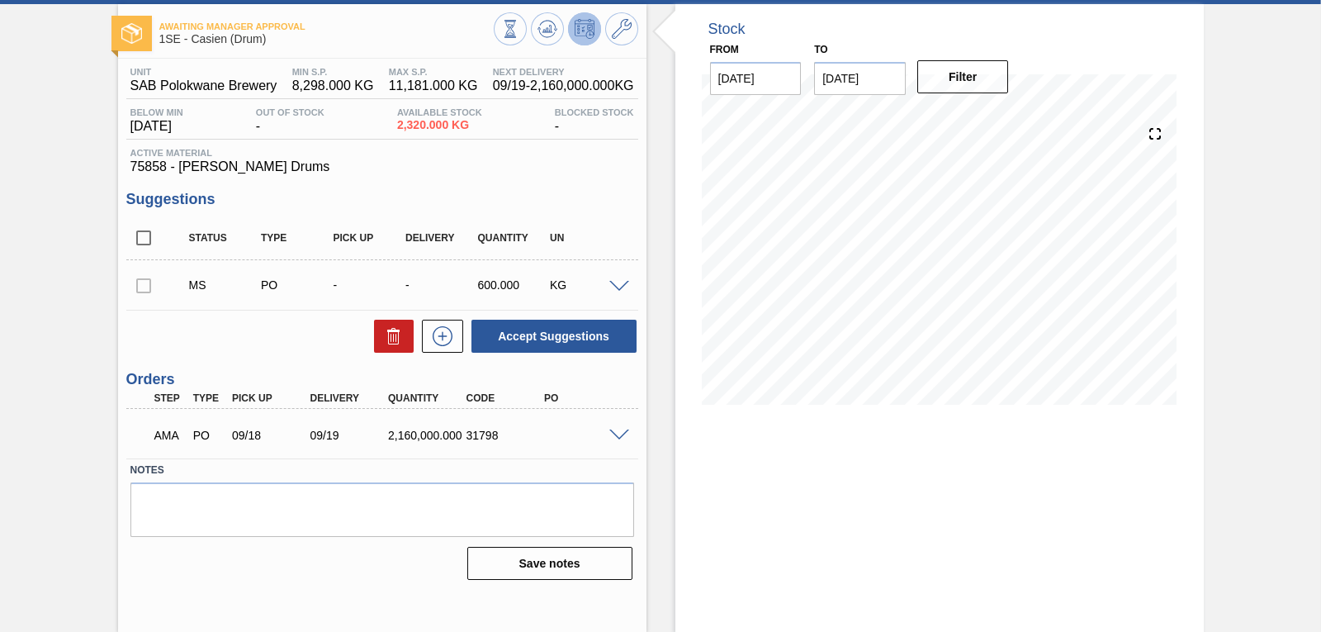
click at [613, 431] on span at bounding box center [620, 435] width 20 height 12
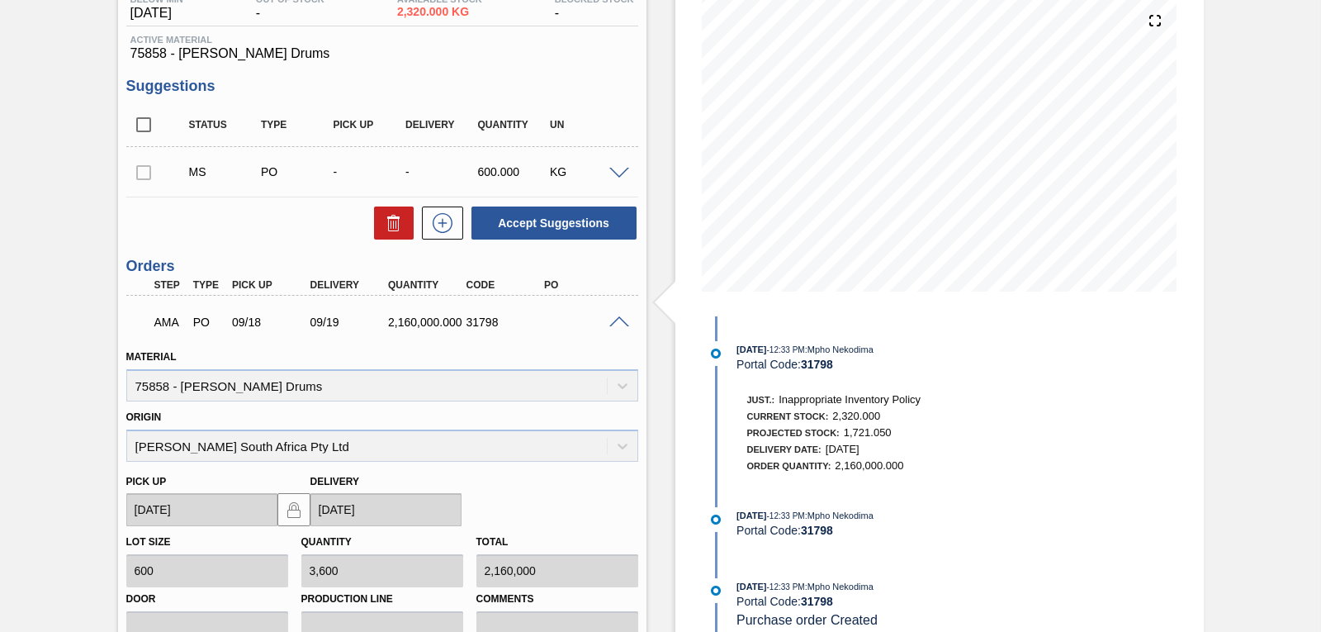
scroll to position [163, 0]
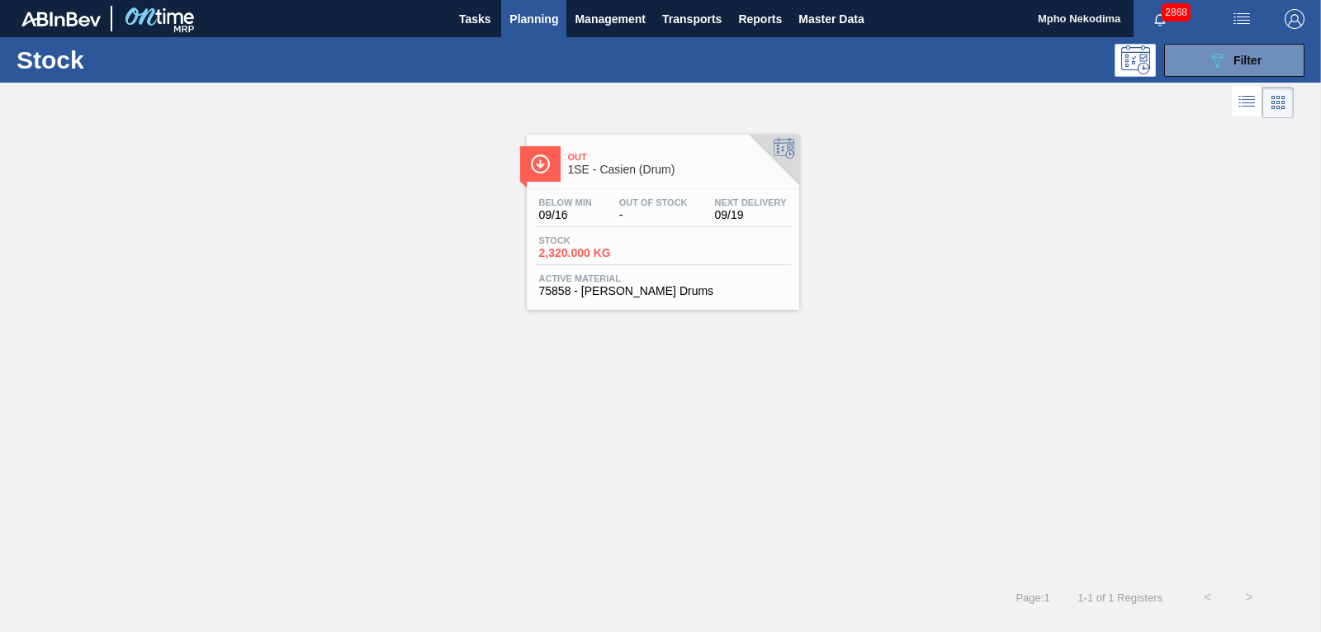
click at [614, 286] on span "75858 - [PERSON_NAME] Drums" at bounding box center [663, 291] width 248 height 12
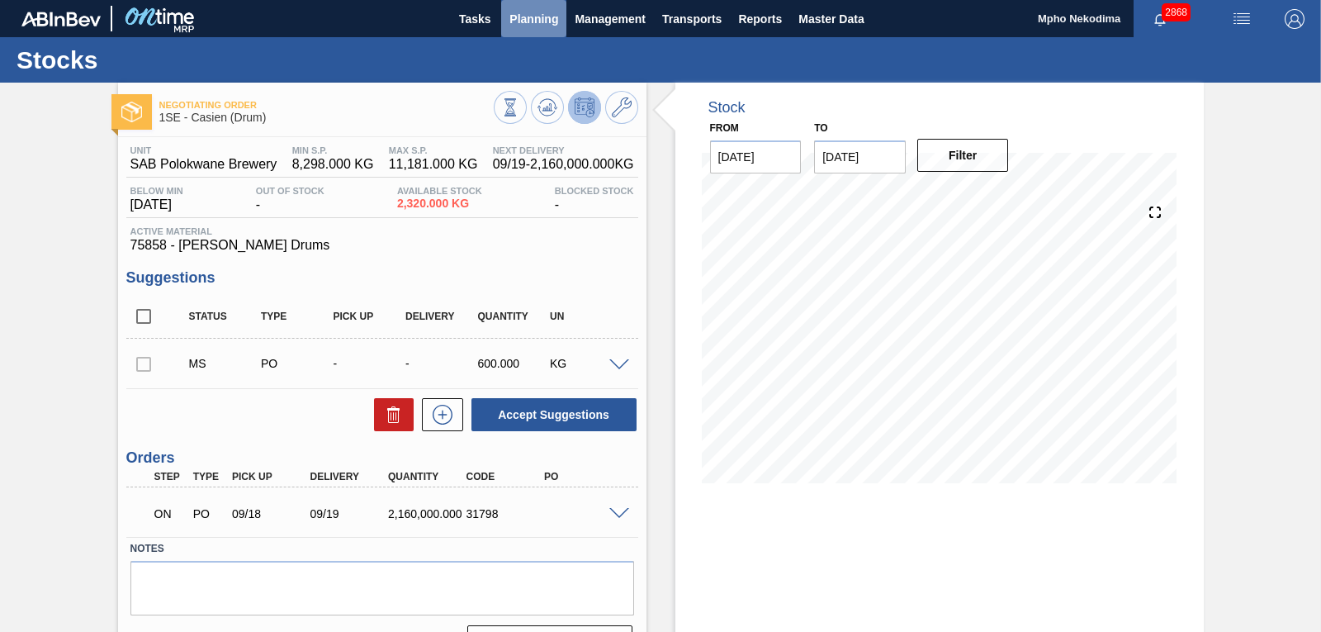
click at [534, 21] on span "Planning" at bounding box center [534, 19] width 49 height 20
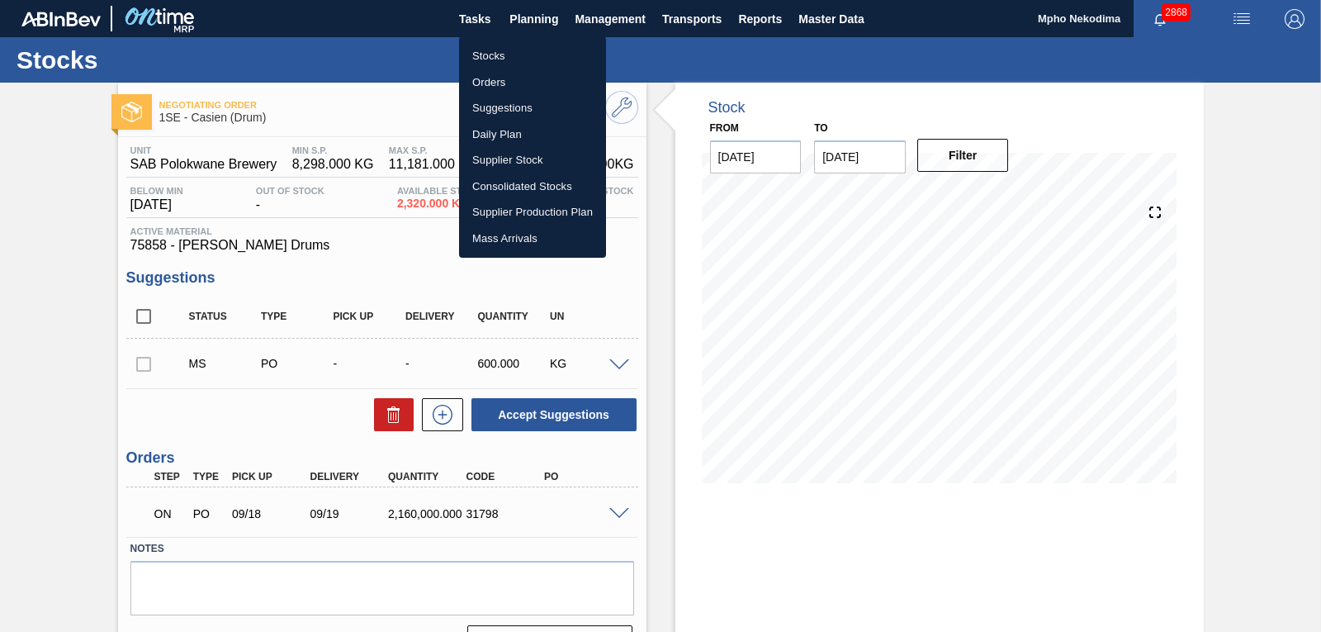
click at [494, 51] on li "Stocks" at bounding box center [532, 56] width 147 height 26
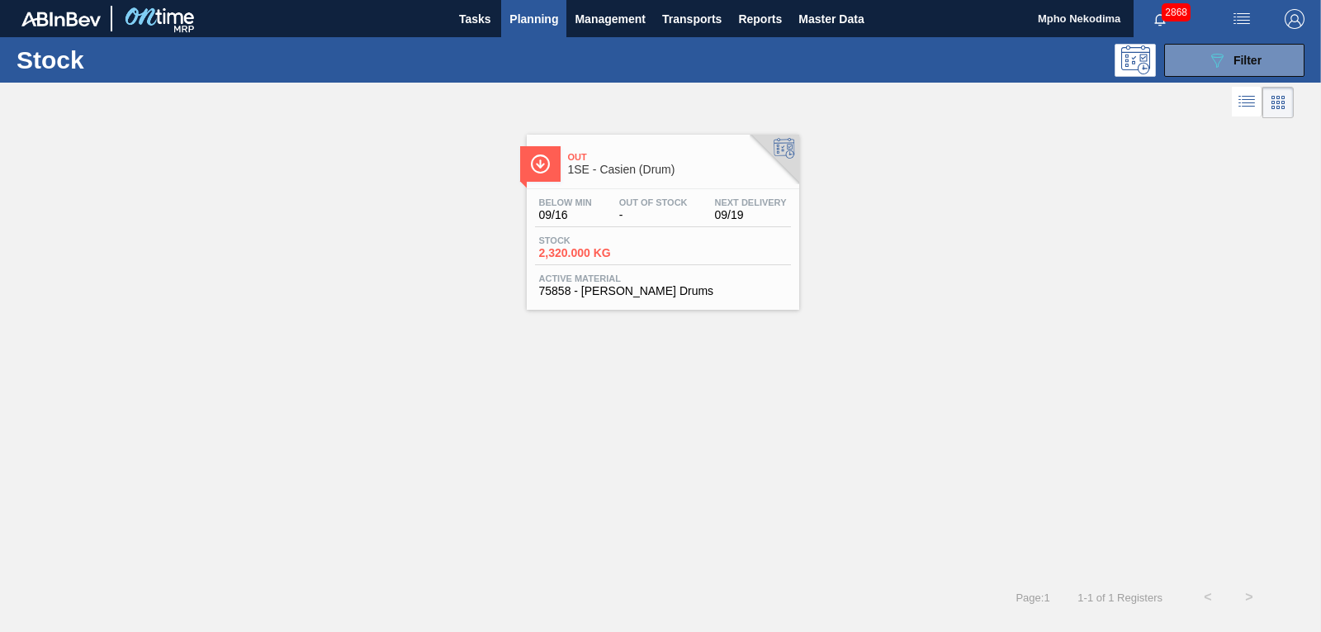
click at [597, 289] on span "75858 - [PERSON_NAME] Drums" at bounding box center [663, 291] width 248 height 12
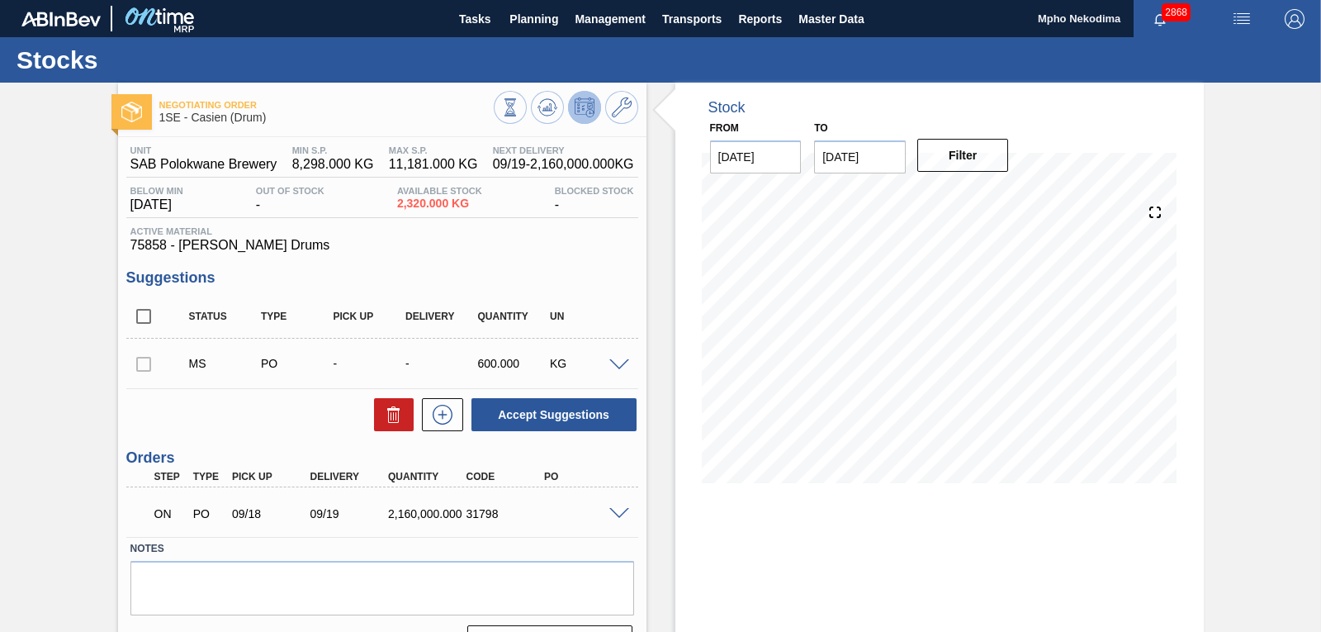
click at [610, 516] on span at bounding box center [620, 514] width 20 height 12
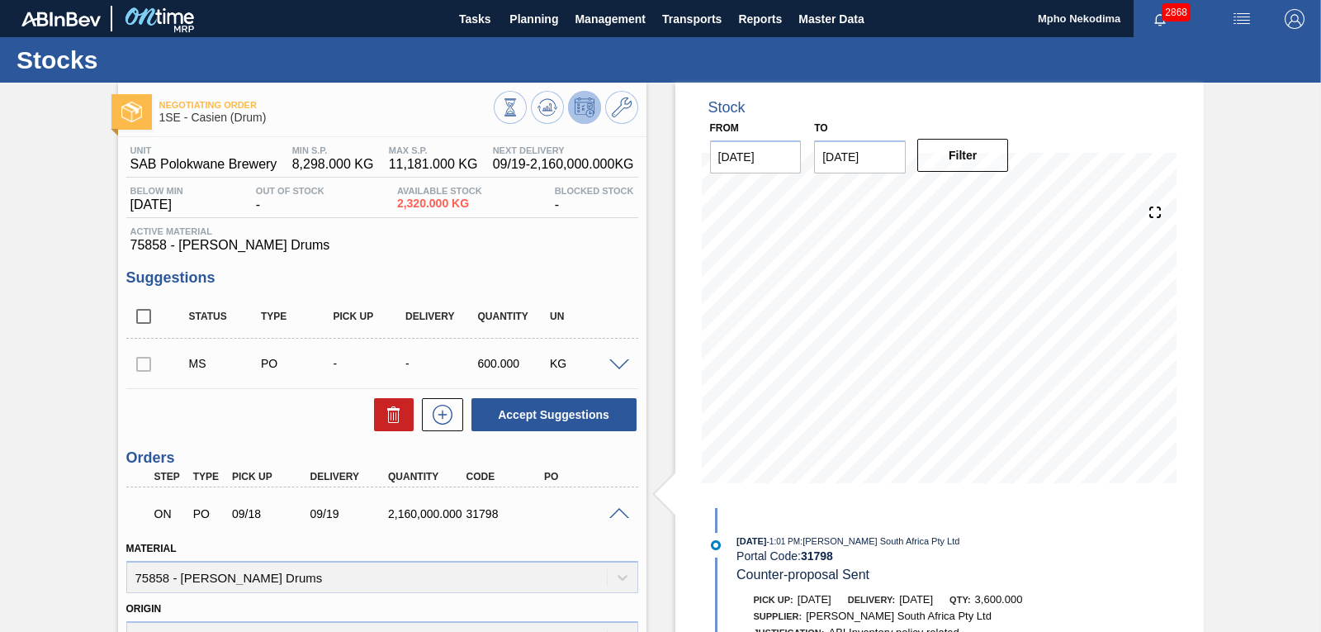
scroll to position [88, 0]
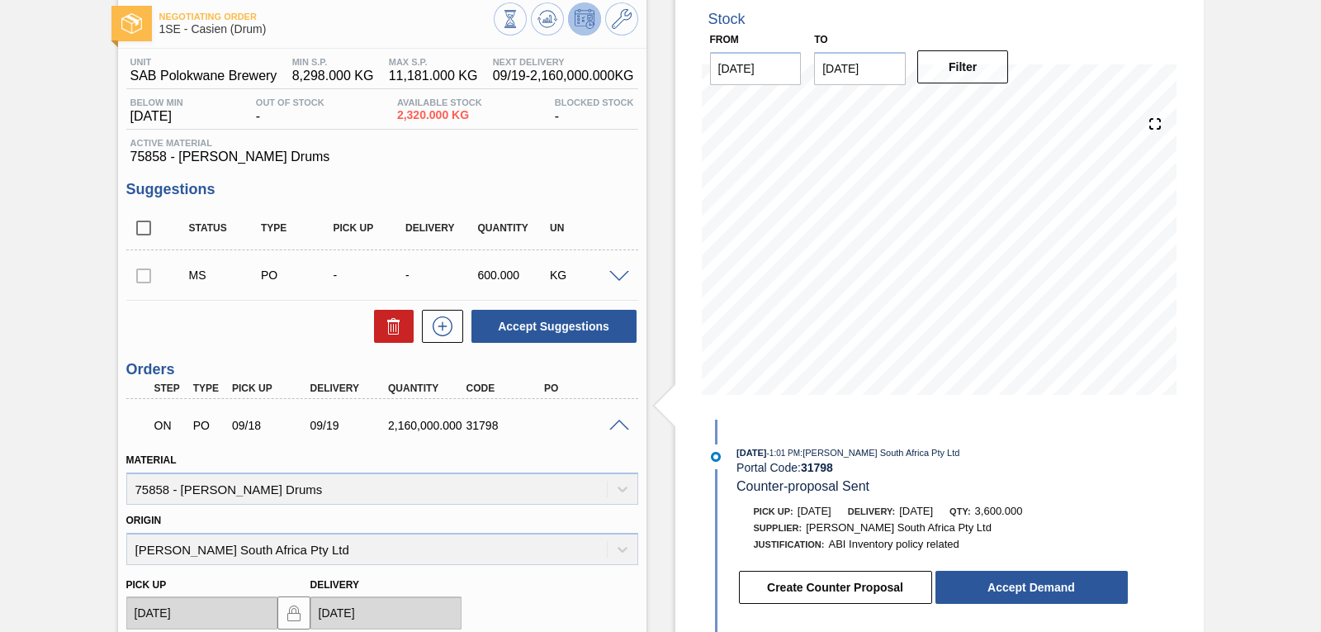
click at [1318, 405] on div "Negotiating Order 1SE - Casien (Drum) Unit SAB Polokwane Brewery MIN S.P. 8,298…" at bounding box center [660, 489] width 1321 height 990
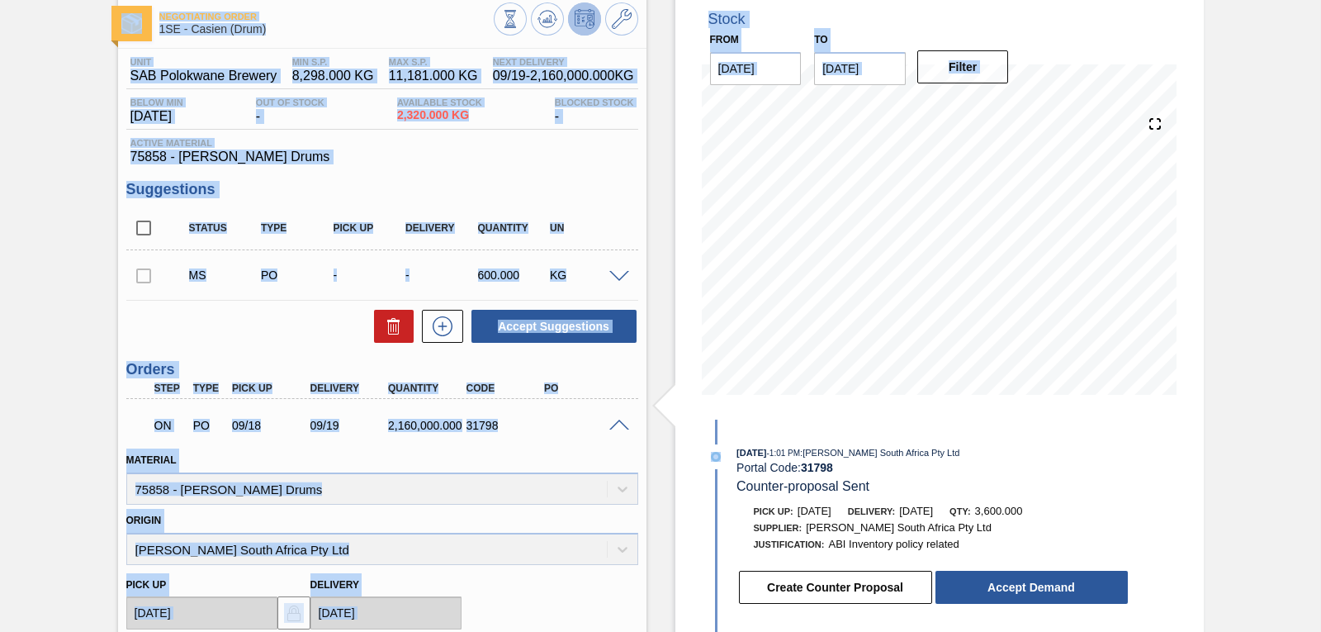
drag, startPoint x: 1318, startPoint y: 405, endPoint x: 1323, endPoint y: 474, distance: 69.6
click at [1321, 0] on html "Tasks Planning Management Transports Reports Master Data Mpho Nekodima 2868 Mar…" at bounding box center [660, 0] width 1321 height 0
click at [1054, 588] on button "Accept Demand" at bounding box center [1032, 587] width 192 height 33
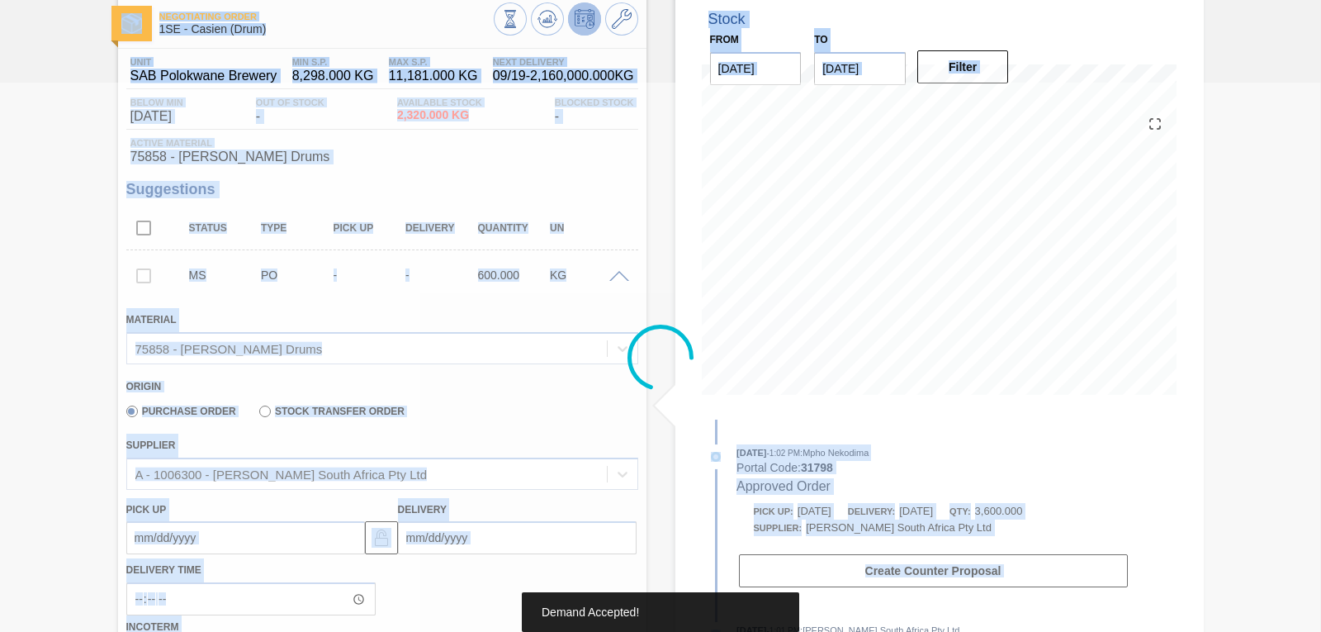
type input "6"
type input "3,600"
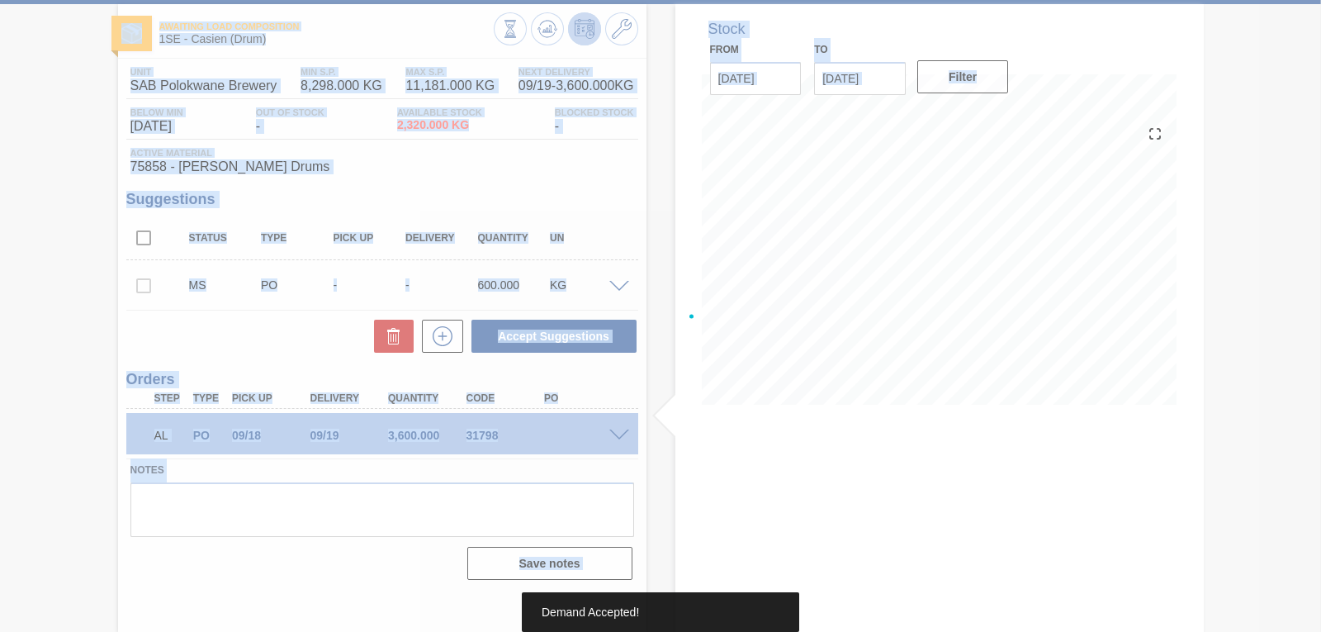
scroll to position [78, 0]
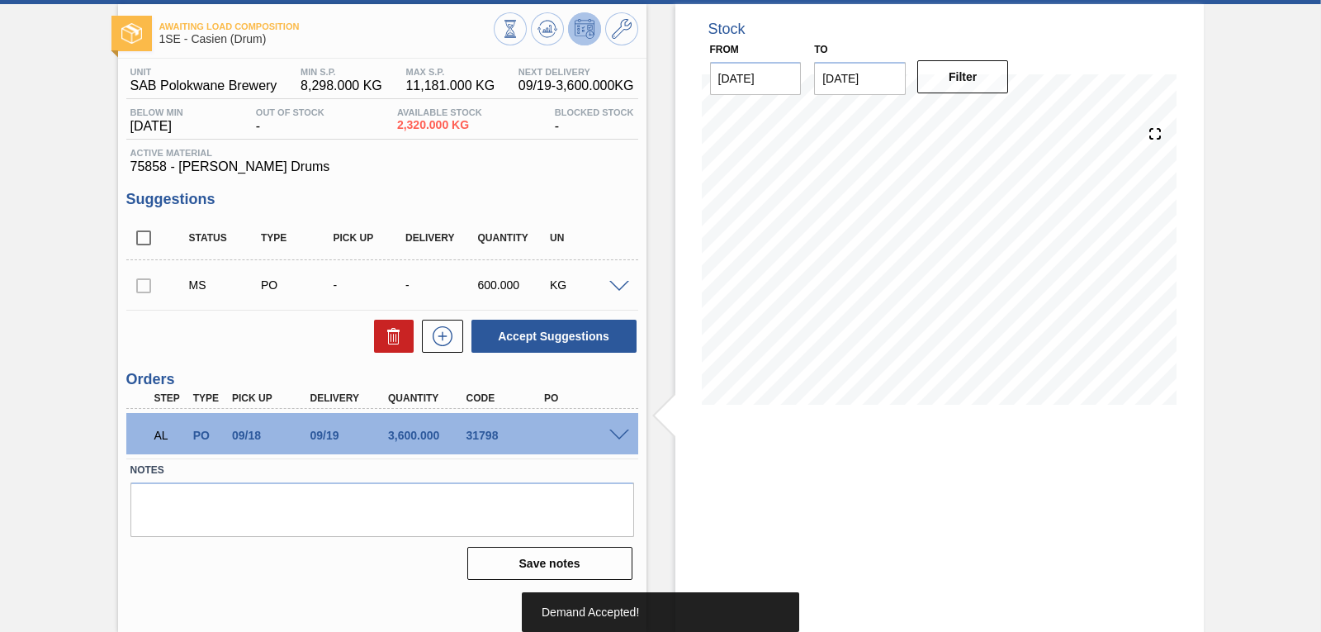
click at [1246, 307] on div "Awaiting Load Composition 1SE - Casien (Drum) Unit SAB Polokwane Brewery MIN S.…" at bounding box center [660, 318] width 1321 height 628
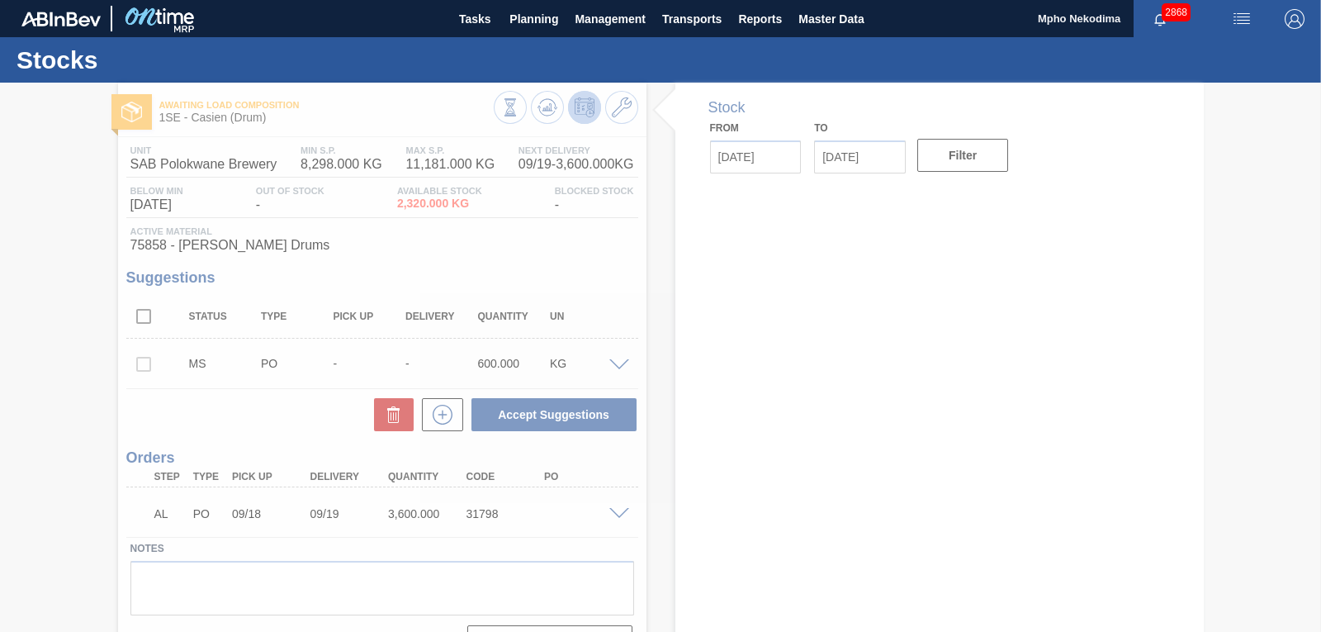
type input "[DATE]"
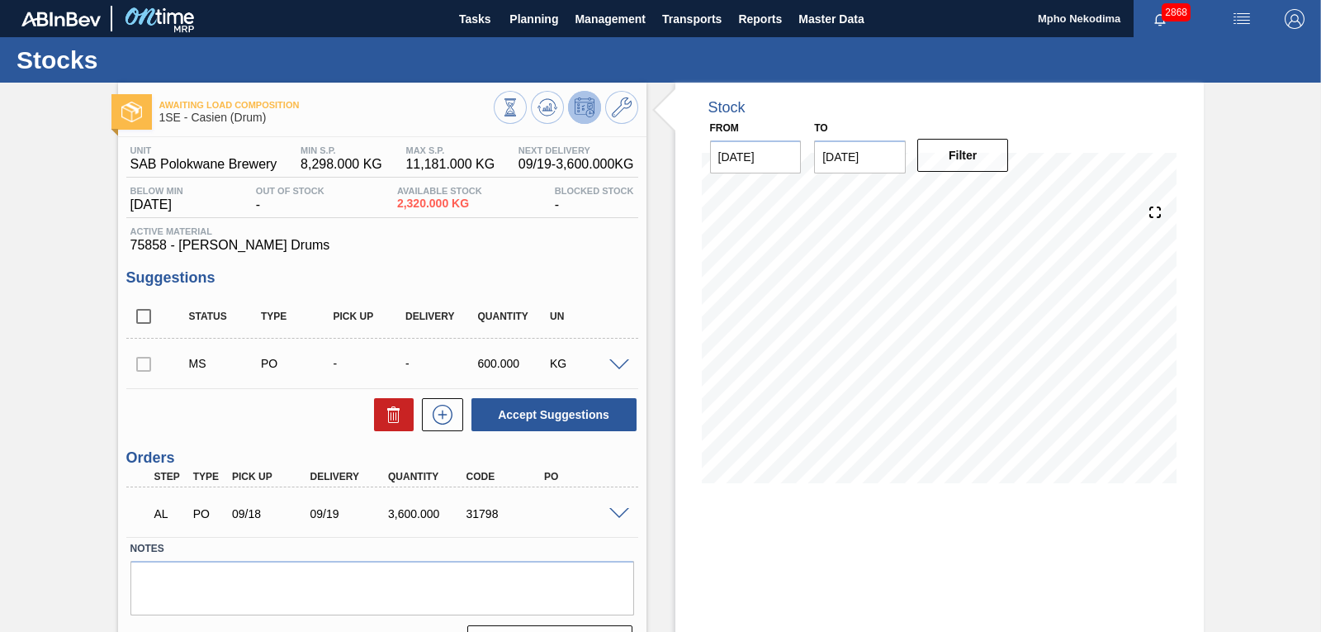
click at [1236, 344] on div "Awaiting Load Composition 1SE - Casien (Drum) Unit SAB Polokwane Brewery MIN S.…" at bounding box center [660, 397] width 1321 height 628
